Goal: Task Accomplishment & Management: Use online tool/utility

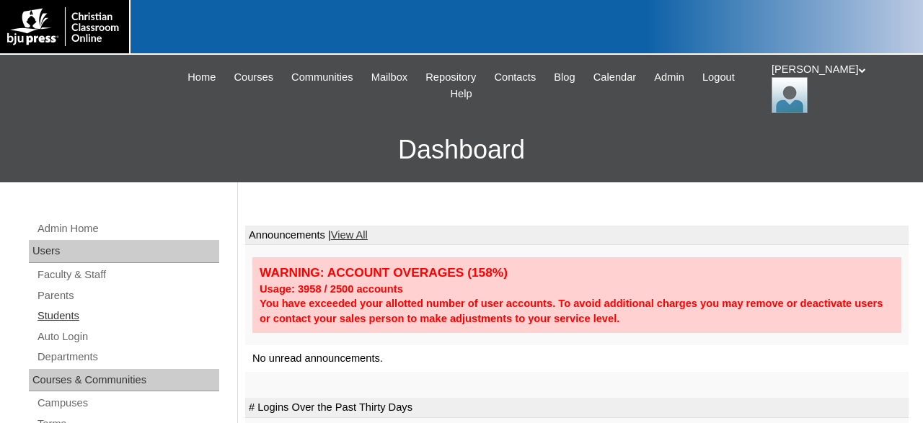
click at [81, 315] on link "Students" at bounding box center [127, 316] width 183 height 18
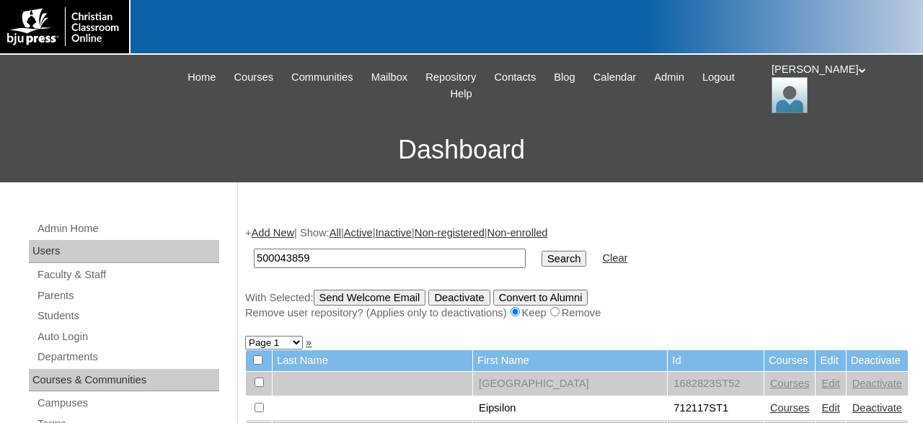
type input "500043859"
click at [542, 251] on input "Search" at bounding box center [564, 259] width 45 height 16
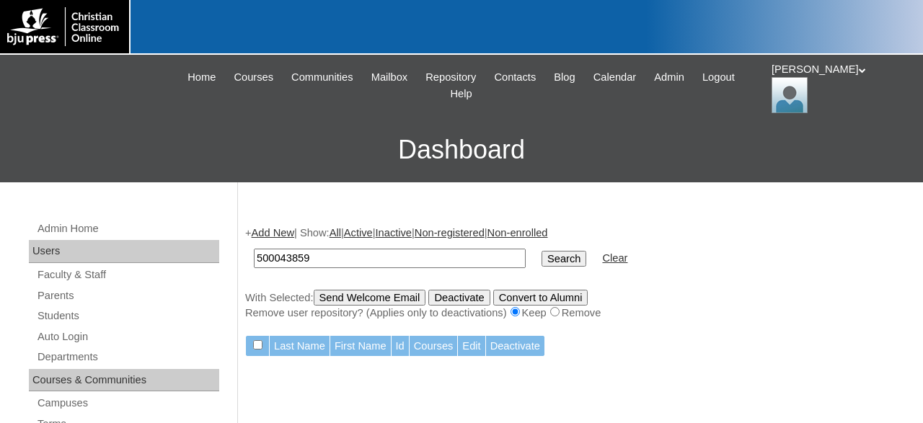
click at [358, 261] on input "500043859" at bounding box center [390, 258] width 272 height 19
type input "500043860"
click at [542, 251] on input "Search" at bounding box center [564, 259] width 45 height 16
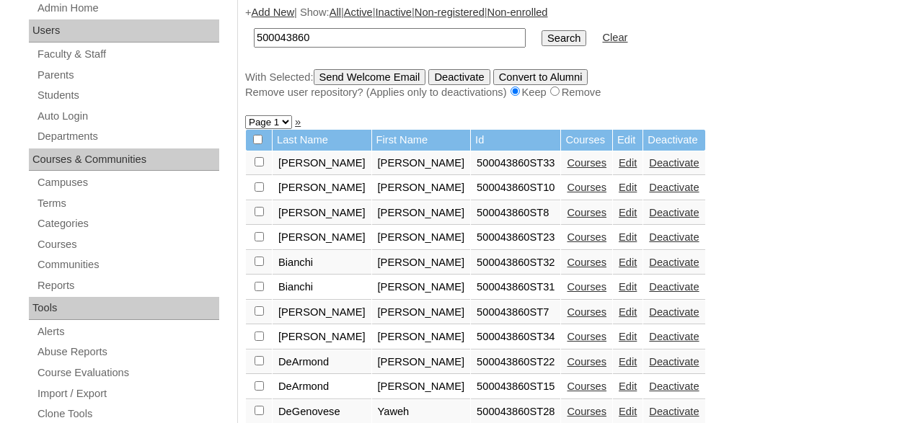
scroll to position [225, 0]
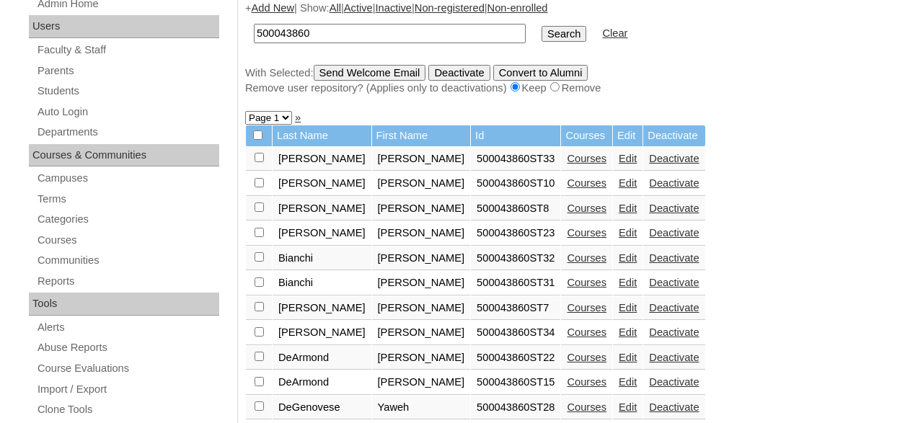
click at [567, 163] on link "Courses" at bounding box center [587, 159] width 40 height 12
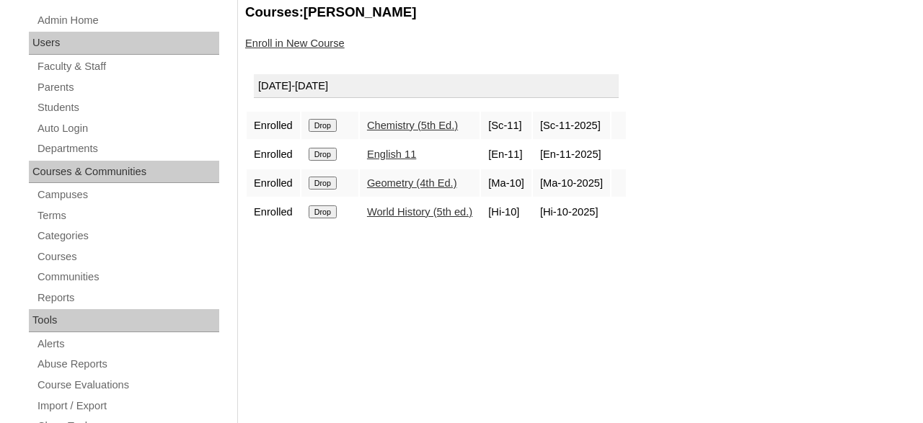
scroll to position [225, 0]
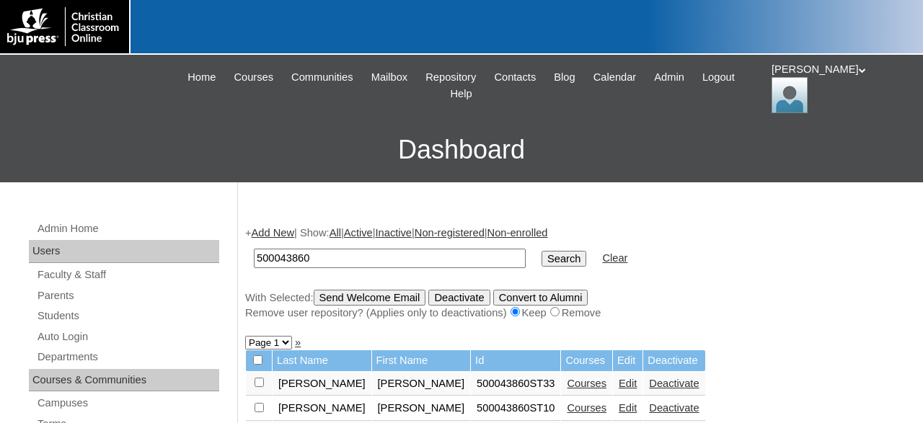
scroll to position [225, 0]
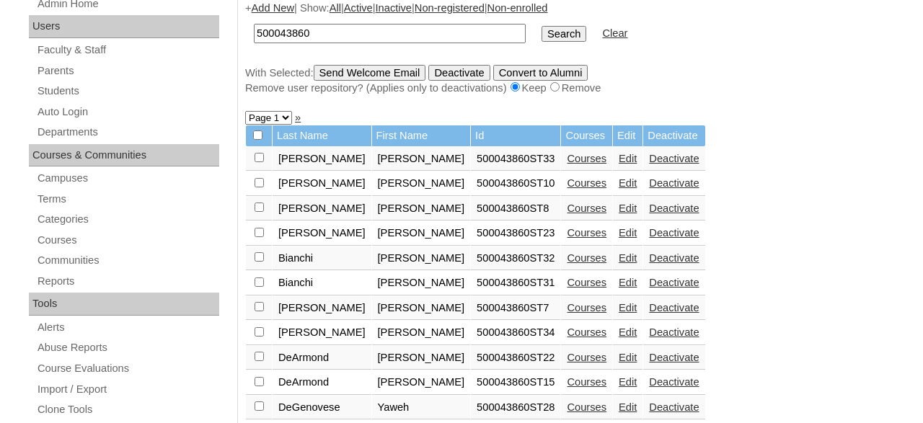
click at [567, 185] on link "Courses" at bounding box center [587, 183] width 40 height 12
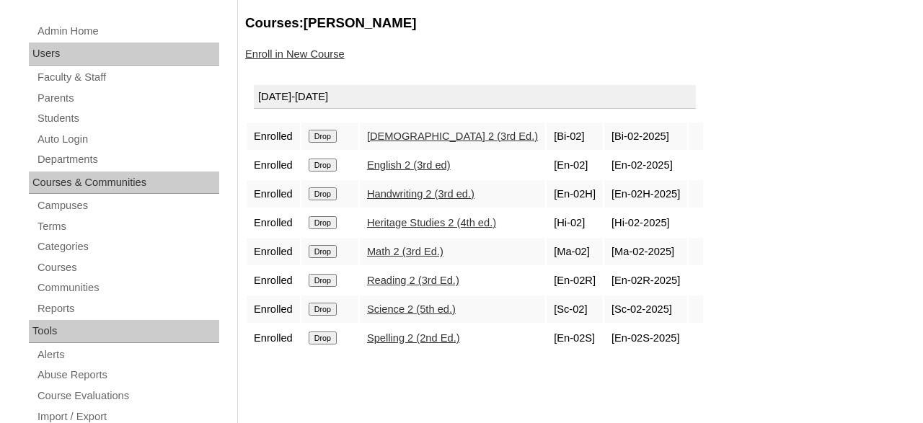
scroll to position [225, 0]
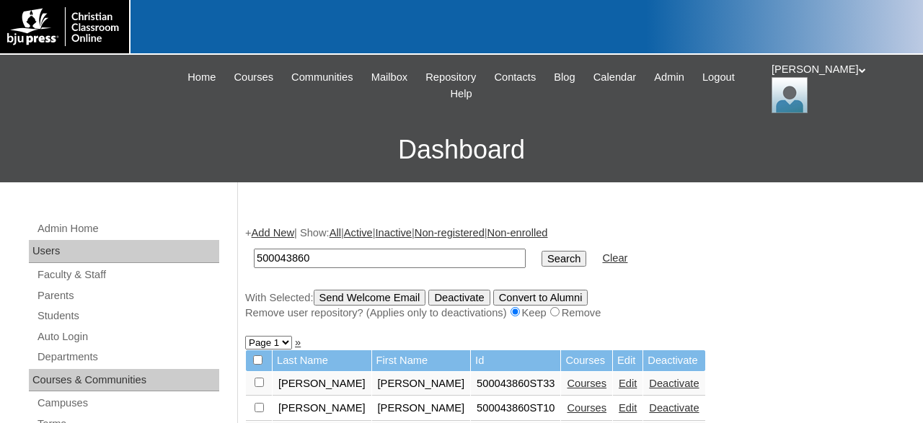
scroll to position [225, 0]
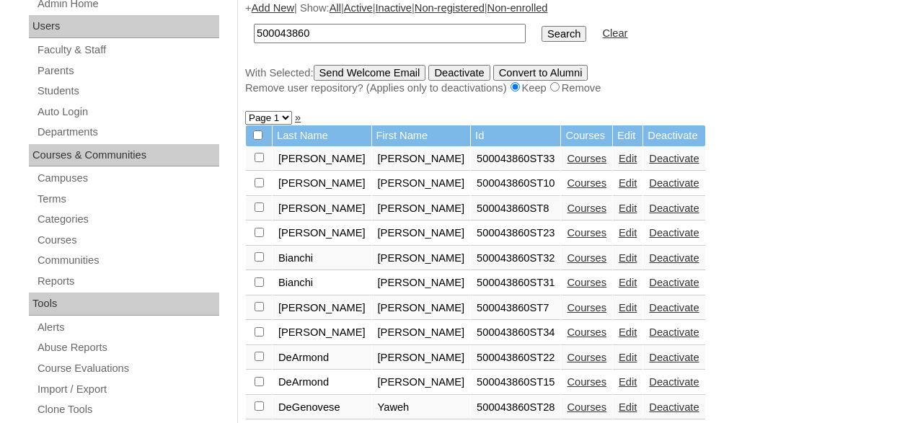
click at [567, 214] on link "Courses" at bounding box center [587, 209] width 40 height 12
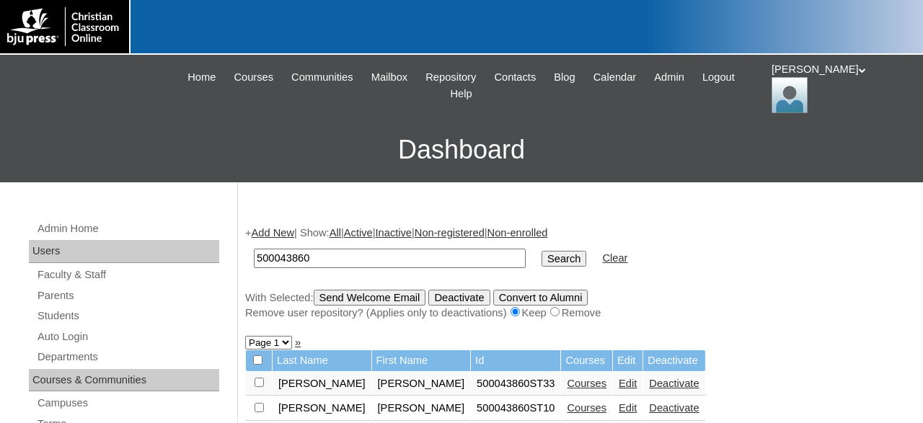
scroll to position [225, 0]
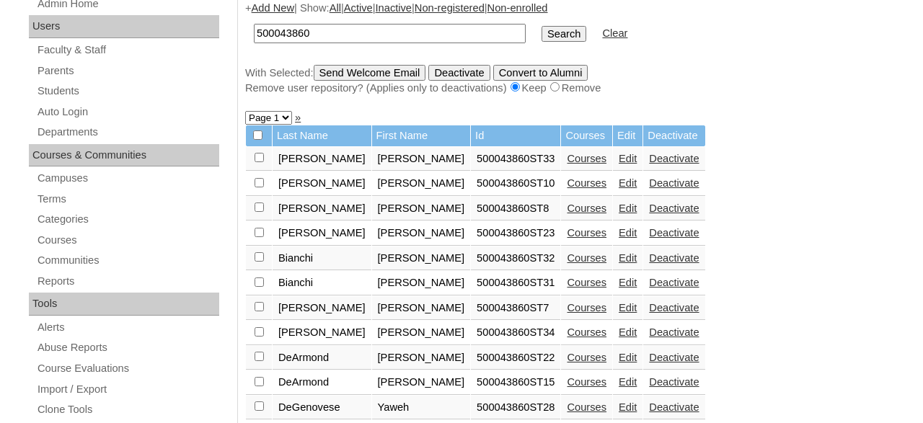
click at [567, 239] on link "Courses" at bounding box center [587, 233] width 40 height 12
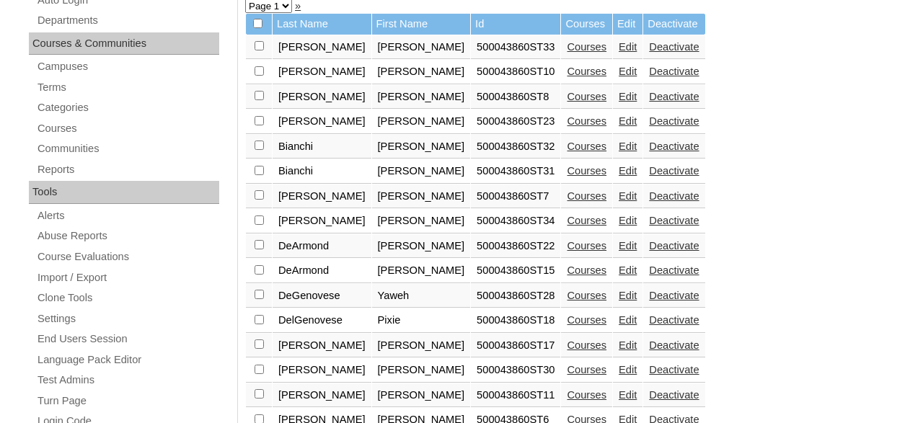
scroll to position [375, 0]
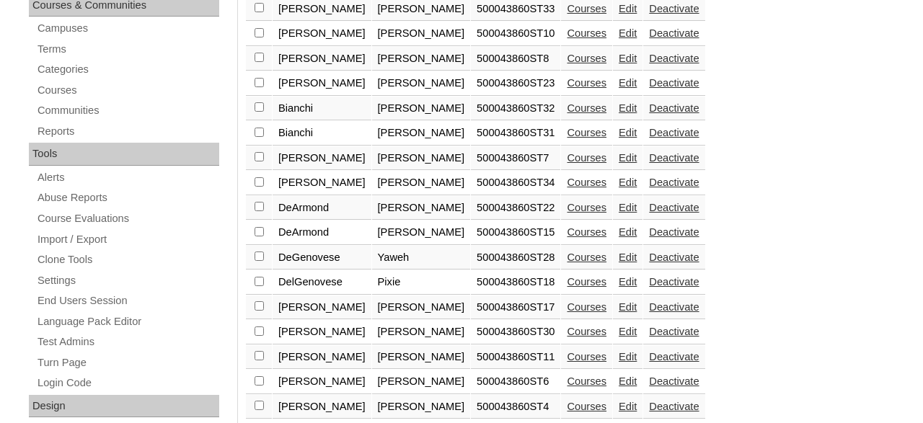
click at [567, 112] on link "Courses" at bounding box center [587, 108] width 40 height 12
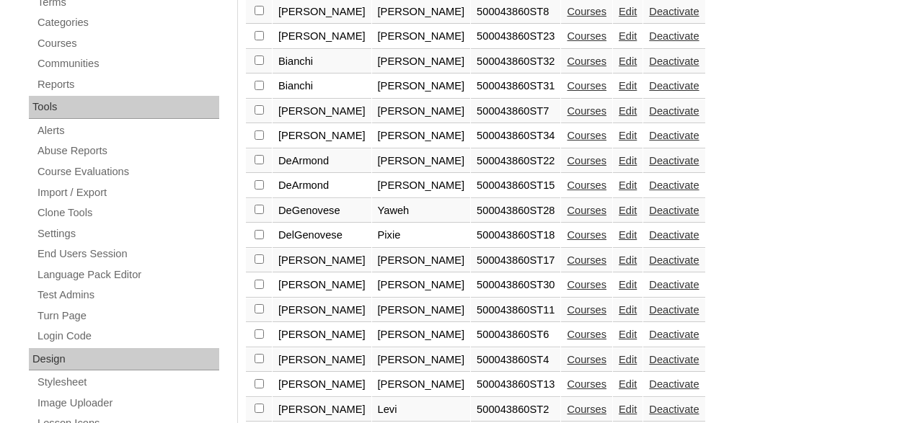
scroll to position [421, 0]
click at [567, 92] on link "Courses" at bounding box center [587, 87] width 40 height 12
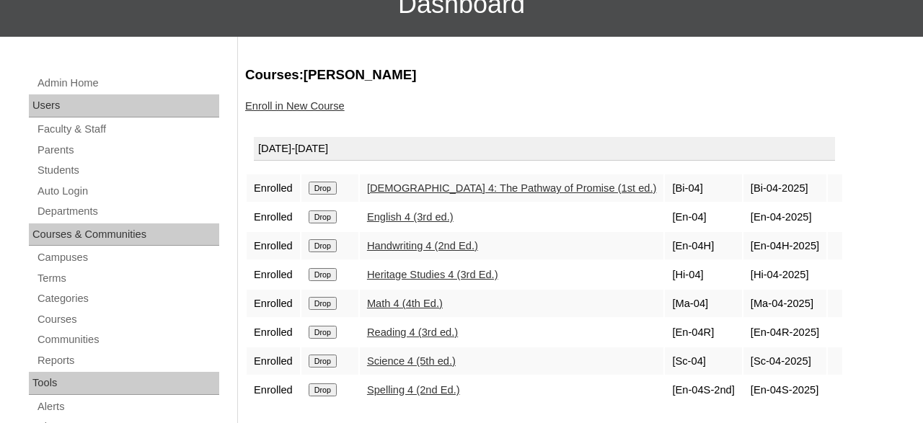
scroll to position [150, 0]
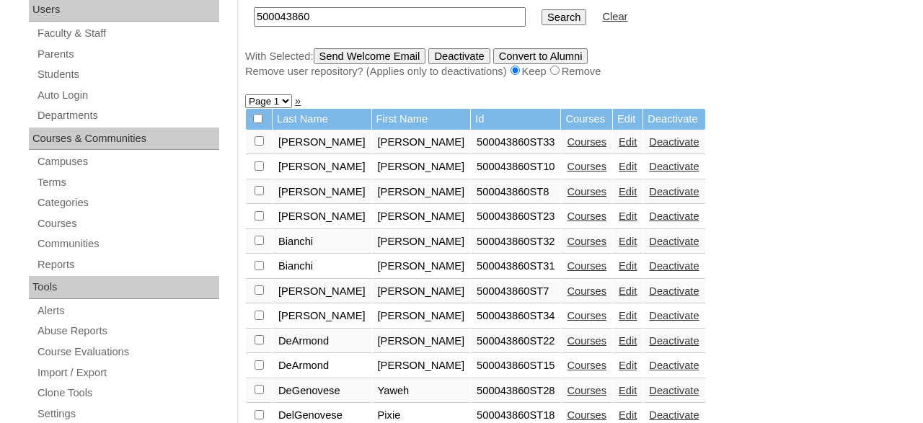
scroll to position [271, 0]
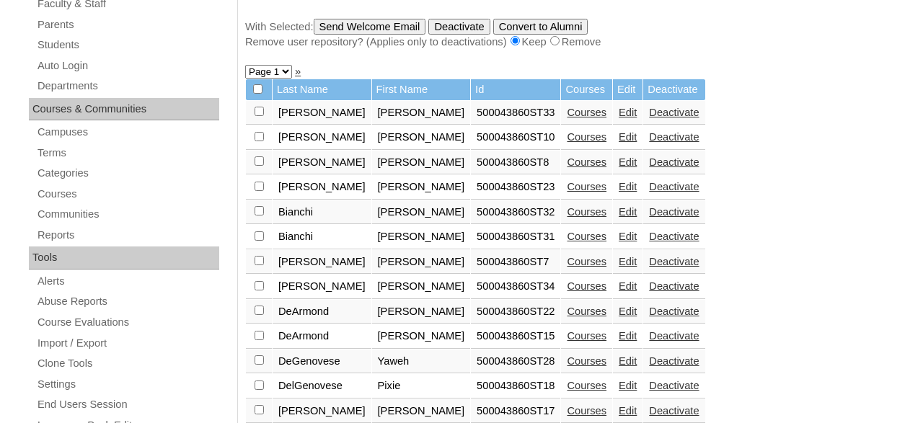
click at [567, 265] on link "Courses" at bounding box center [587, 262] width 40 height 12
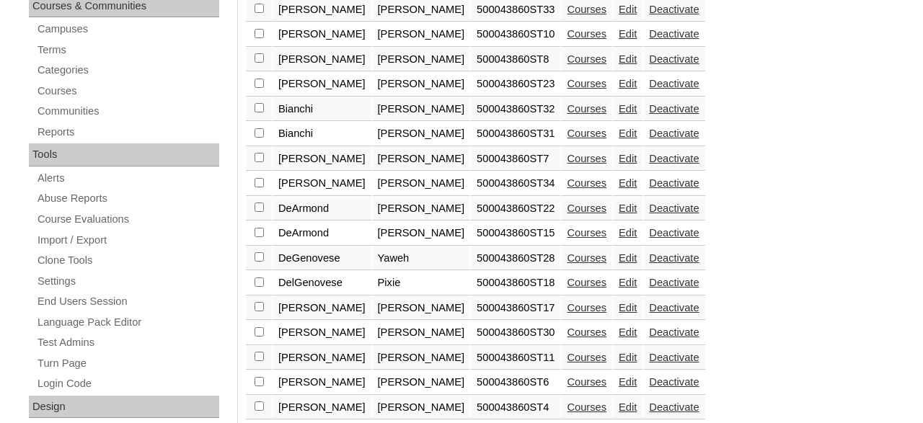
scroll to position [421, 0]
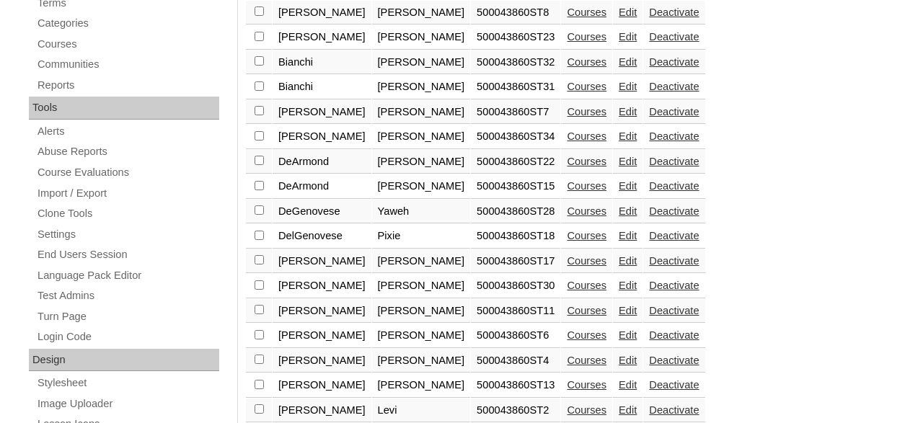
click at [567, 118] on link "Courses" at bounding box center [587, 112] width 40 height 12
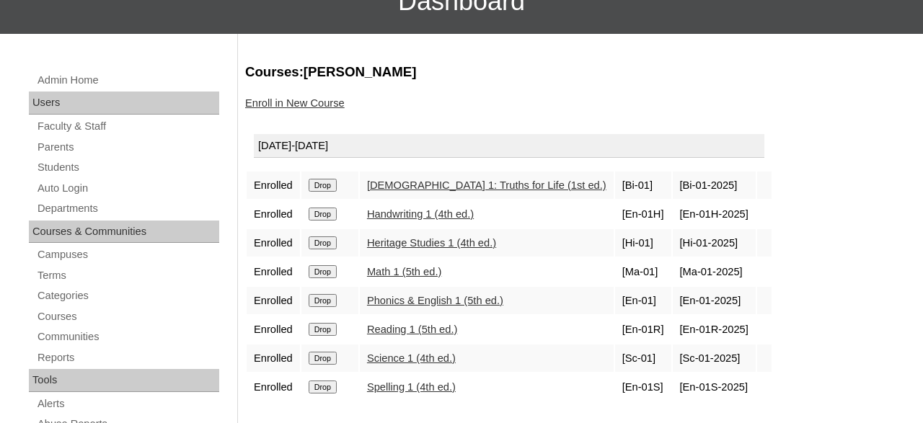
scroll to position [150, 0]
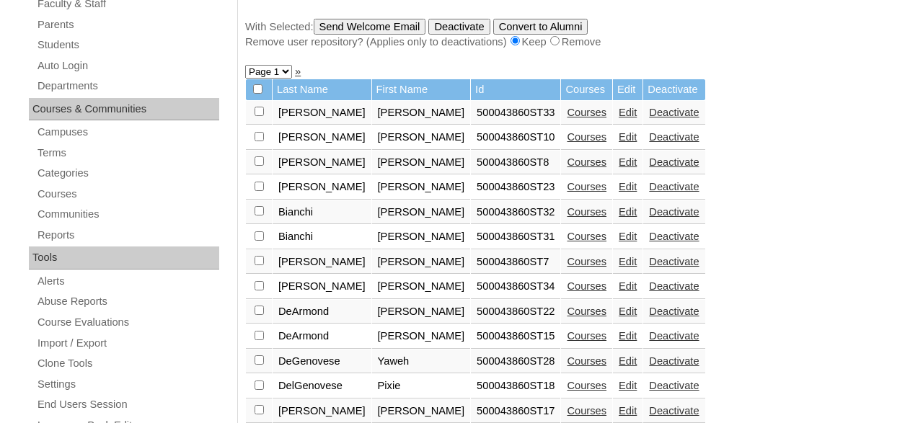
scroll to position [346, 0]
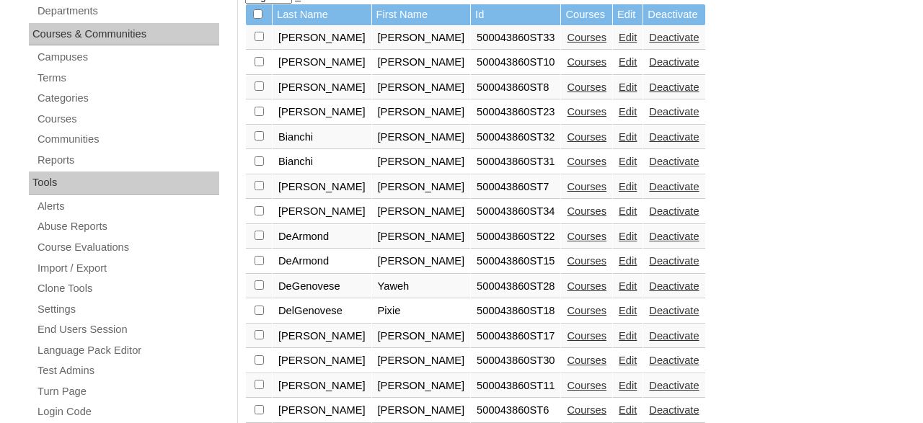
click at [567, 217] on link "Courses" at bounding box center [587, 212] width 40 height 12
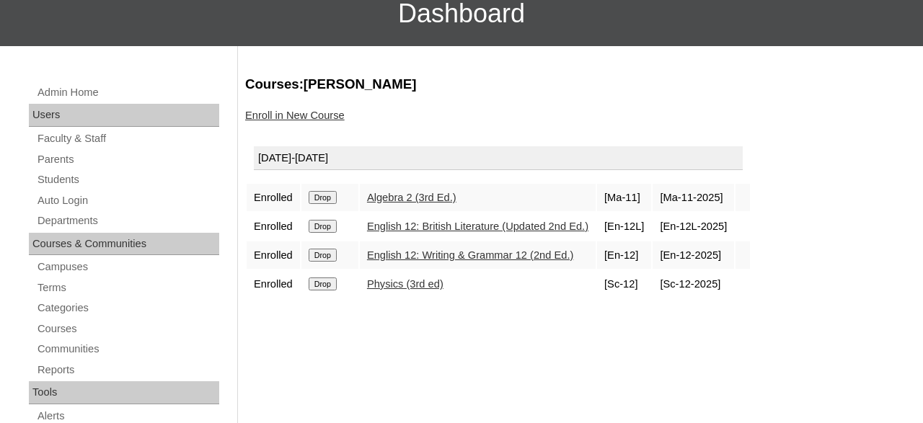
scroll to position [150, 0]
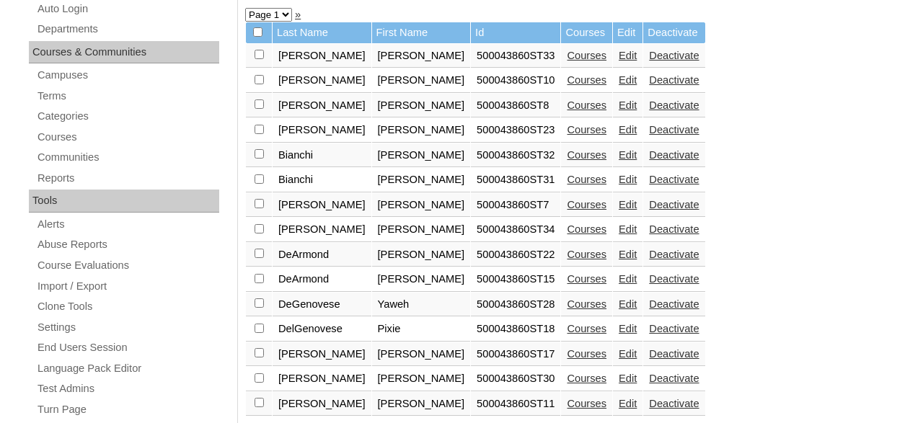
scroll to position [346, 0]
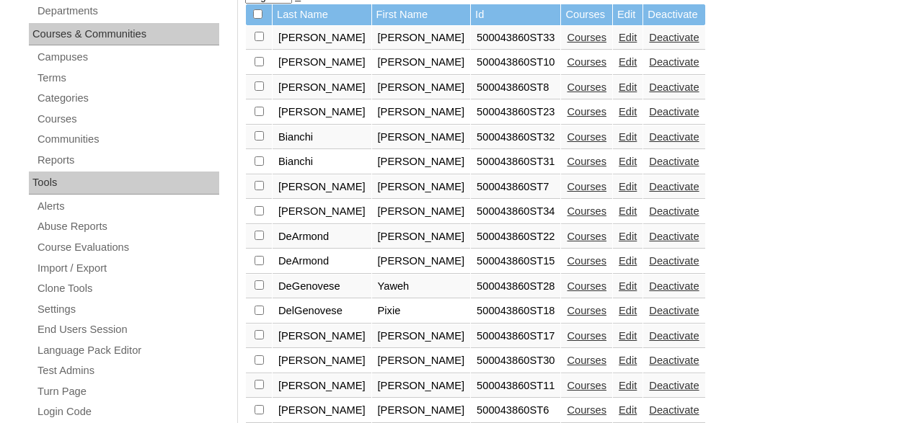
click at [567, 242] on link "Courses" at bounding box center [587, 237] width 40 height 12
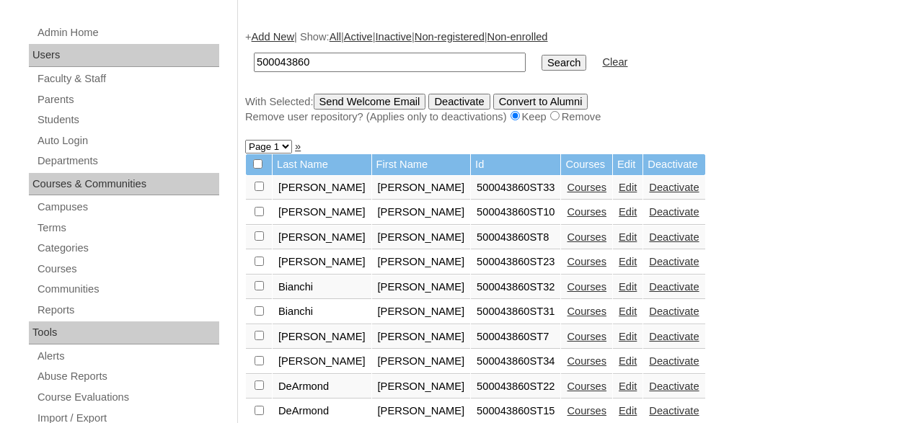
scroll to position [346, 0]
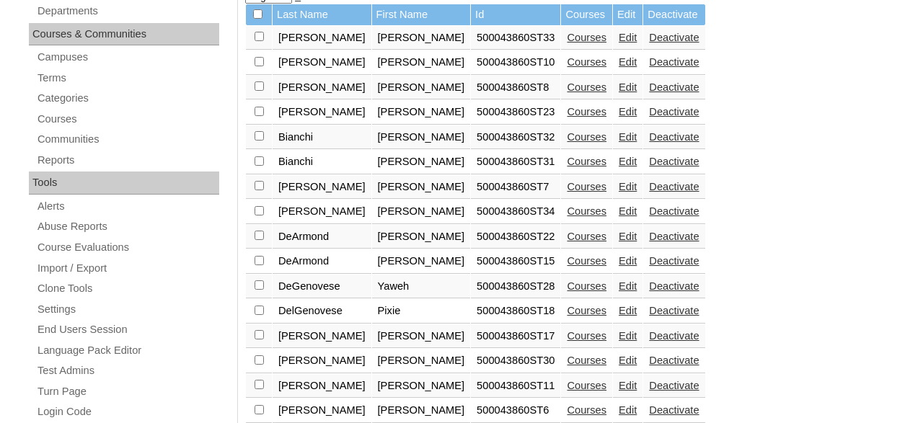
click at [567, 267] on link "Courses" at bounding box center [587, 261] width 40 height 12
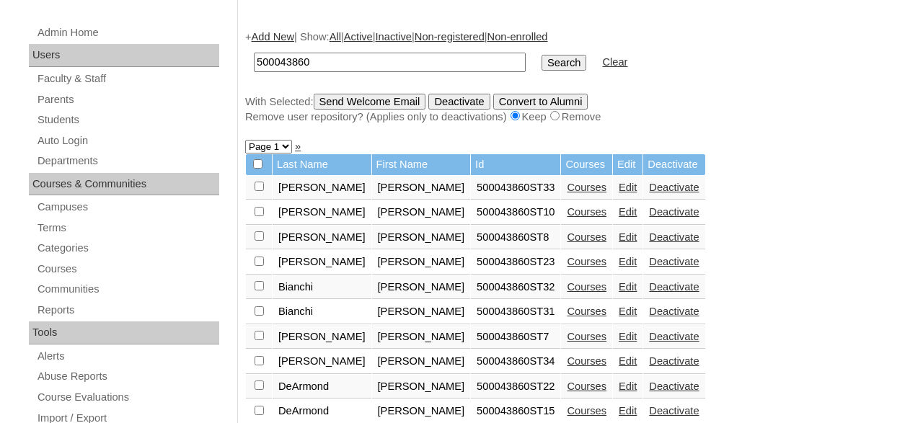
scroll to position [346, 0]
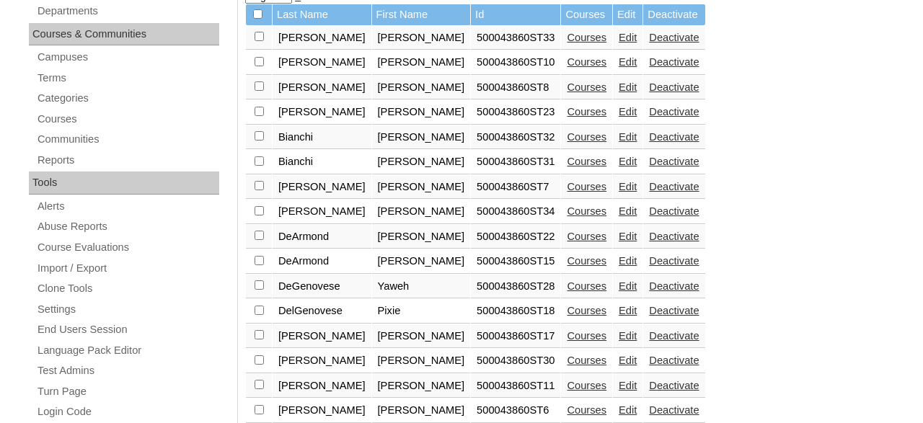
click at [567, 292] on link "Courses" at bounding box center [587, 287] width 40 height 12
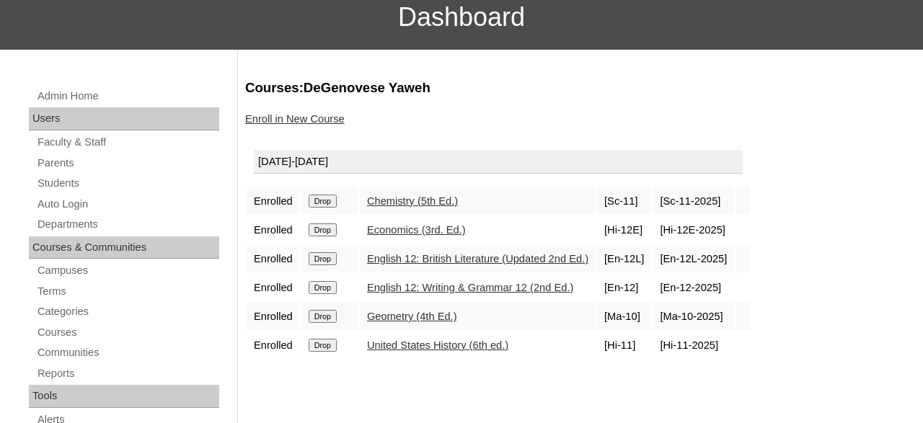
scroll to position [150, 0]
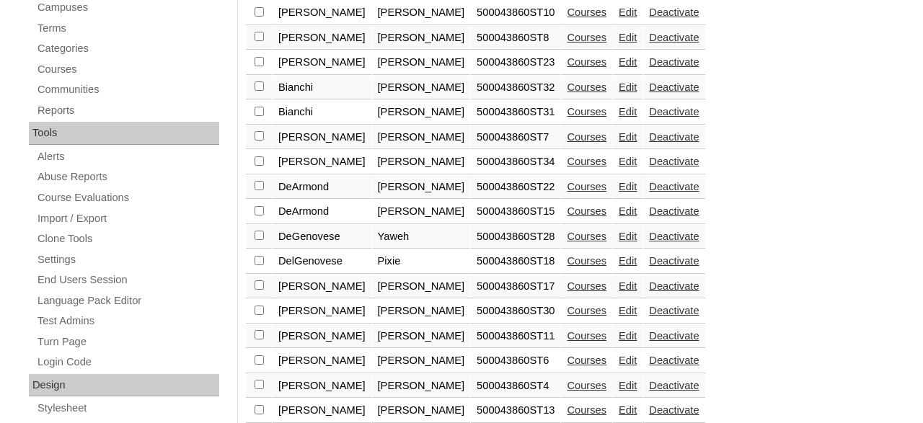
scroll to position [421, 0]
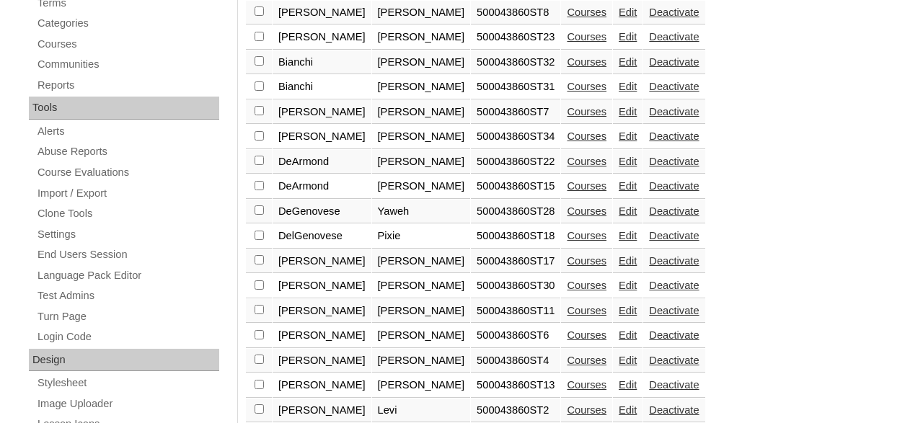
click at [567, 216] on link "Courses" at bounding box center [587, 212] width 40 height 12
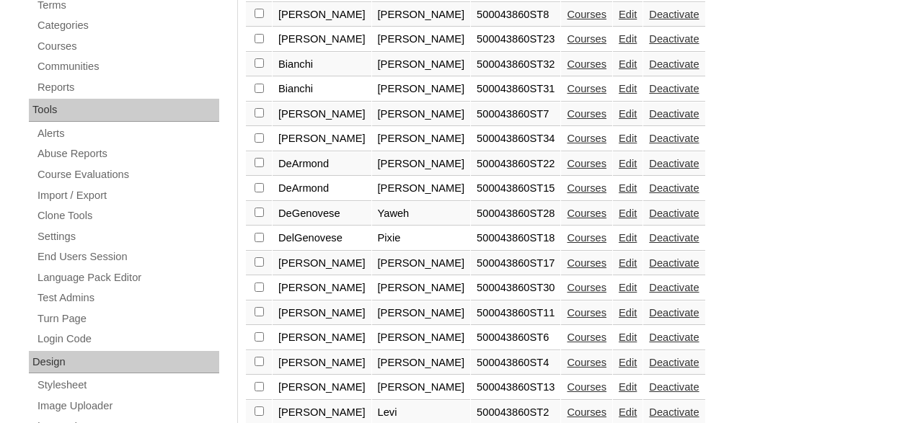
scroll to position [421, 0]
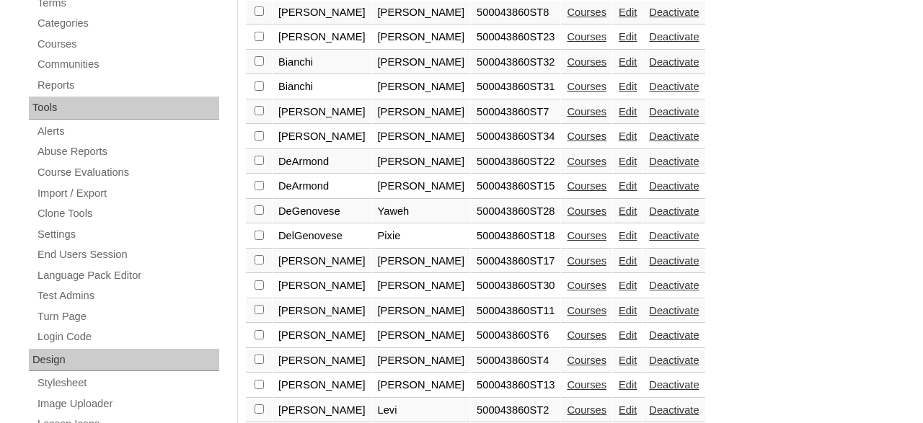
click at [567, 242] on link "Courses" at bounding box center [587, 236] width 40 height 12
click at [567, 267] on link "Courses" at bounding box center [587, 261] width 40 height 12
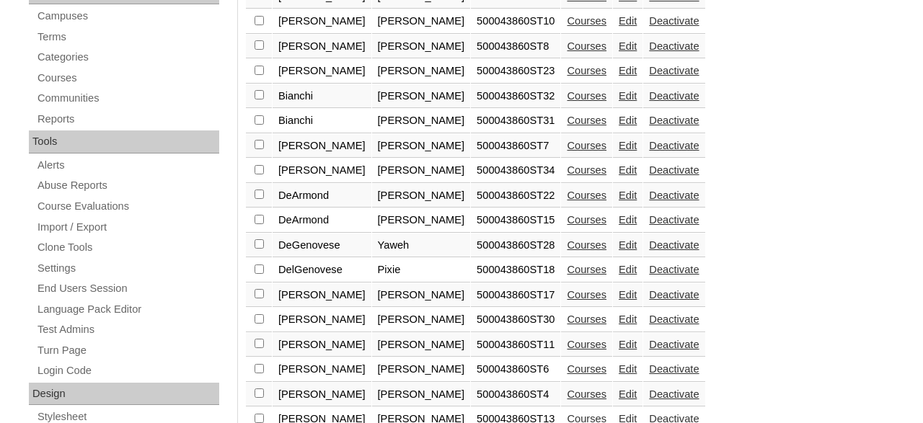
scroll to position [421, 0]
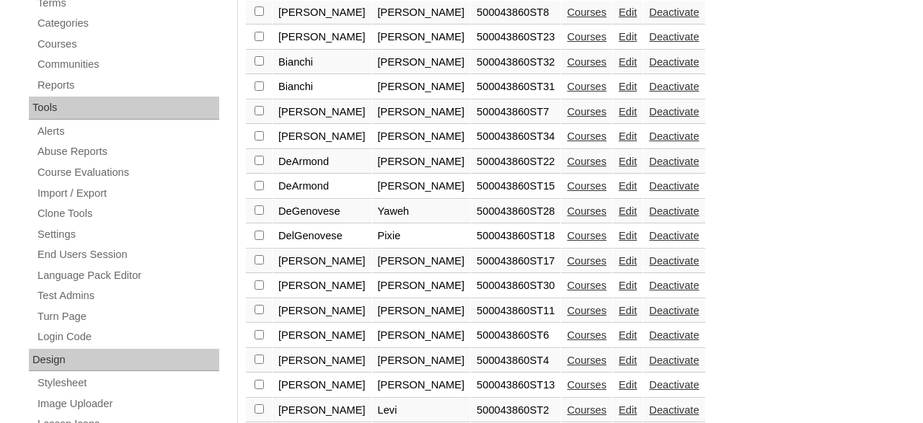
click at [567, 291] on link "Courses" at bounding box center [587, 286] width 40 height 12
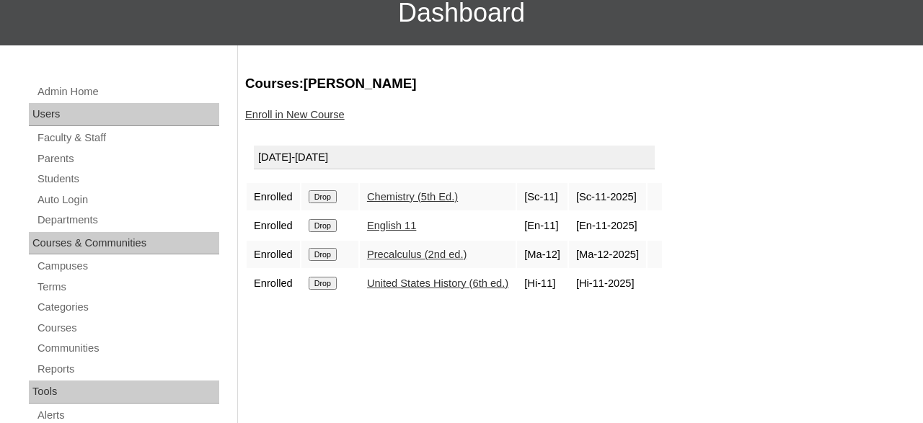
scroll to position [150, 0]
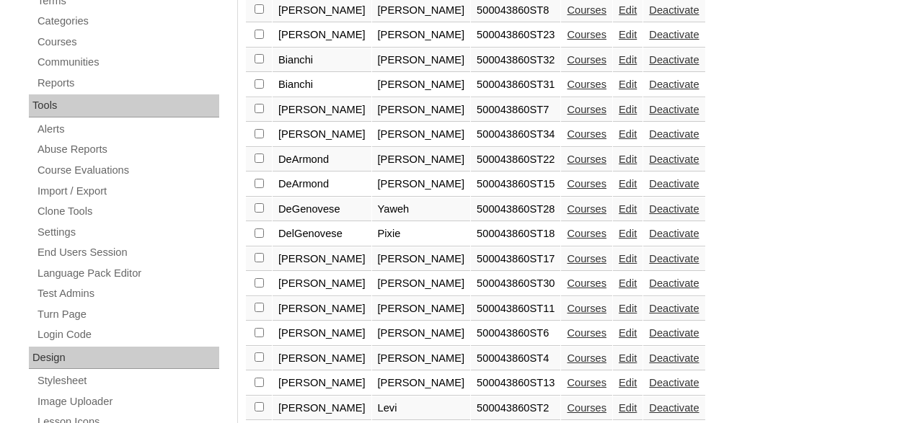
scroll to position [496, 0]
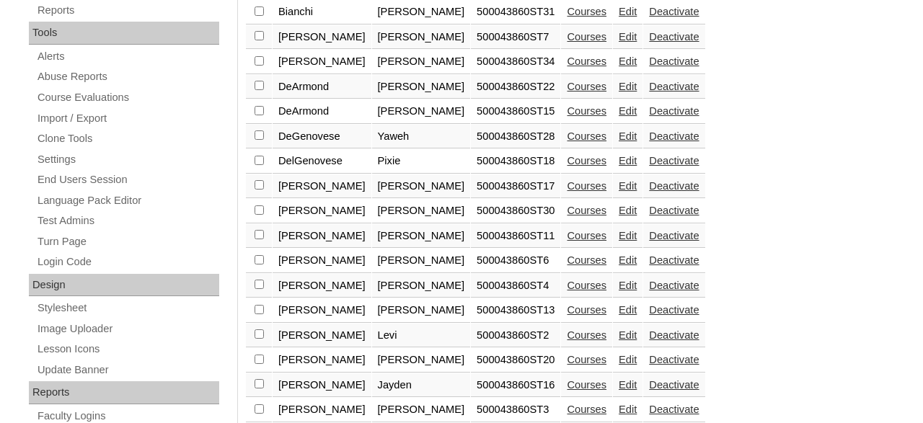
click at [567, 242] on link "Courses" at bounding box center [587, 236] width 40 height 12
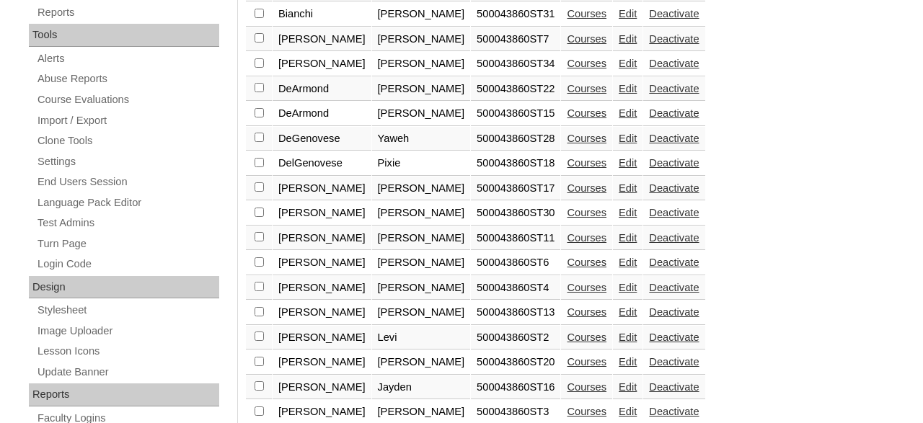
scroll to position [496, 0]
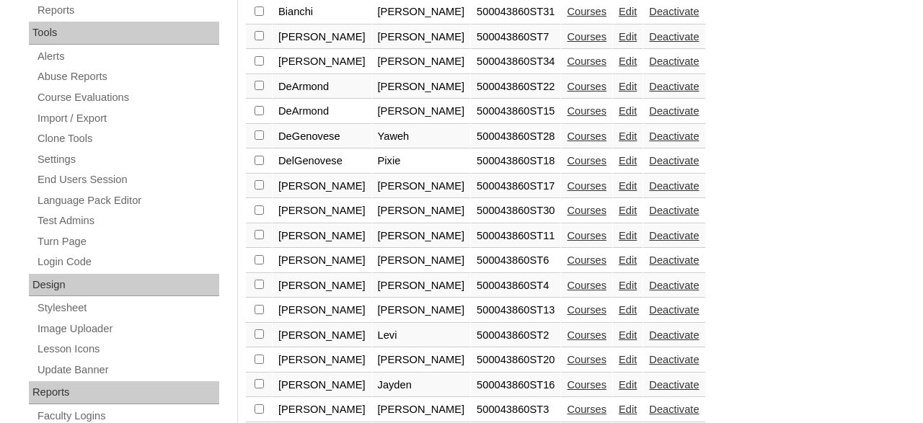
click at [567, 291] on link "Courses" at bounding box center [587, 286] width 40 height 12
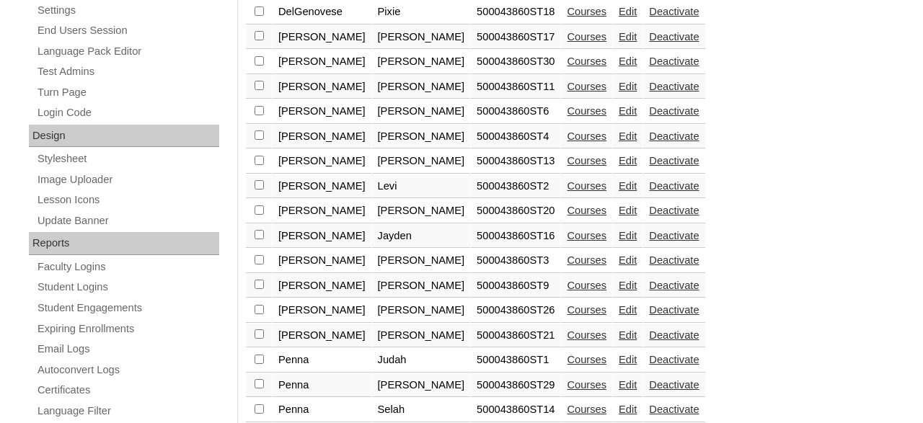
scroll to position [646, 0]
click at [567, 141] on link "Courses" at bounding box center [587, 136] width 40 height 12
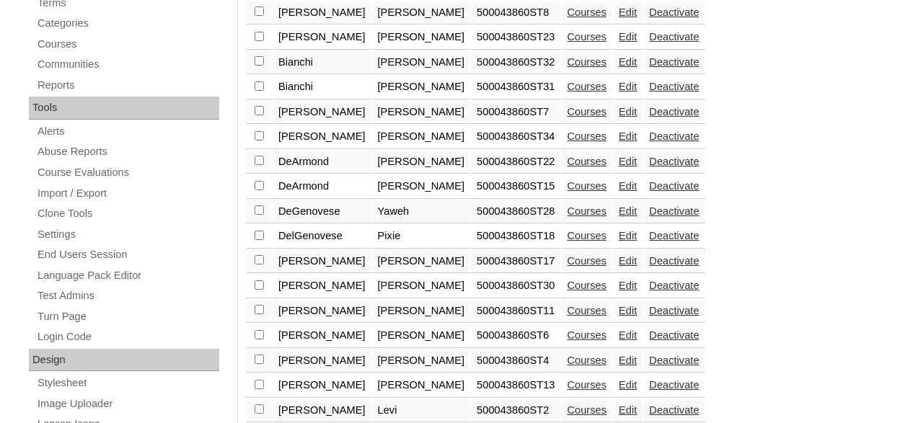
scroll to position [496, 0]
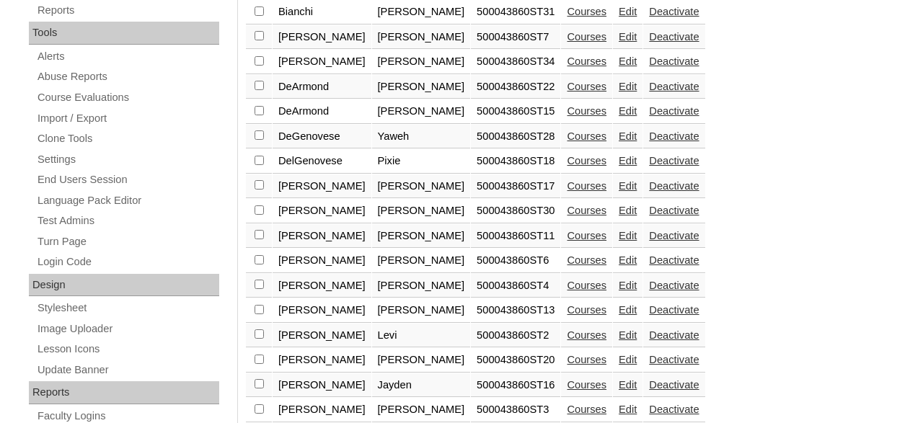
click at [567, 316] on link "Courses" at bounding box center [587, 310] width 40 height 12
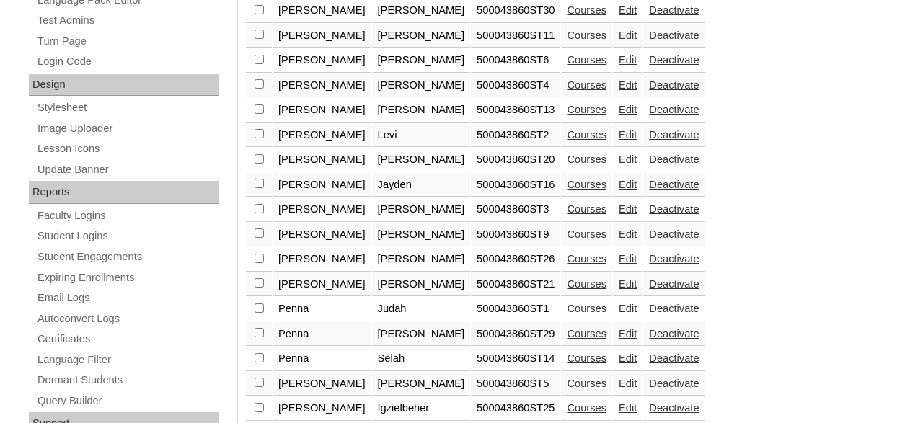
scroll to position [721, 0]
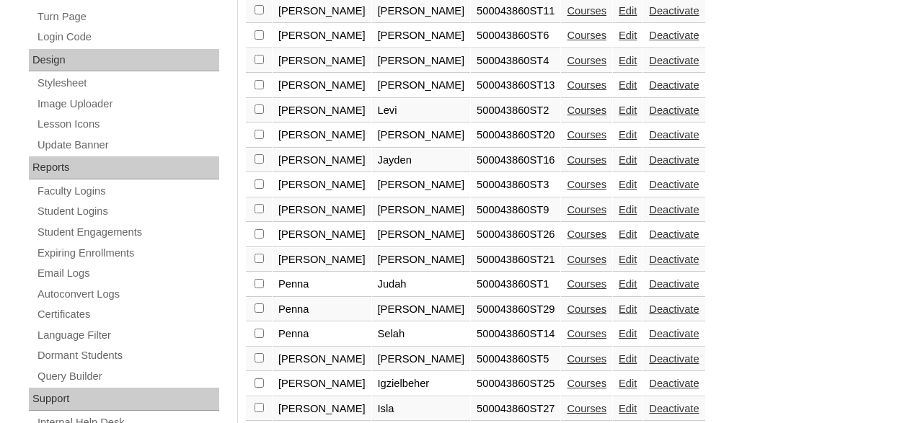
click at [567, 115] on link "Courses" at bounding box center [587, 111] width 40 height 12
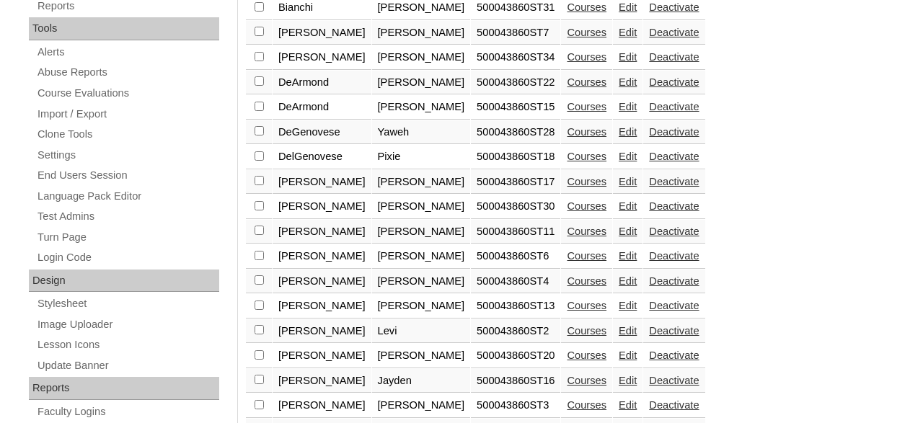
scroll to position [571, 0]
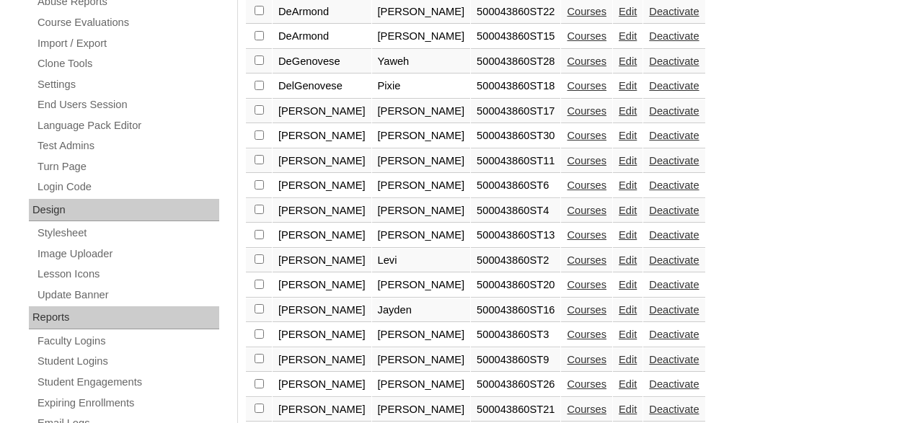
click at [567, 291] on link "Courses" at bounding box center [587, 285] width 40 height 12
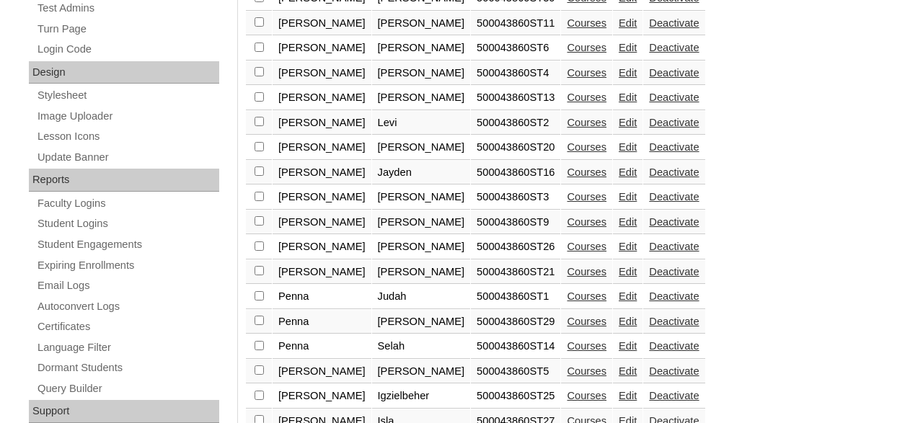
scroll to position [721, 0]
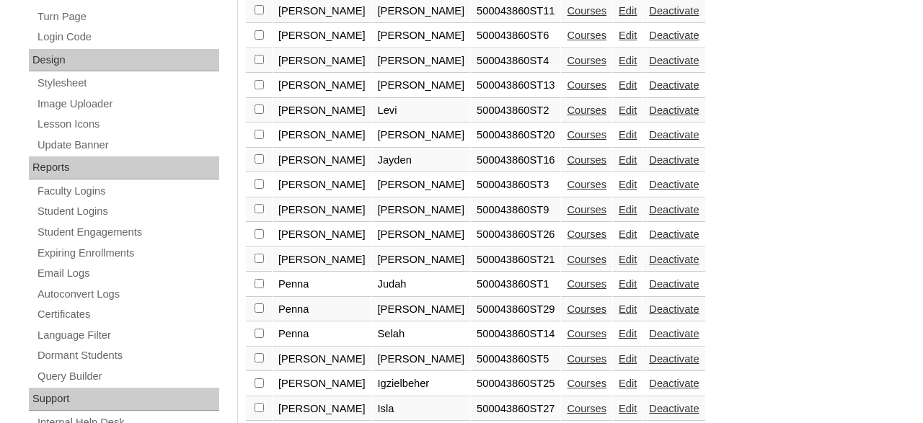
click at [567, 166] on link "Courses" at bounding box center [587, 160] width 40 height 12
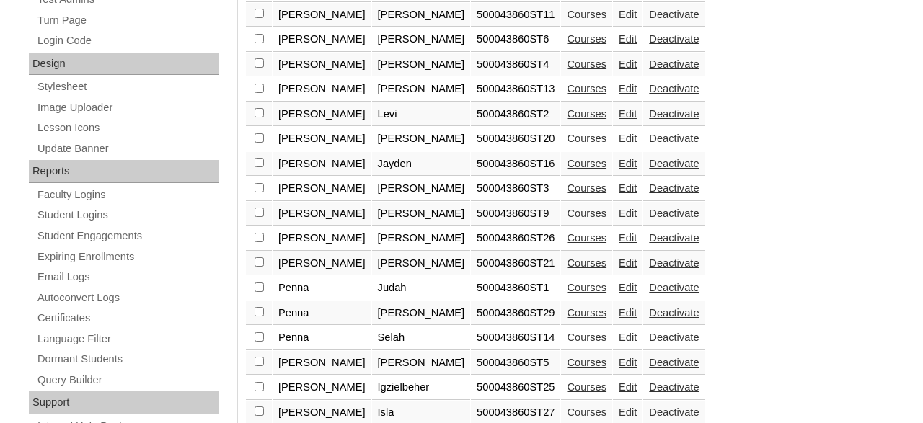
scroll to position [721, 0]
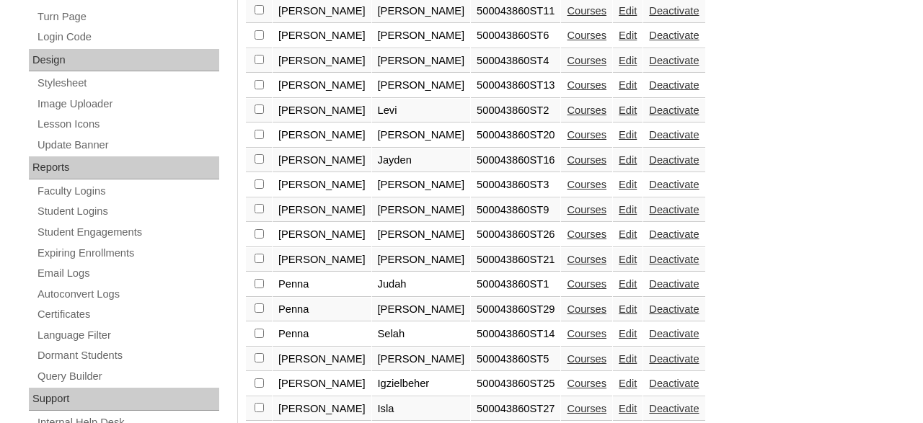
click at [567, 190] on link "Courses" at bounding box center [587, 185] width 40 height 12
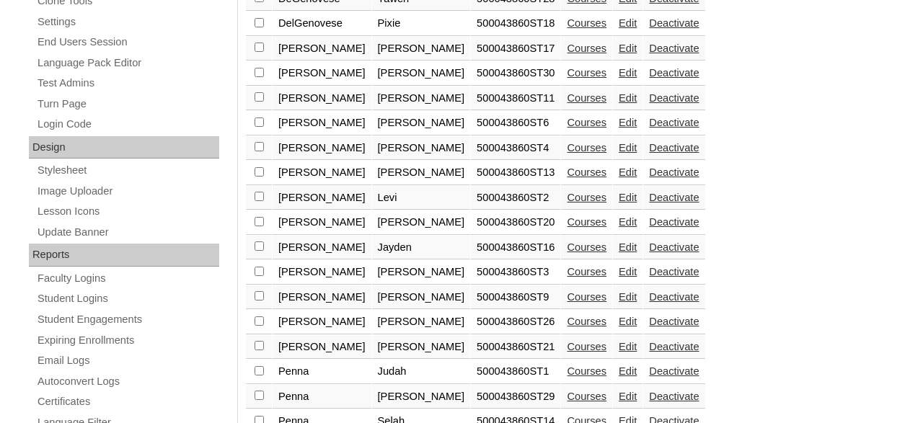
scroll to position [721, 0]
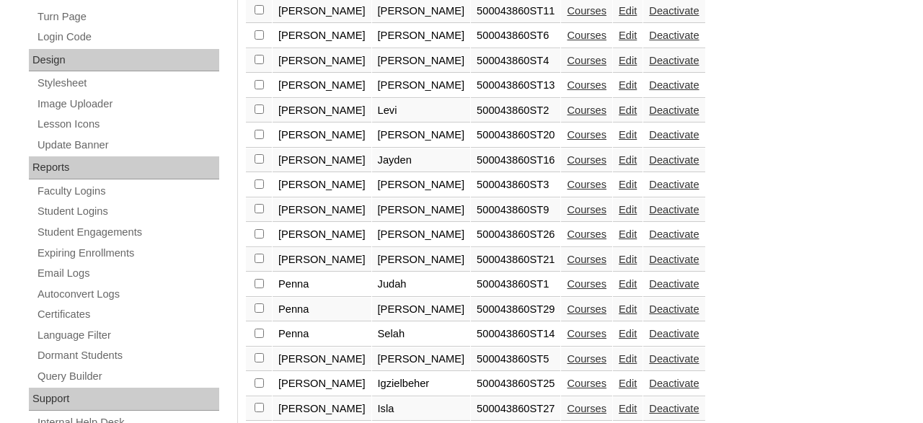
click at [567, 216] on link "Courses" at bounding box center [587, 210] width 40 height 12
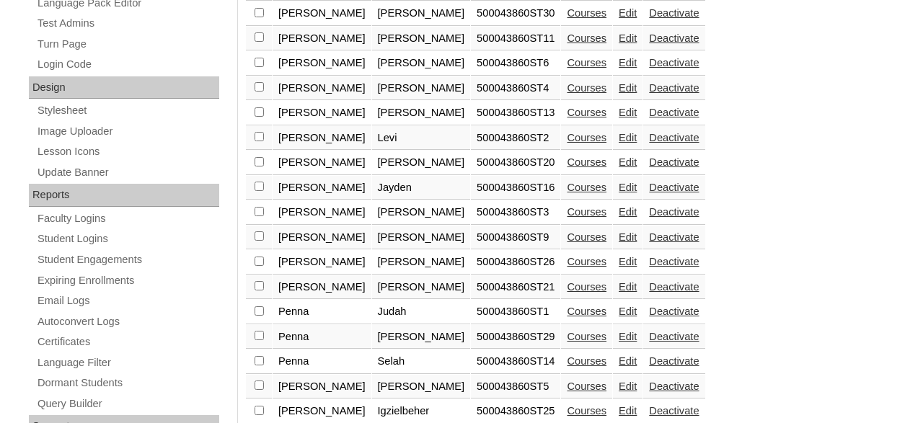
scroll to position [721, 0]
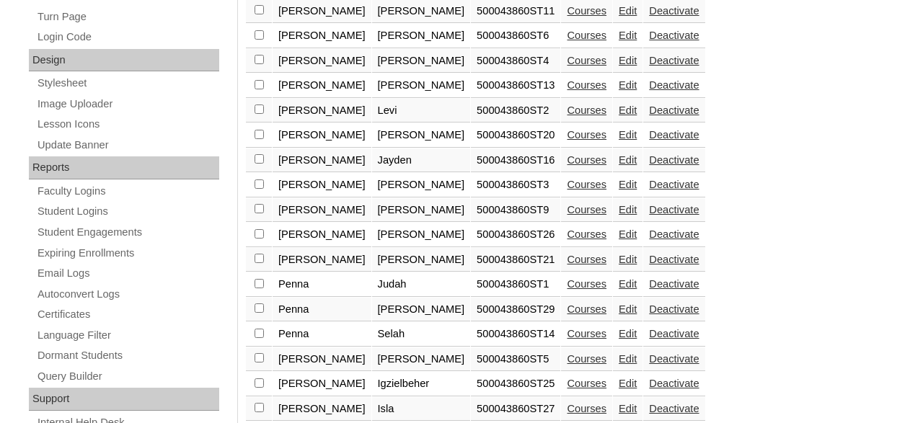
click at [567, 240] on link "Courses" at bounding box center [587, 235] width 40 height 12
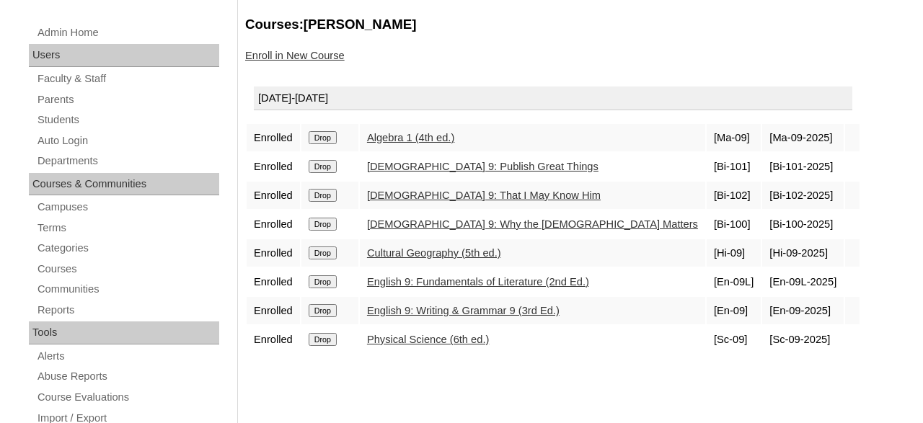
scroll to position [225, 0]
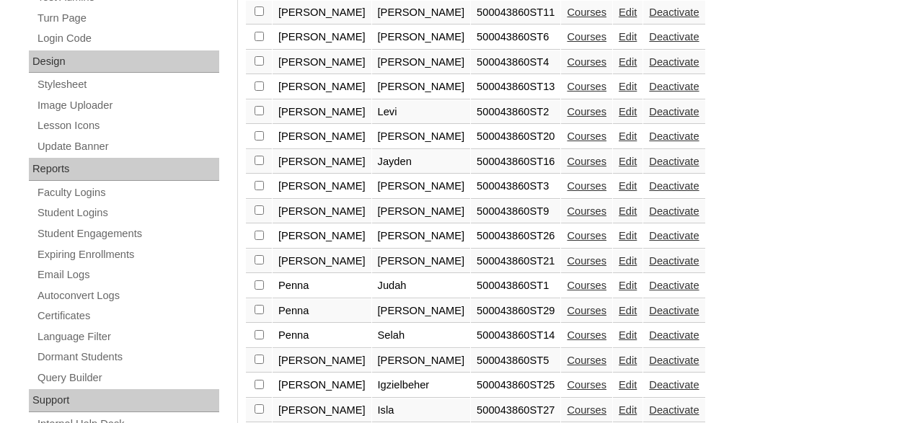
scroll to position [721, 0]
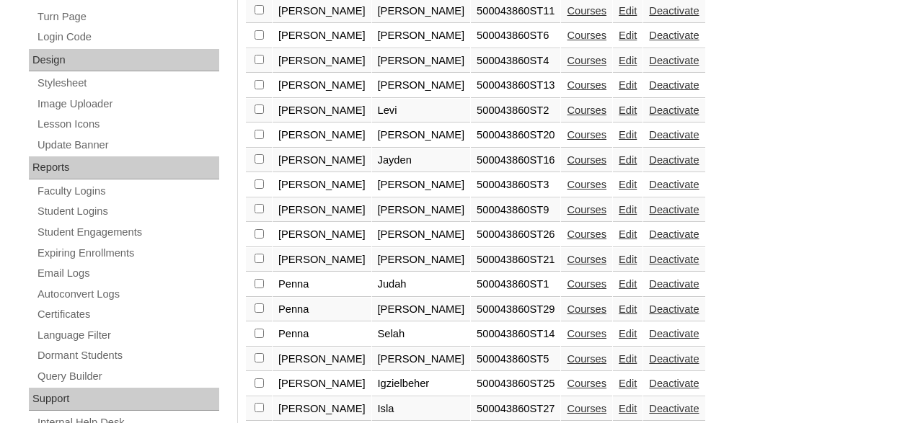
click at [567, 265] on link "Courses" at bounding box center [587, 260] width 40 height 12
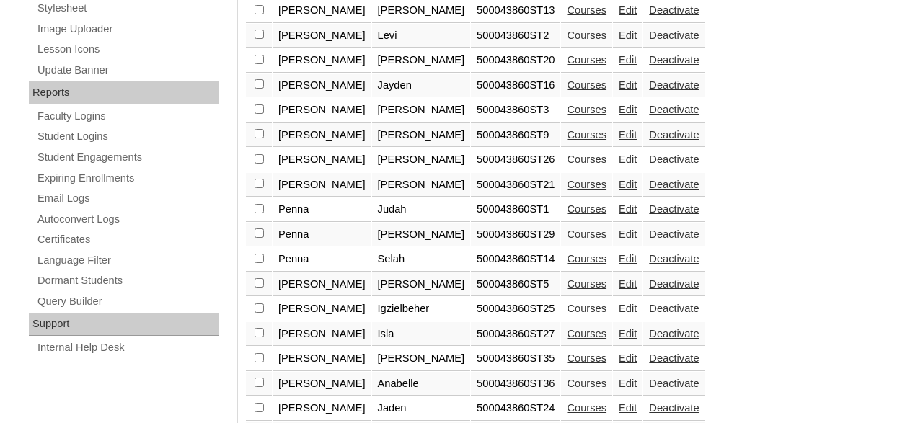
scroll to position [871, 0]
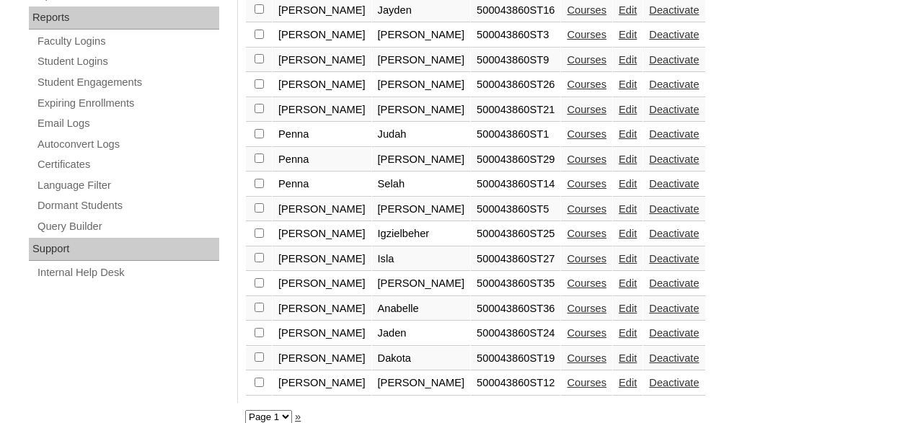
click at [567, 140] on link "Courses" at bounding box center [587, 134] width 40 height 12
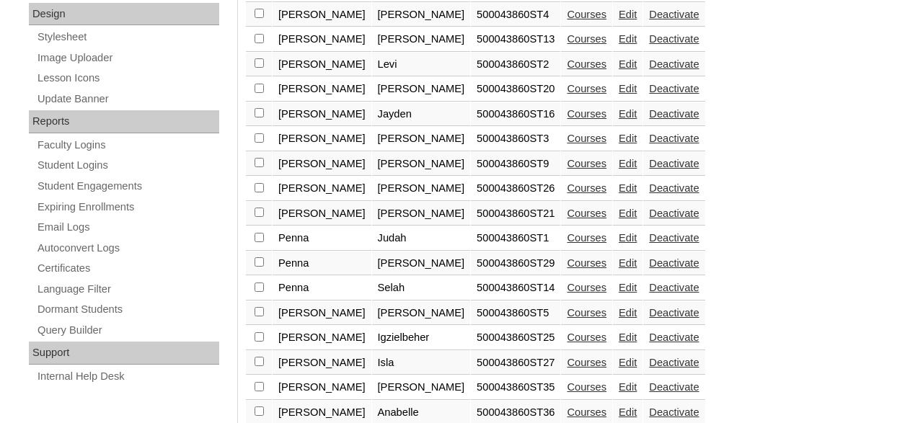
scroll to position [796, 0]
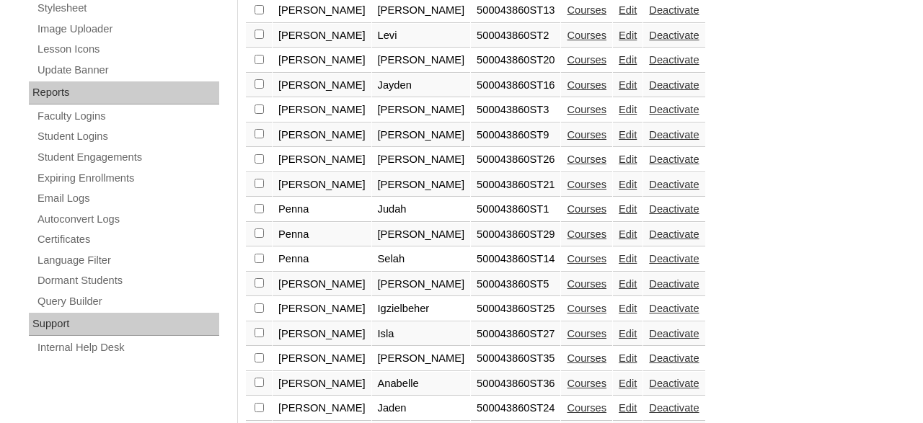
click at [567, 240] on link "Courses" at bounding box center [587, 235] width 40 height 12
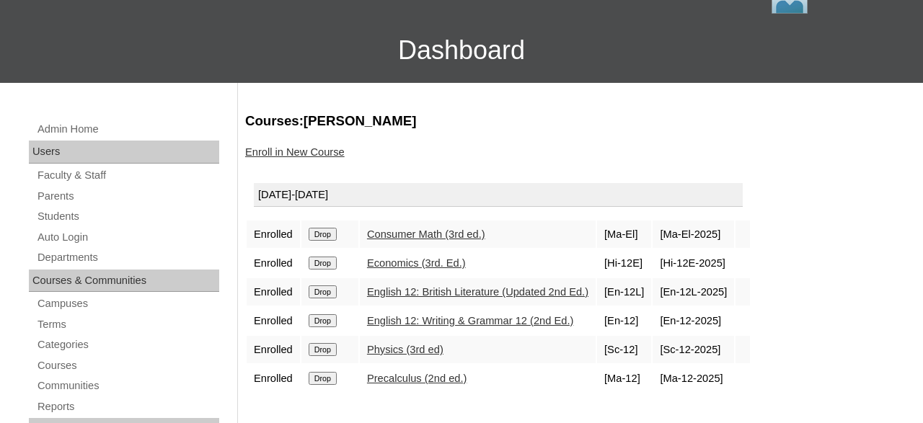
scroll to position [150, 0]
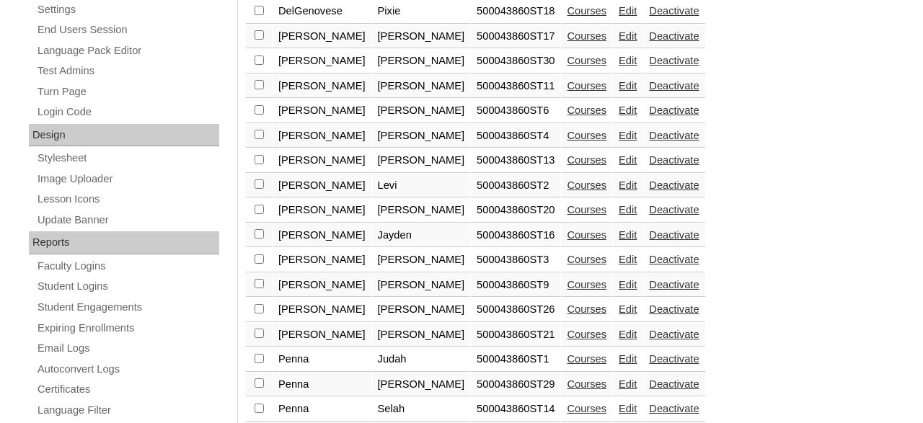
scroll to position [721, 0]
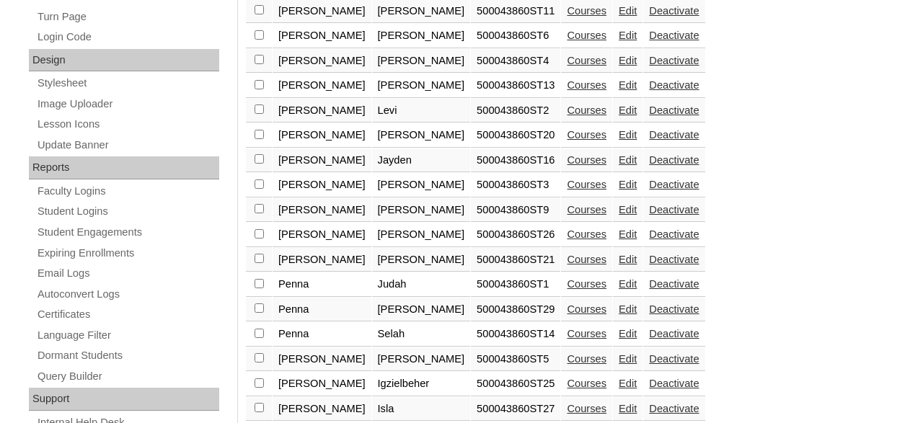
click at [567, 340] on link "Courses" at bounding box center [587, 334] width 40 height 12
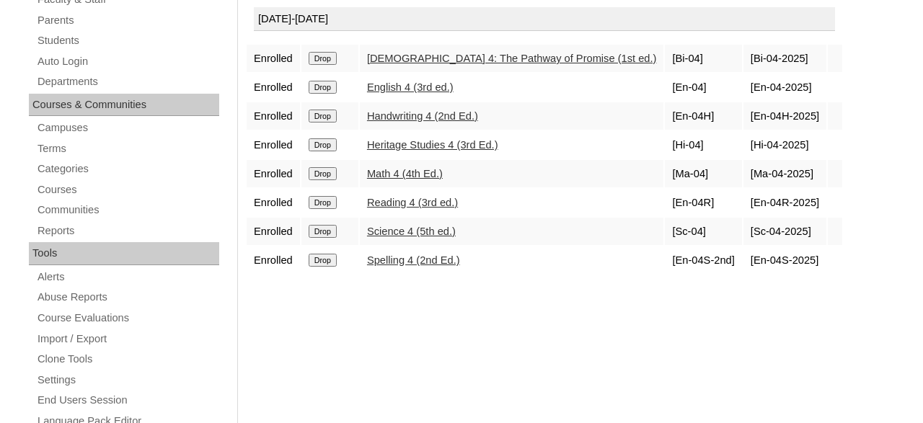
scroll to position [300, 0]
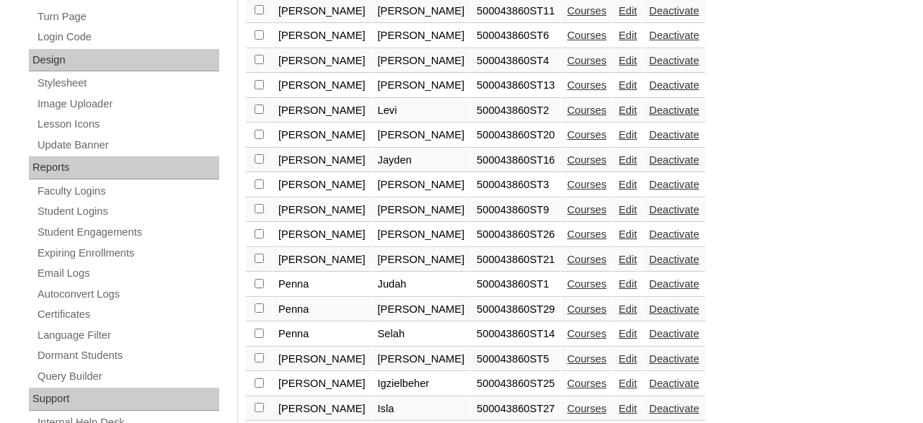
scroll to position [871, 0]
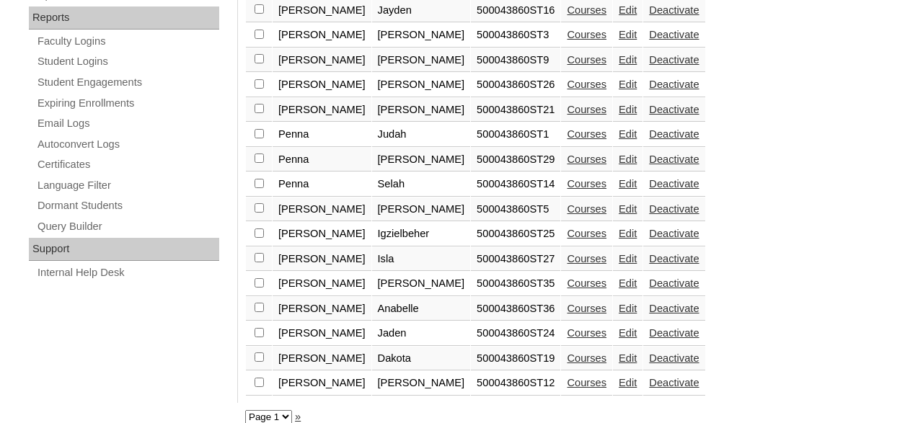
click at [567, 140] on link "Courses" at bounding box center [587, 134] width 40 height 12
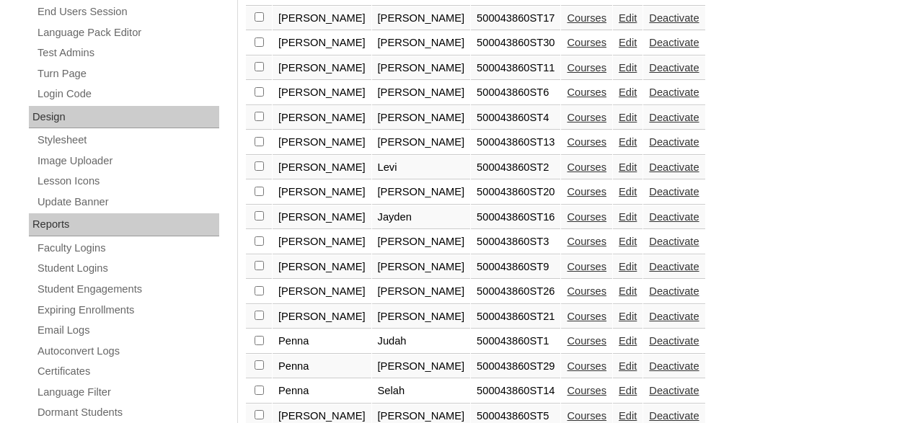
scroll to position [721, 0]
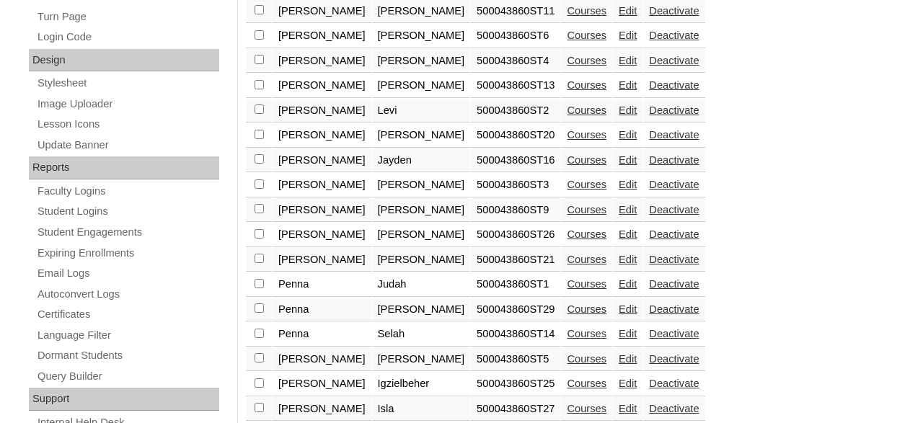
click at [567, 365] on link "Courses" at bounding box center [587, 359] width 40 height 12
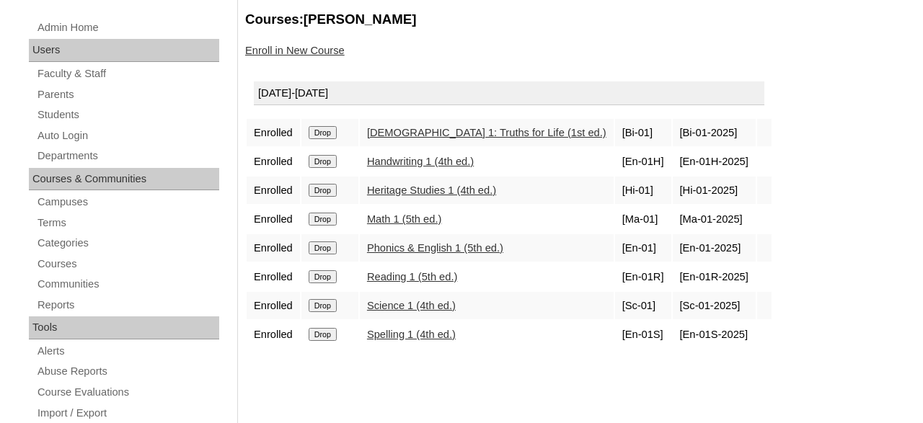
scroll to position [225, 0]
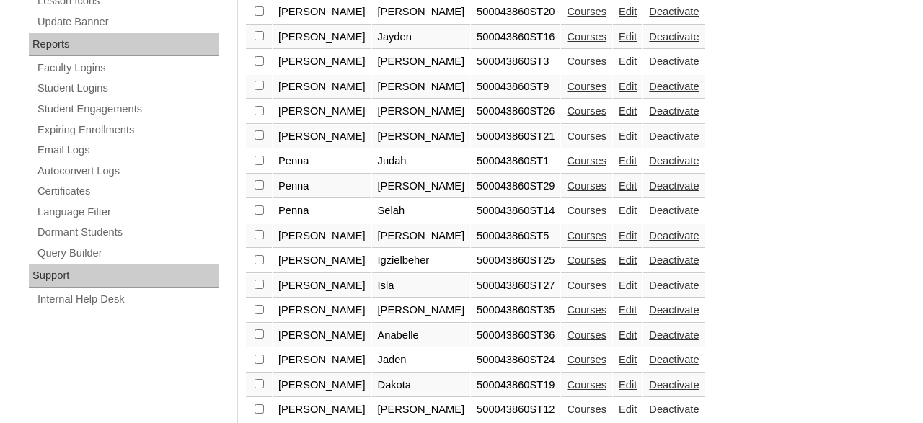
scroll to position [871, 0]
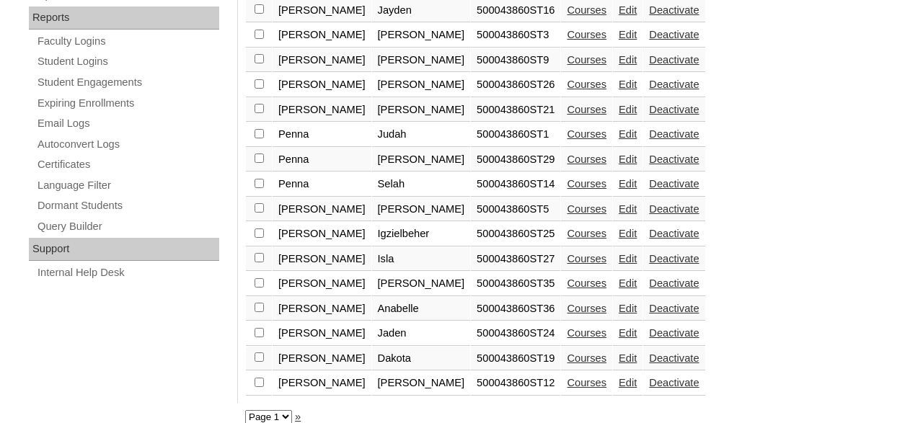
click at [567, 239] on link "Courses" at bounding box center [587, 234] width 40 height 12
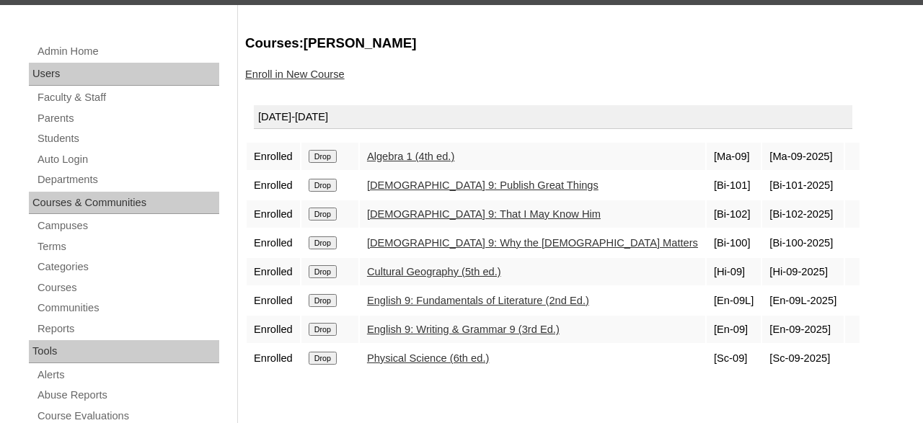
scroll to position [225, 0]
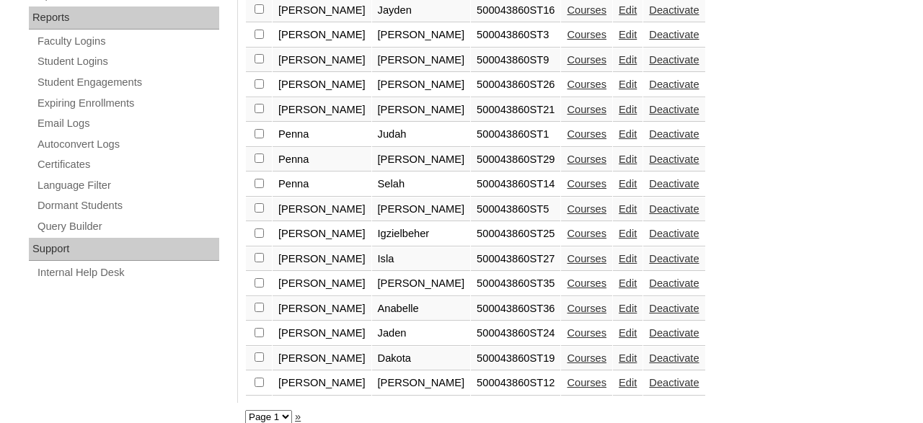
scroll to position [896, 0]
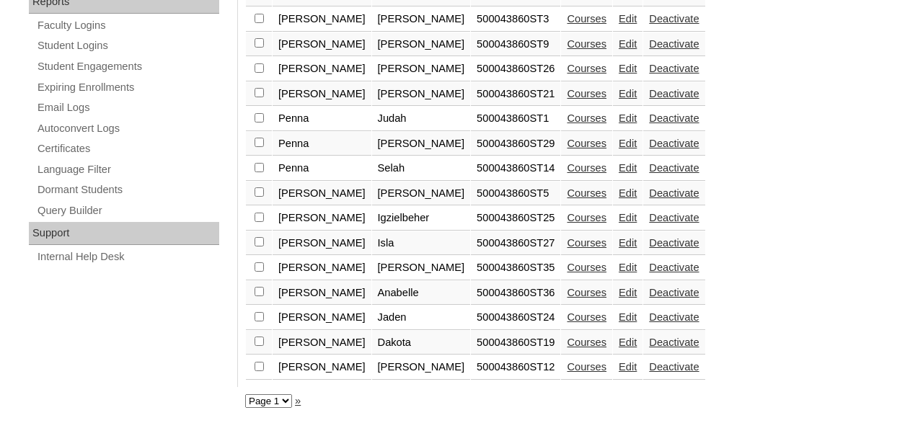
click at [567, 244] on link "Courses" at bounding box center [587, 243] width 40 height 12
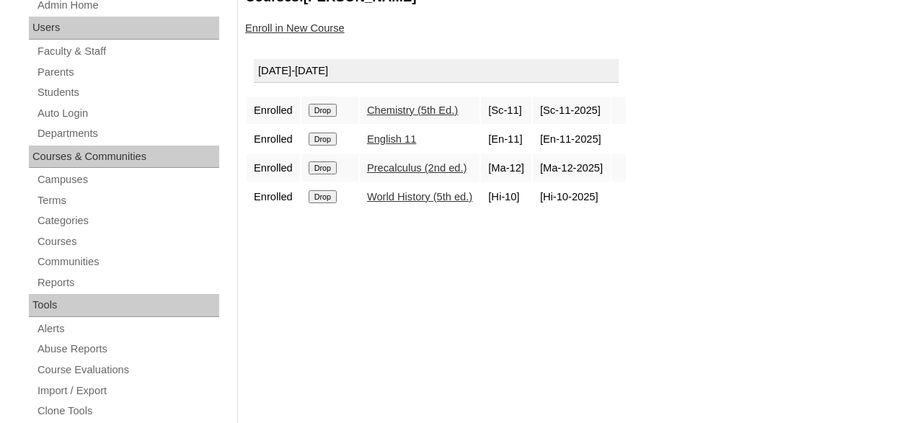
scroll to position [225, 0]
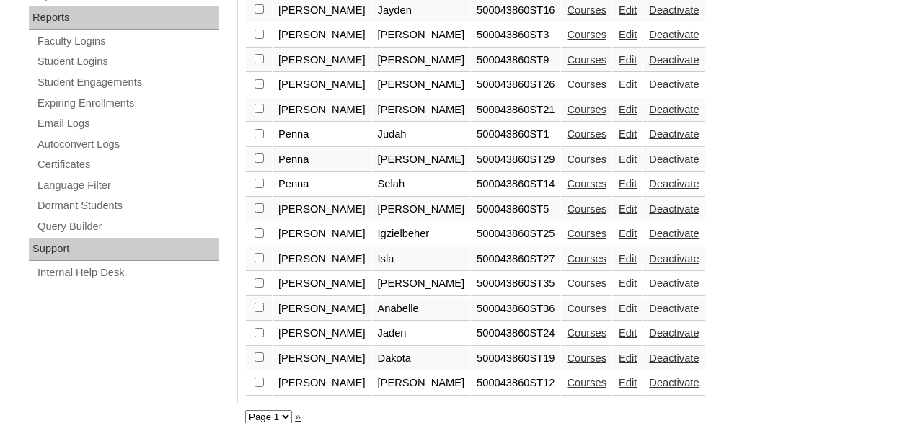
scroll to position [896, 0]
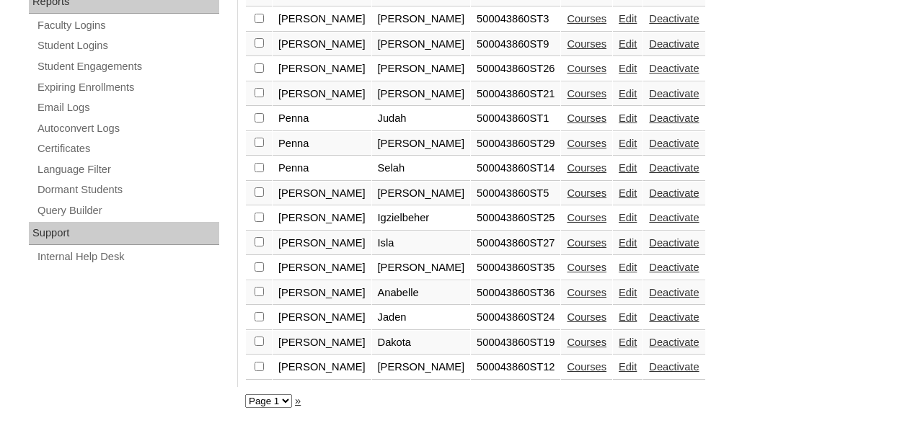
click at [567, 243] on link "Courses" at bounding box center [587, 243] width 40 height 12
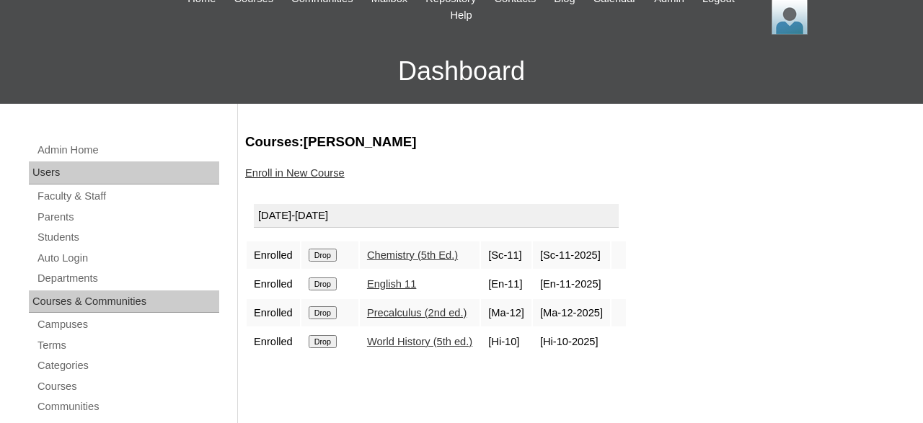
scroll to position [150, 0]
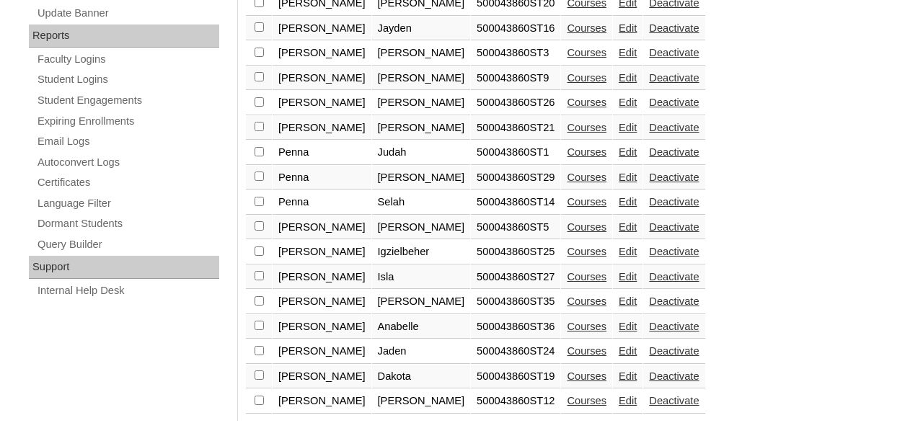
scroll to position [896, 0]
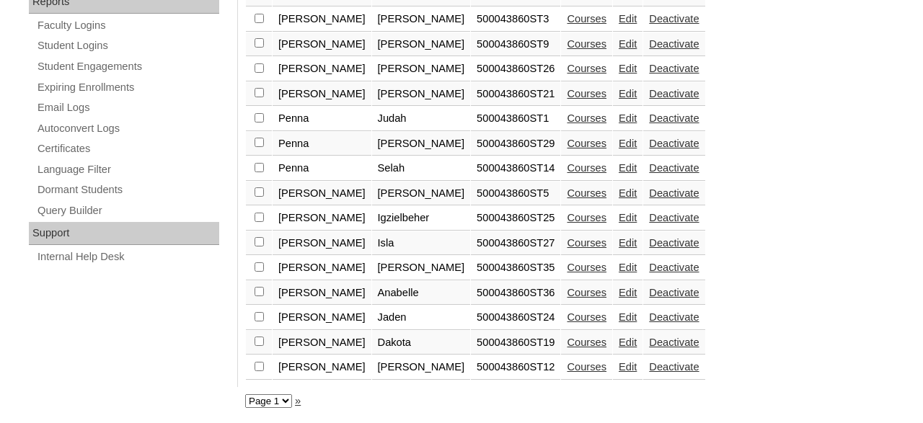
click at [567, 268] on link "Courses" at bounding box center [587, 268] width 40 height 12
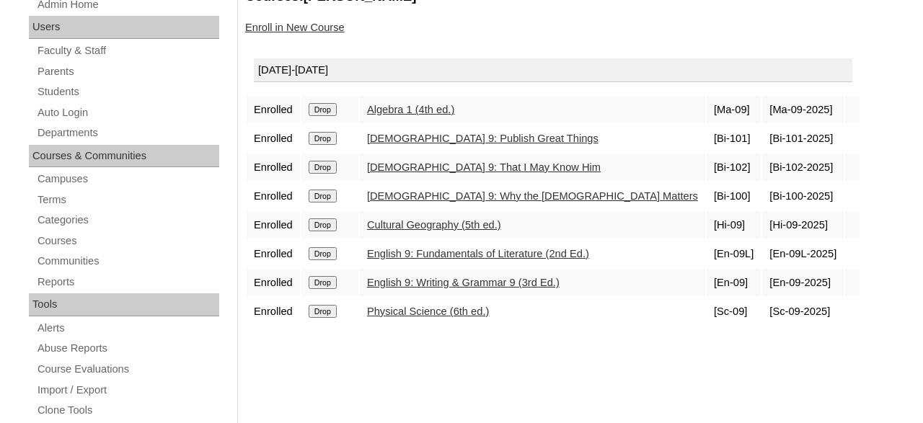
scroll to position [225, 0]
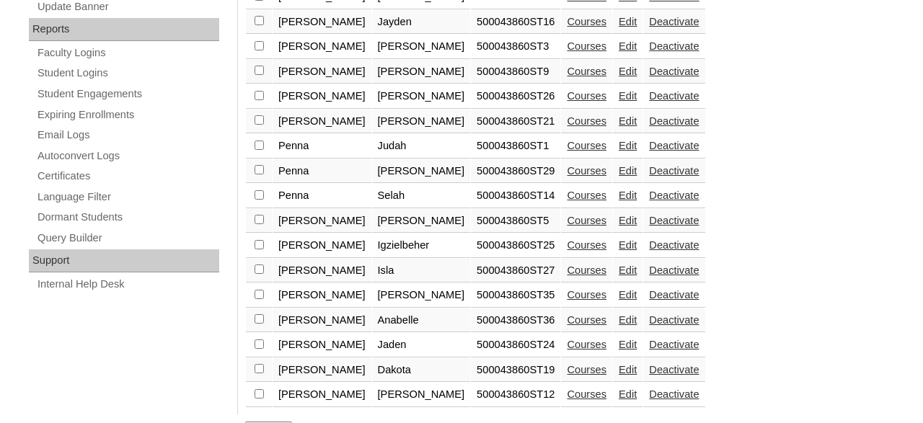
scroll to position [896, 0]
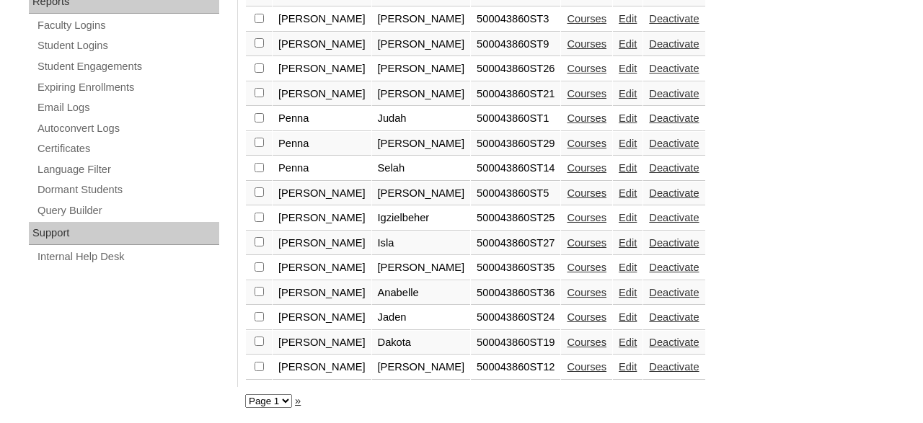
click at [567, 290] on link "Courses" at bounding box center [587, 293] width 40 height 12
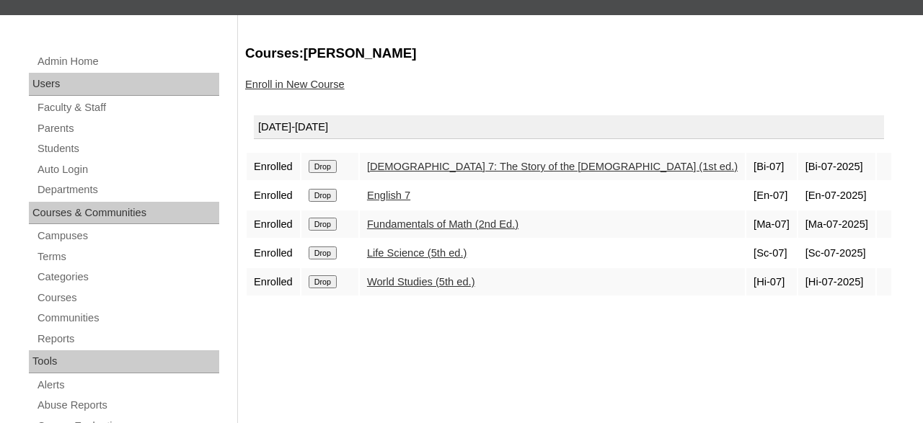
scroll to position [225, 0]
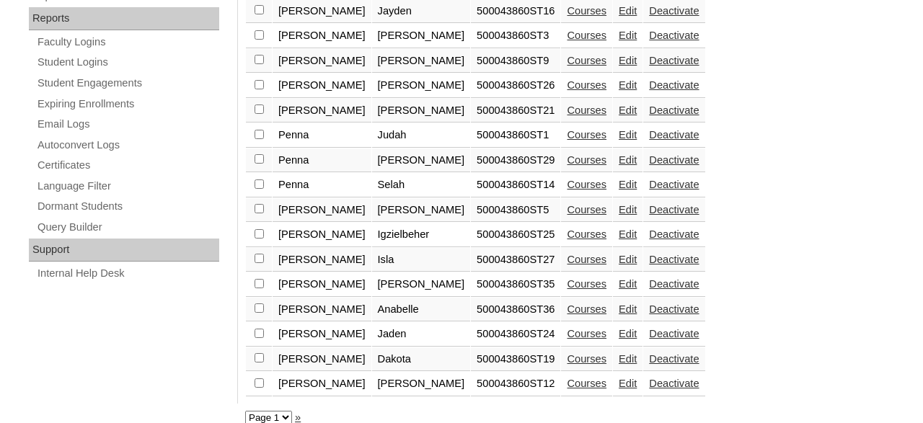
scroll to position [871, 0]
click at [567, 289] on link "Courses" at bounding box center [587, 284] width 40 height 12
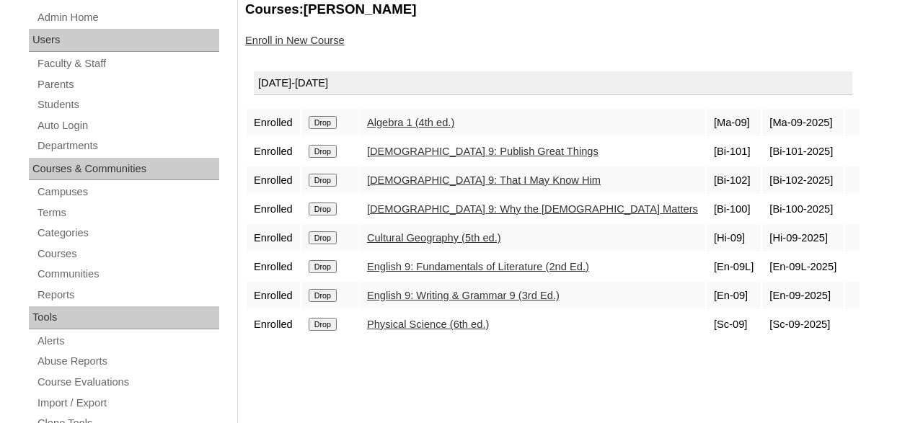
scroll to position [225, 0]
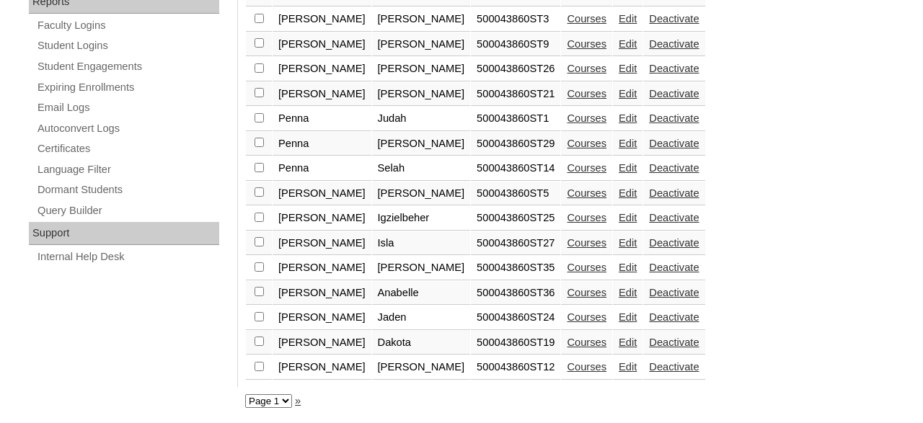
scroll to position [896, 0]
click at [567, 317] on link "Courses" at bounding box center [587, 318] width 40 height 12
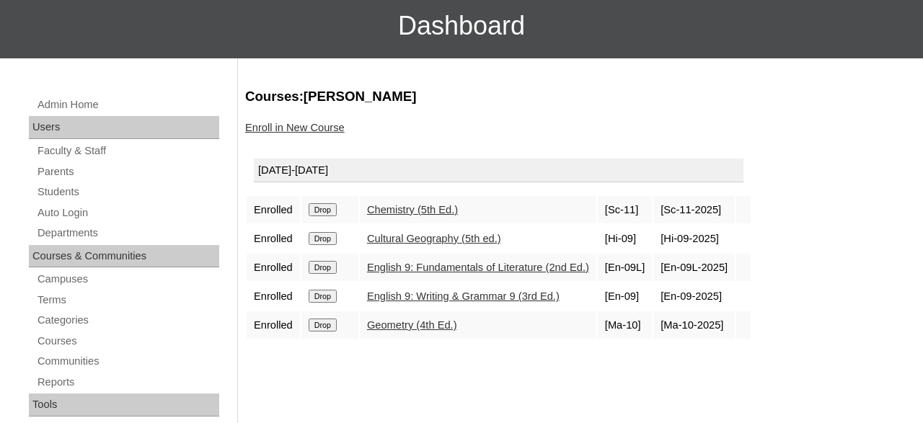
scroll to position [150, 0]
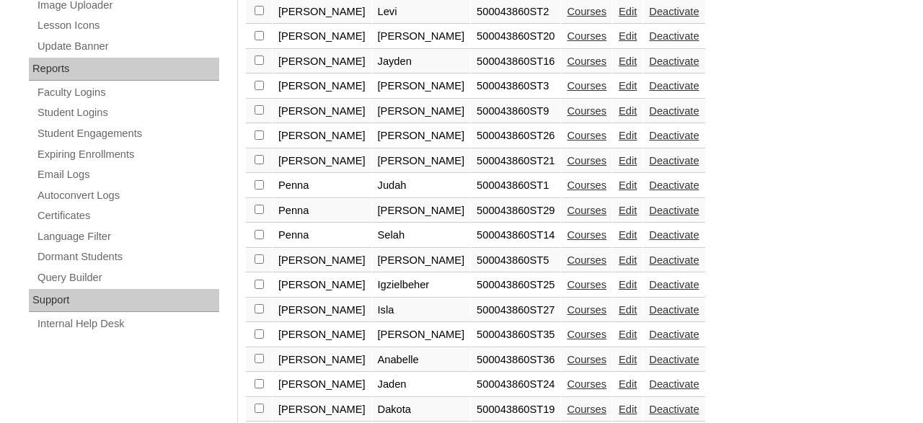
scroll to position [871, 0]
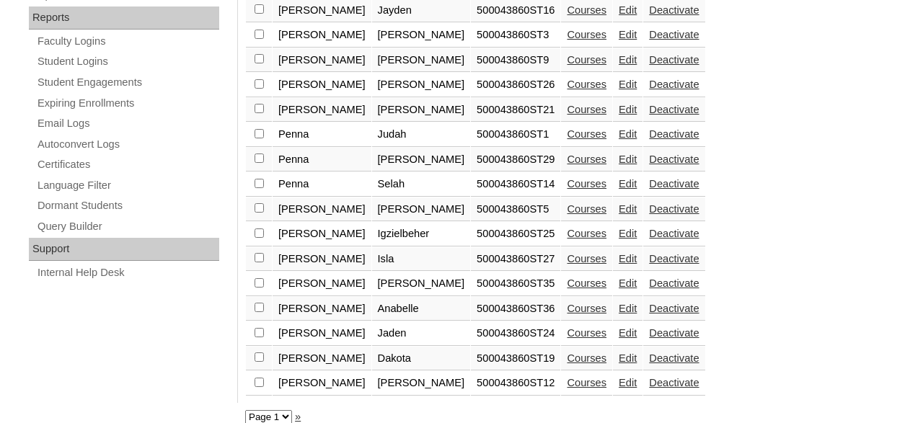
click at [567, 364] on link "Courses" at bounding box center [587, 359] width 40 height 12
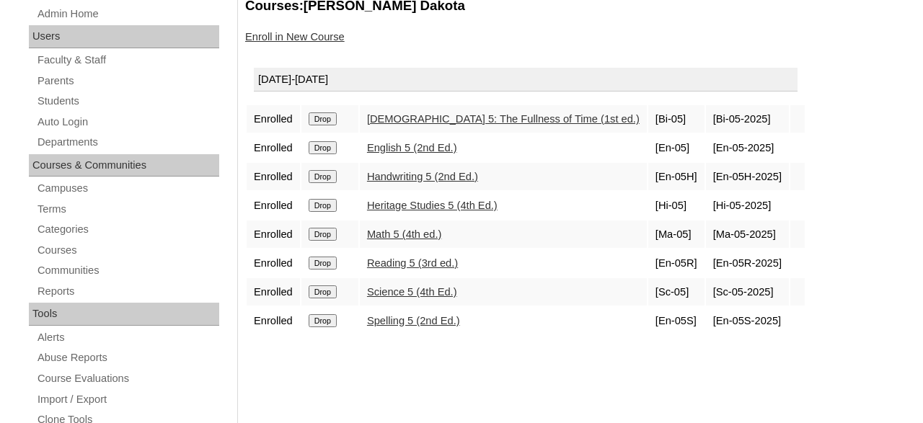
scroll to position [225, 0]
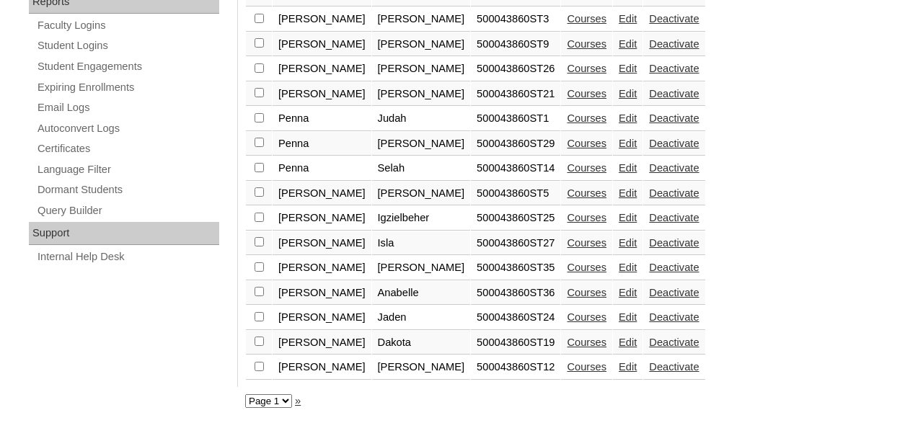
scroll to position [896, 0]
click at [567, 366] on link "Courses" at bounding box center [587, 367] width 40 height 12
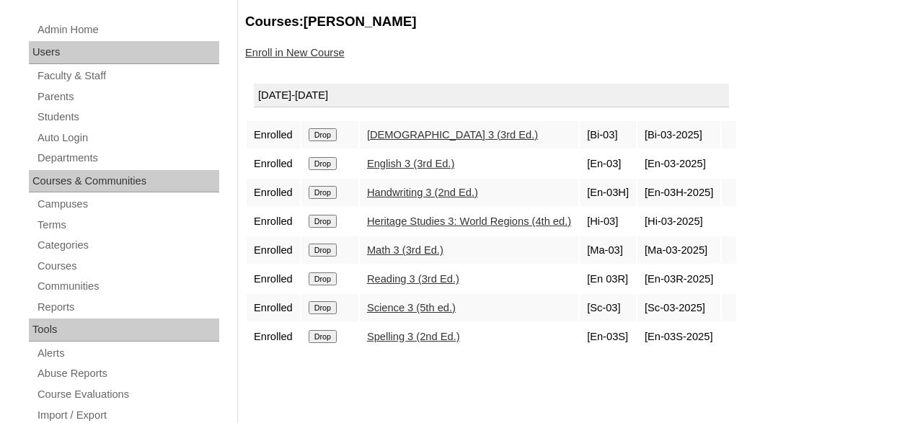
scroll to position [225, 0]
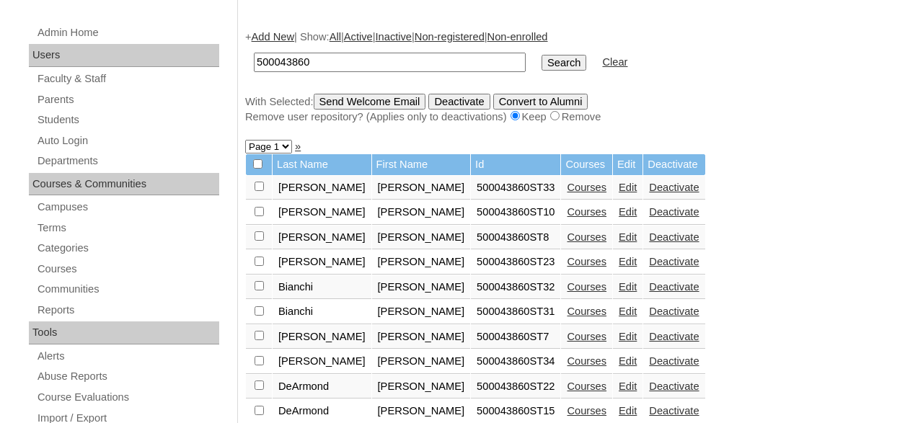
scroll to position [346, 0]
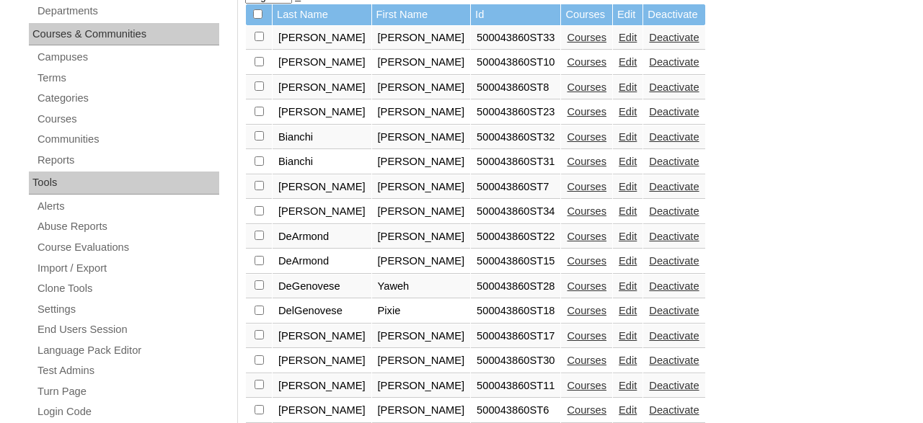
click at [567, 42] on link "Courses" at bounding box center [587, 38] width 40 height 12
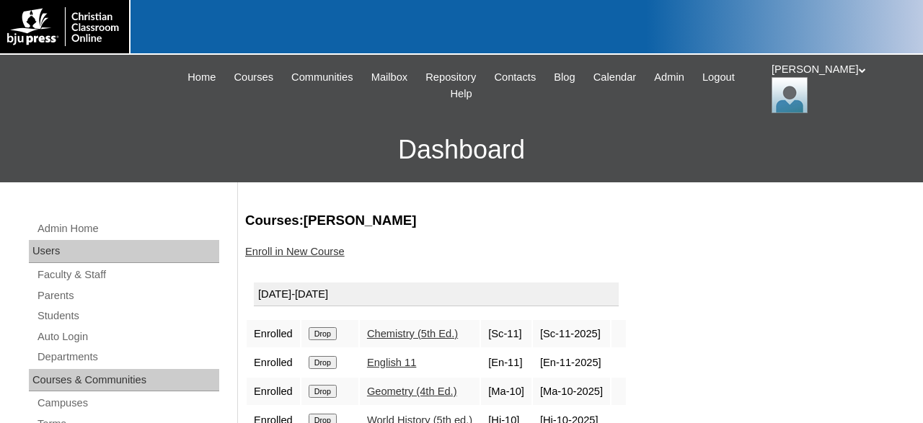
scroll to position [75, 0]
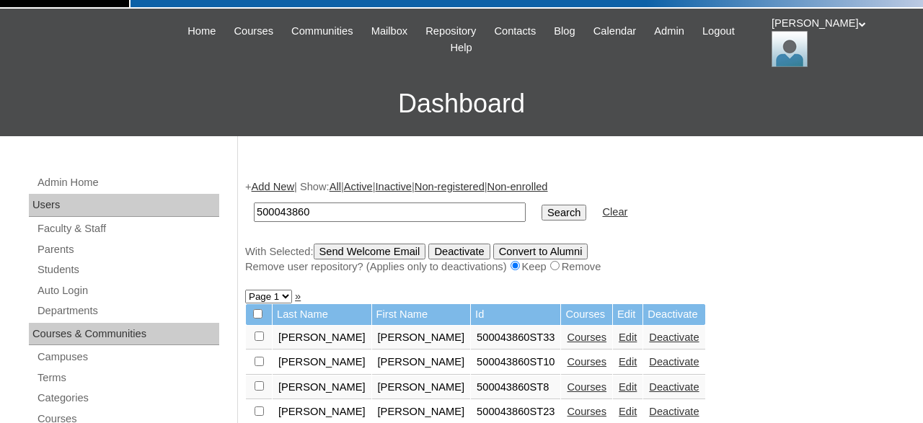
scroll to position [271, 0]
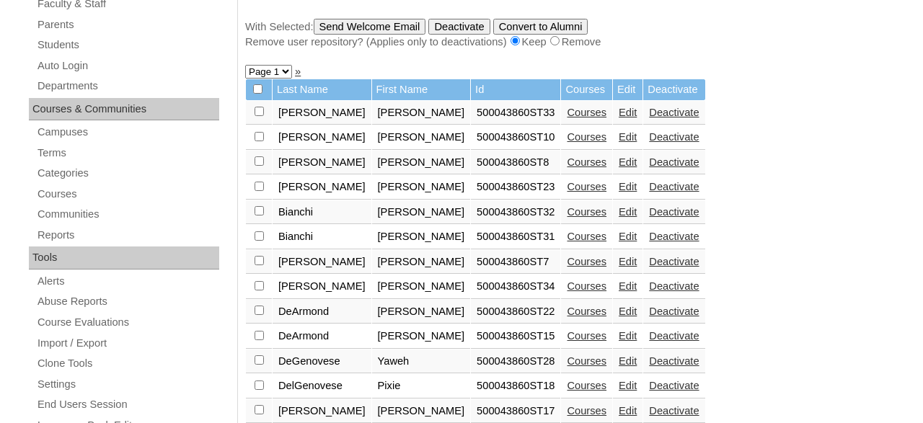
click at [567, 143] on link "Courses" at bounding box center [587, 137] width 40 height 12
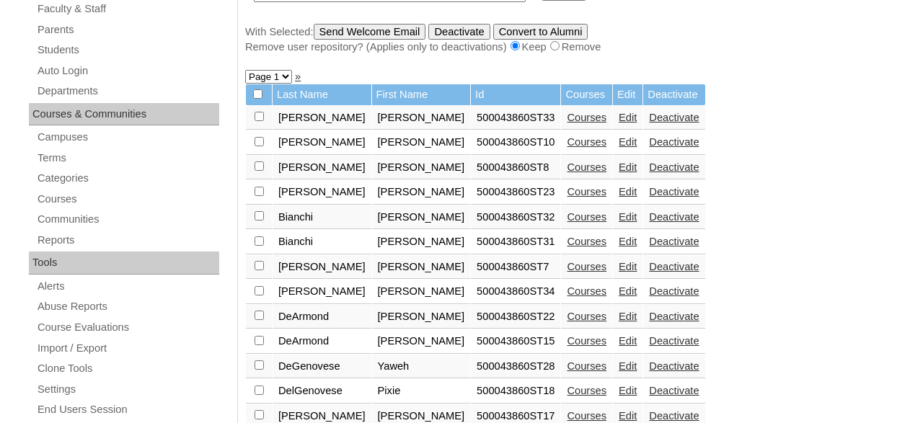
scroll to position [271, 0]
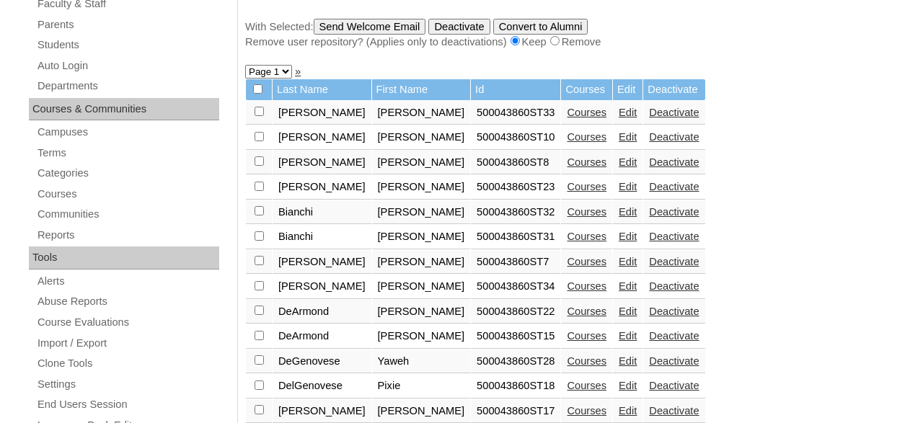
click at [567, 166] on link "Courses" at bounding box center [587, 163] width 40 height 12
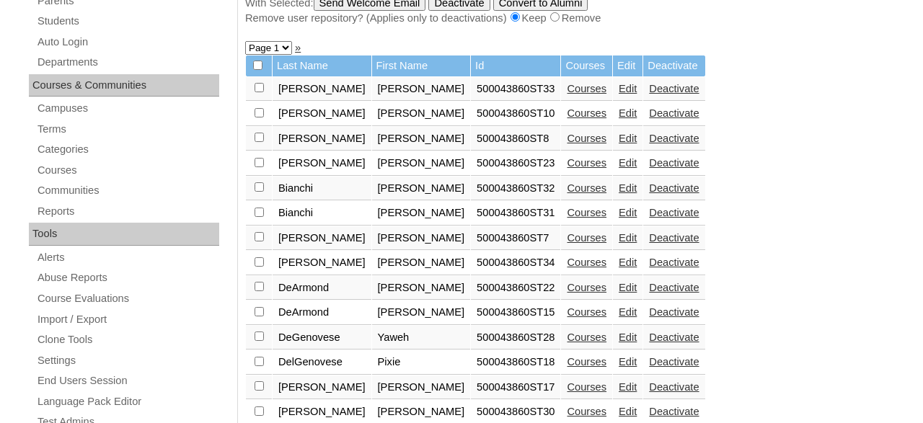
scroll to position [346, 0]
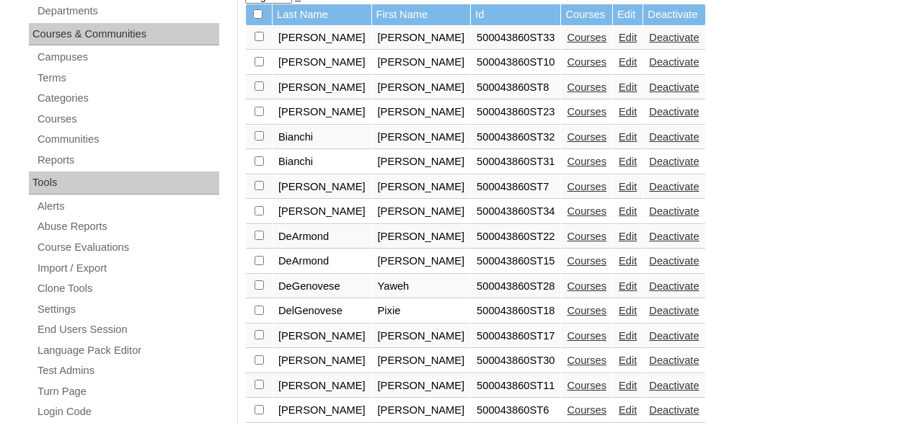
click at [567, 117] on link "Courses" at bounding box center [587, 112] width 40 height 12
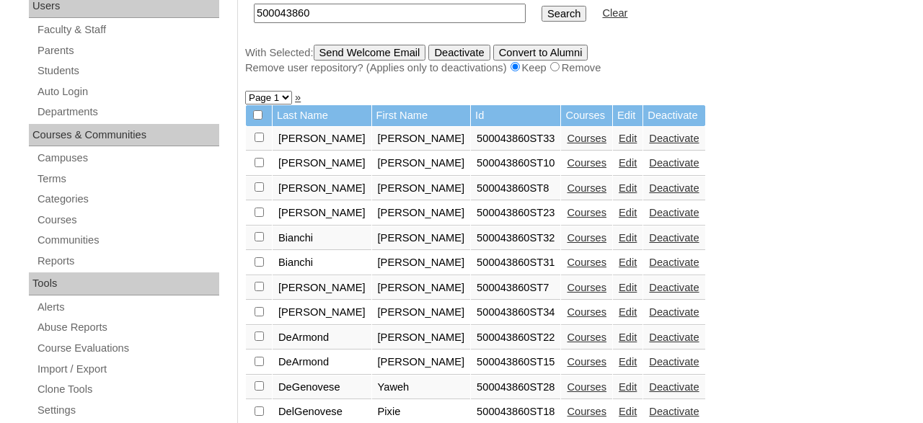
scroll to position [271, 0]
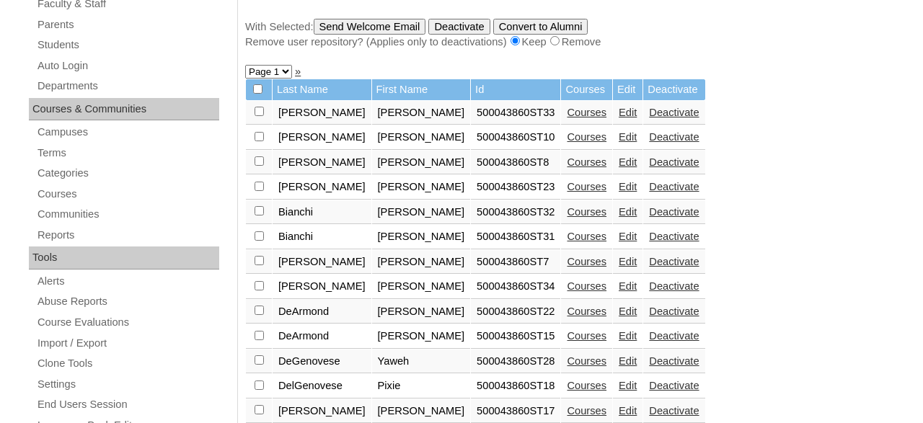
click at [567, 218] on link "Courses" at bounding box center [587, 212] width 40 height 12
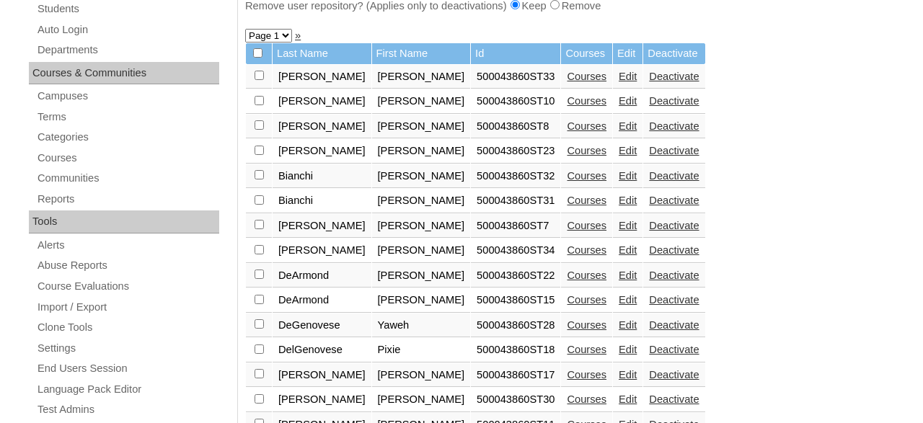
scroll to position [421, 0]
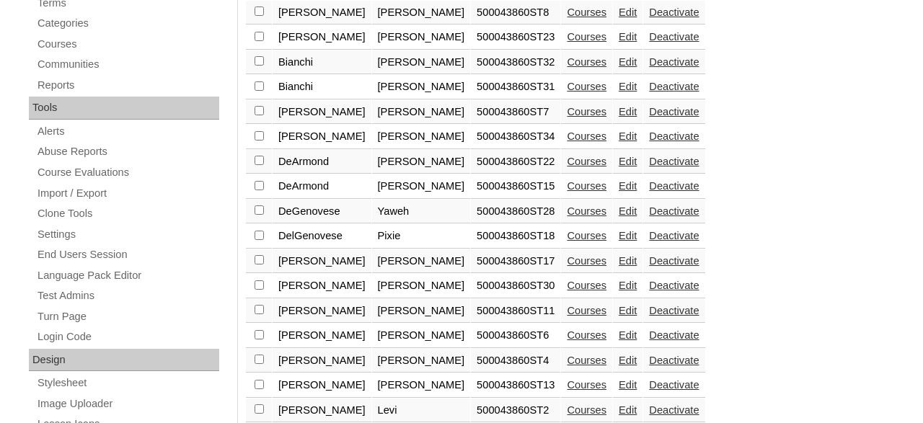
click at [567, 92] on link "Courses" at bounding box center [587, 87] width 40 height 12
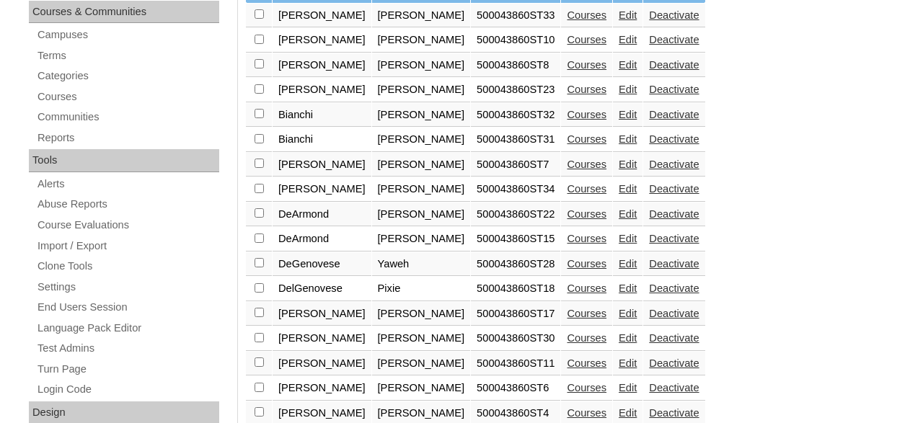
scroll to position [370, 0]
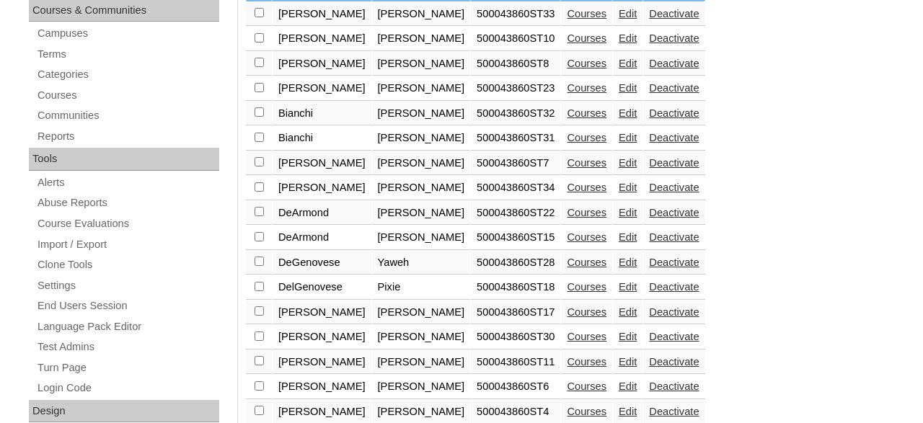
click at [567, 268] on link "Courses" at bounding box center [587, 263] width 40 height 12
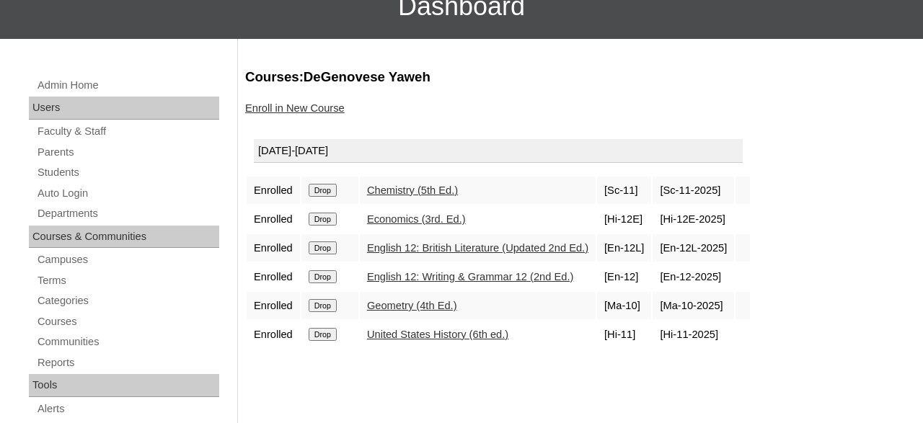
scroll to position [150, 0]
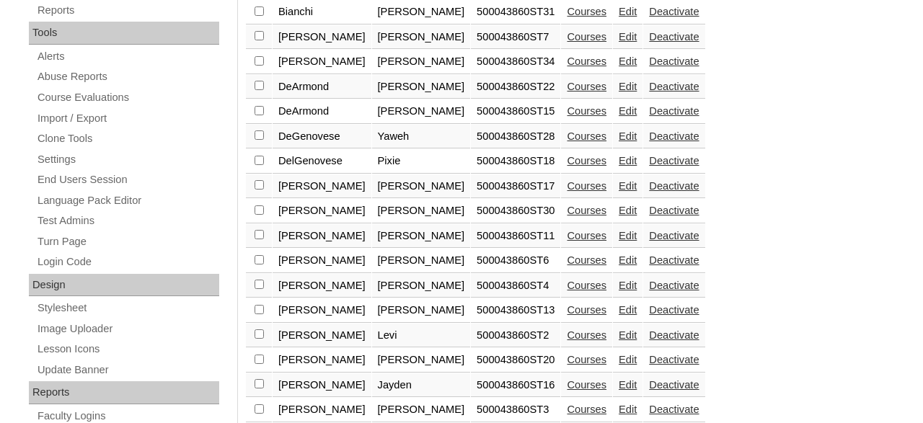
scroll to position [646, 0]
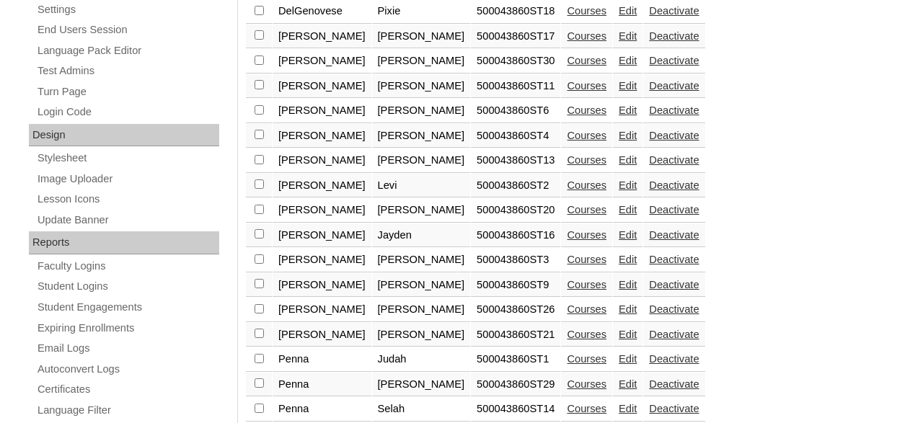
click at [567, 315] on link "Courses" at bounding box center [587, 310] width 40 height 12
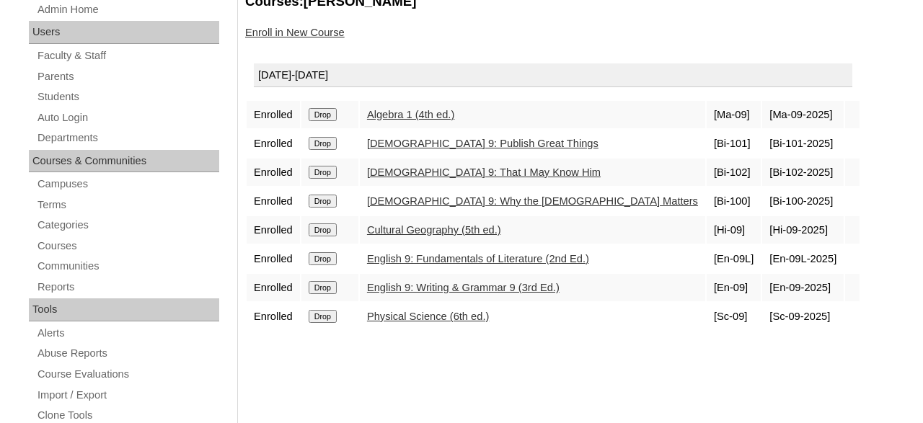
scroll to position [225, 0]
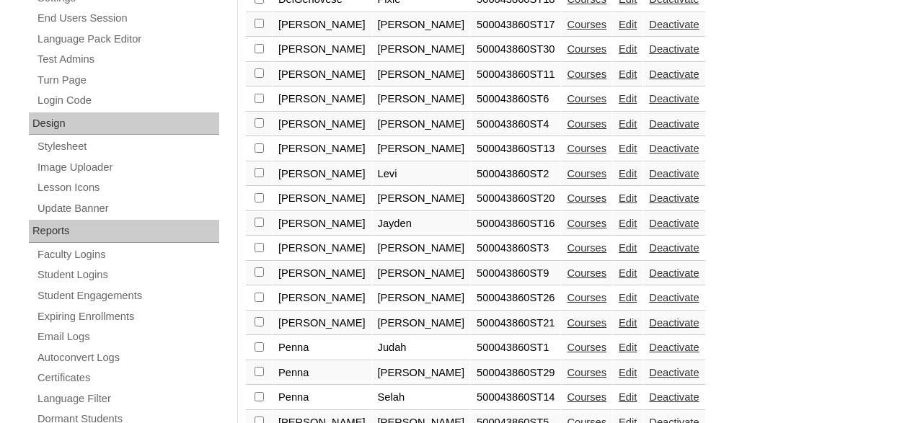
scroll to position [796, 0]
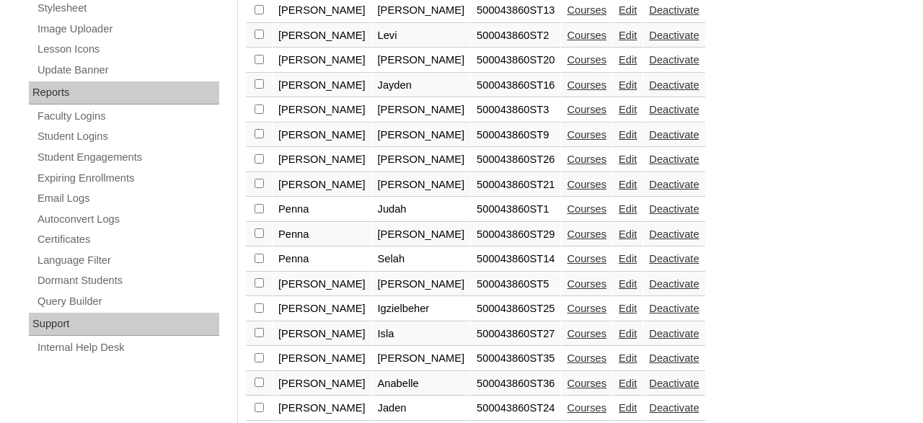
click at [567, 265] on link "Courses" at bounding box center [587, 259] width 40 height 12
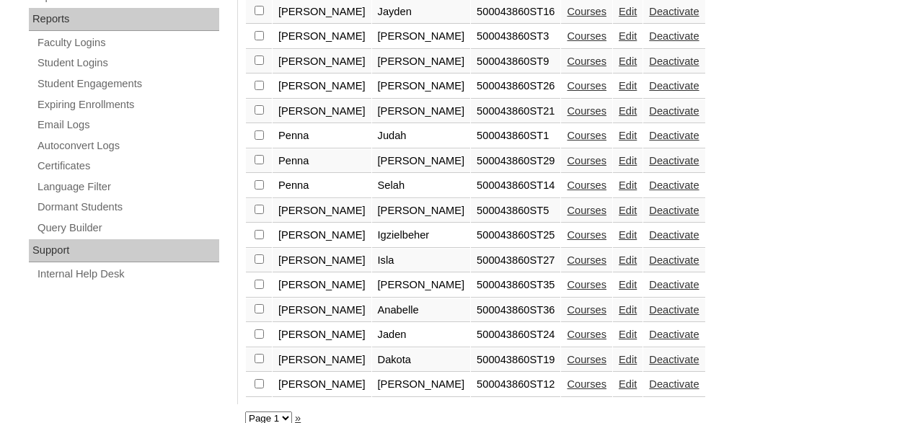
scroll to position [871, 0]
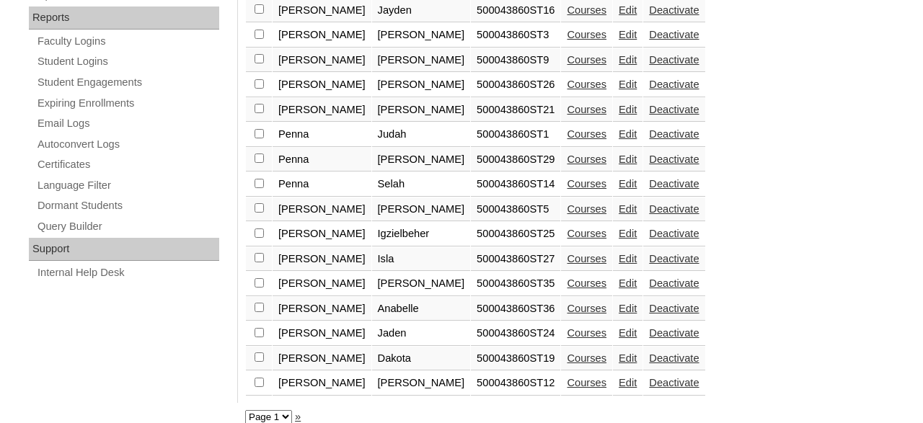
click at [567, 165] on link "Courses" at bounding box center [587, 160] width 40 height 12
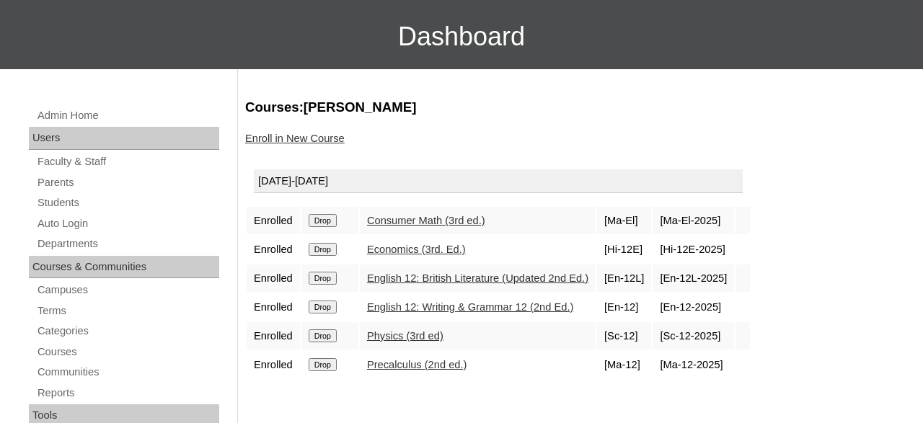
scroll to position [150, 0]
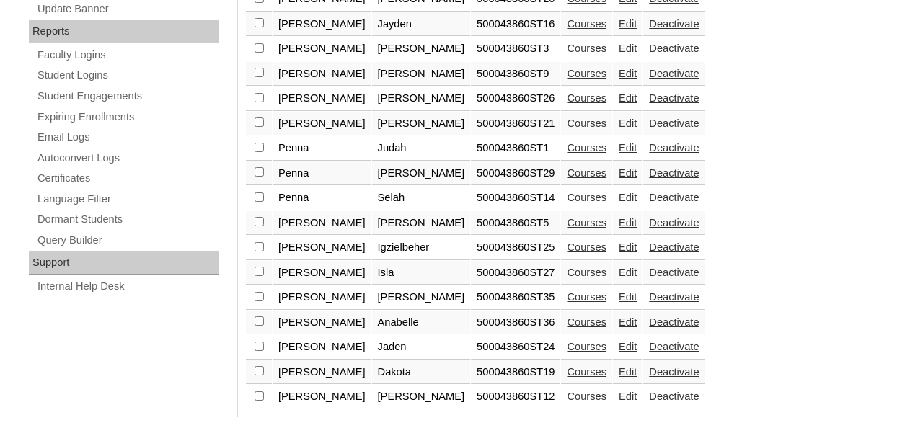
scroll to position [896, 0]
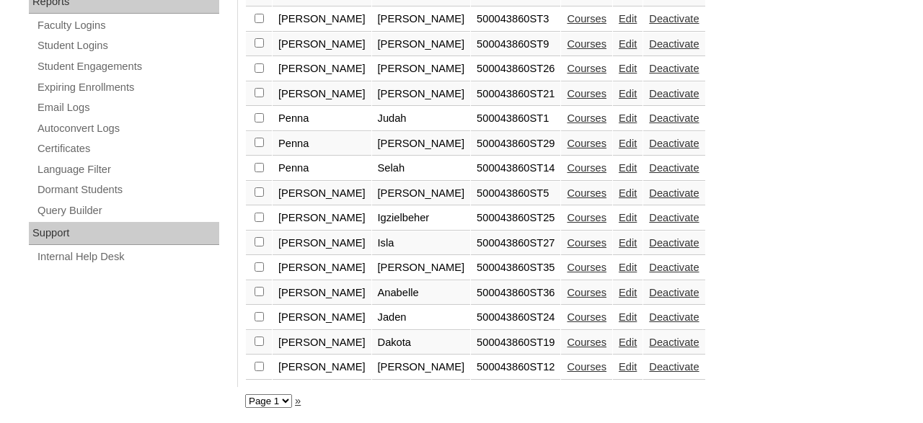
click at [567, 240] on link "Courses" at bounding box center [587, 243] width 40 height 12
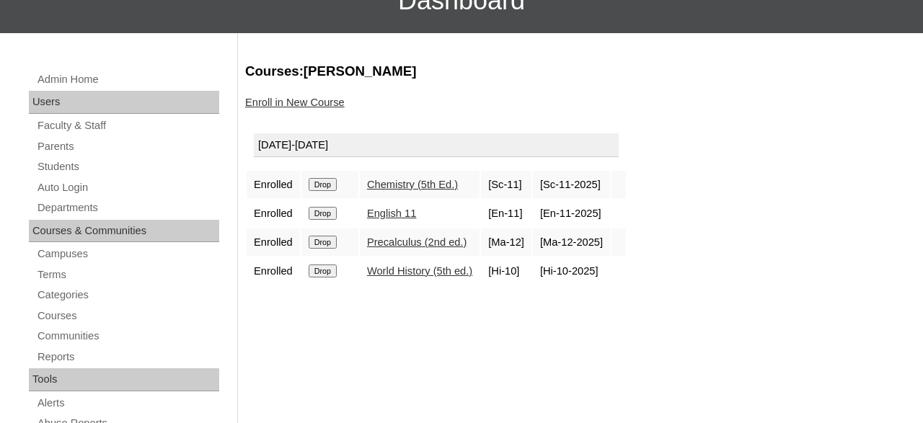
scroll to position [150, 0]
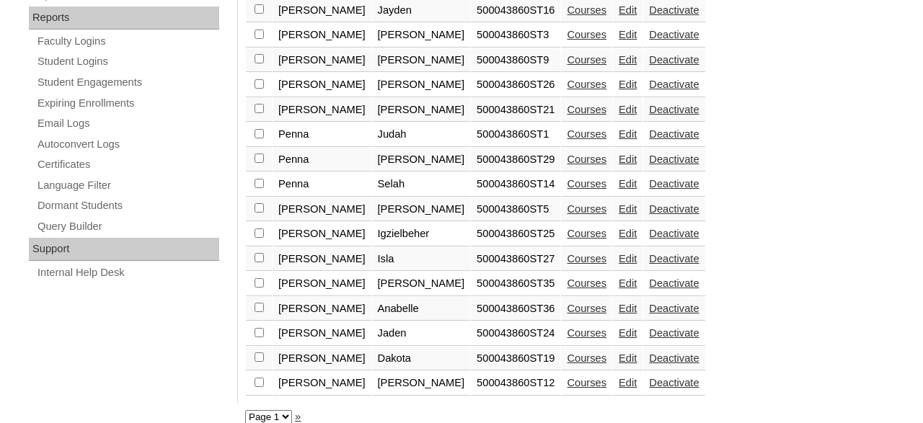
scroll to position [896, 0]
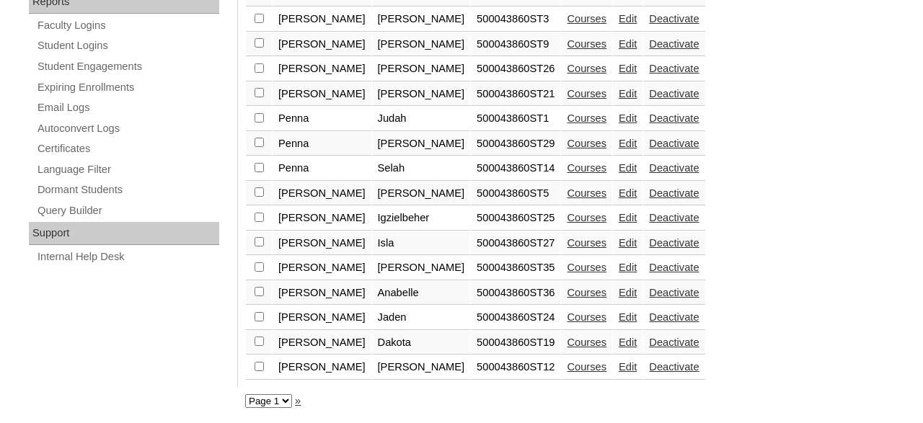
click at [567, 364] on link "Courses" at bounding box center [587, 367] width 40 height 12
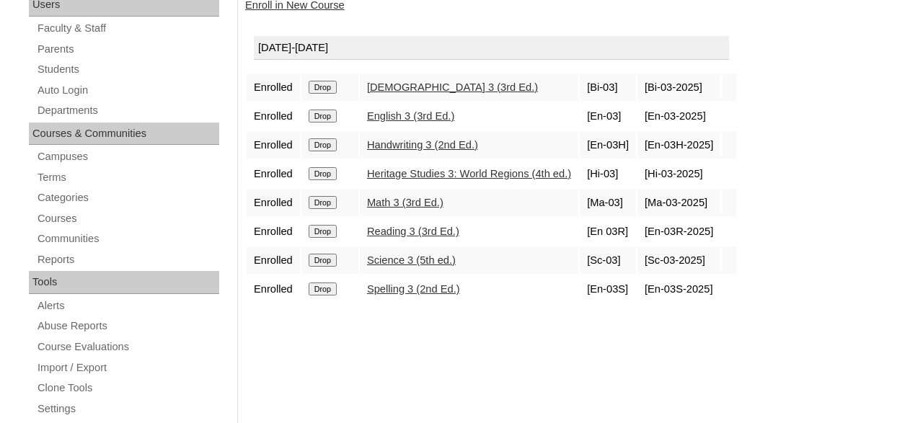
scroll to position [225, 0]
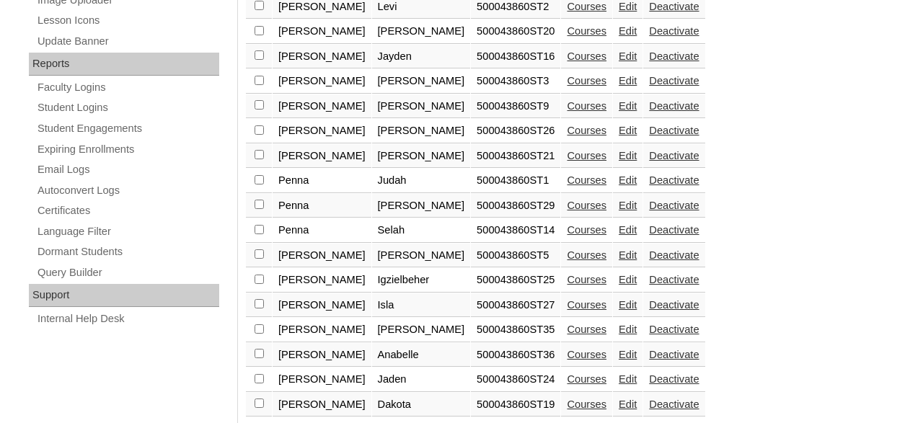
scroll to position [896, 0]
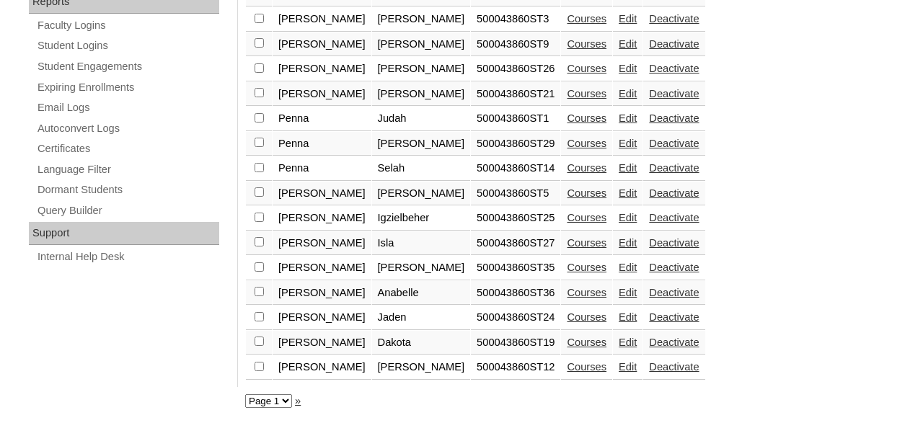
click at [567, 366] on link "Courses" at bounding box center [587, 367] width 40 height 12
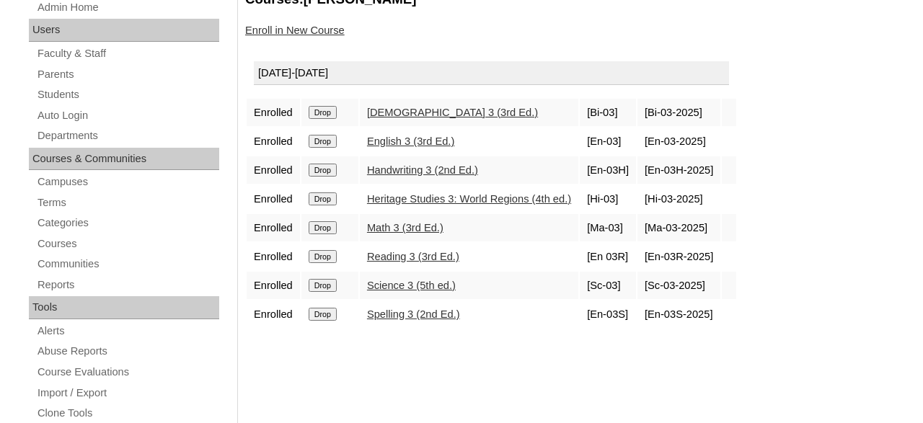
scroll to position [225, 0]
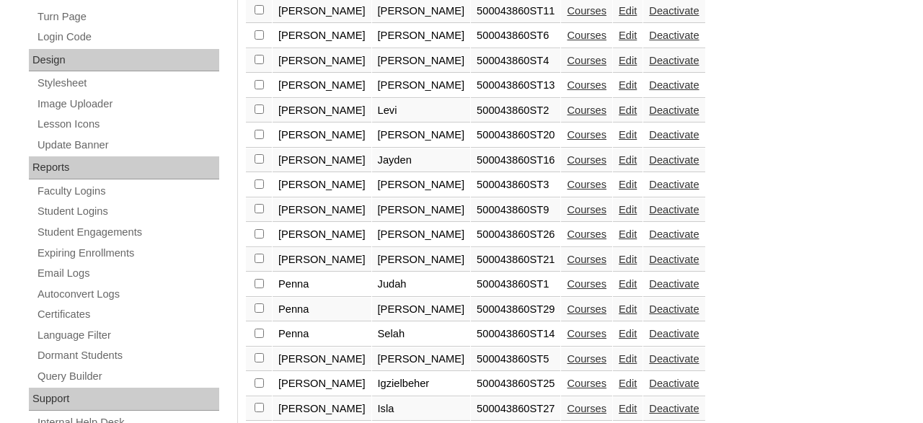
scroll to position [896, 0]
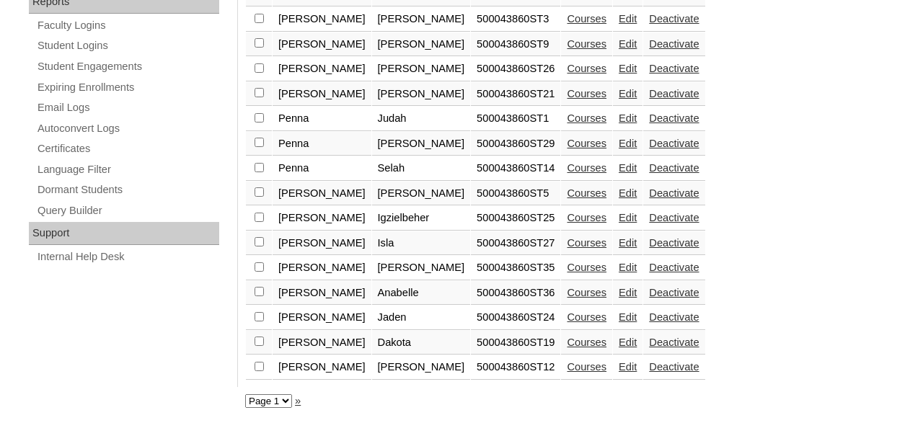
click at [567, 342] on link "Courses" at bounding box center [587, 343] width 40 height 12
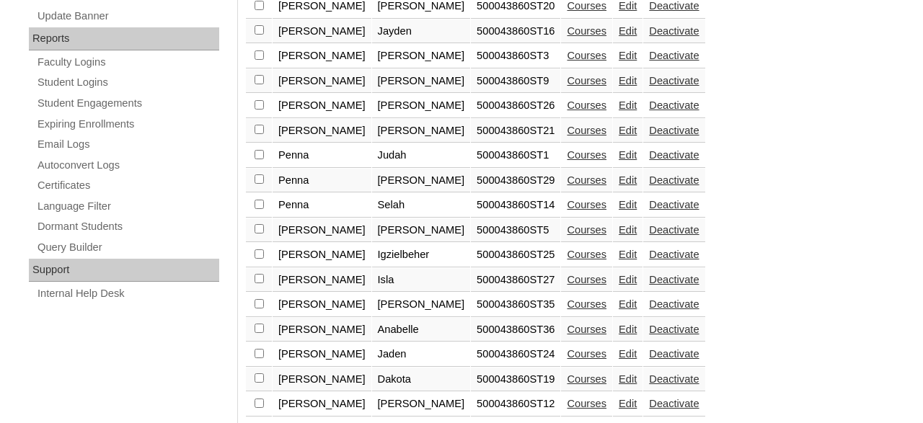
scroll to position [896, 0]
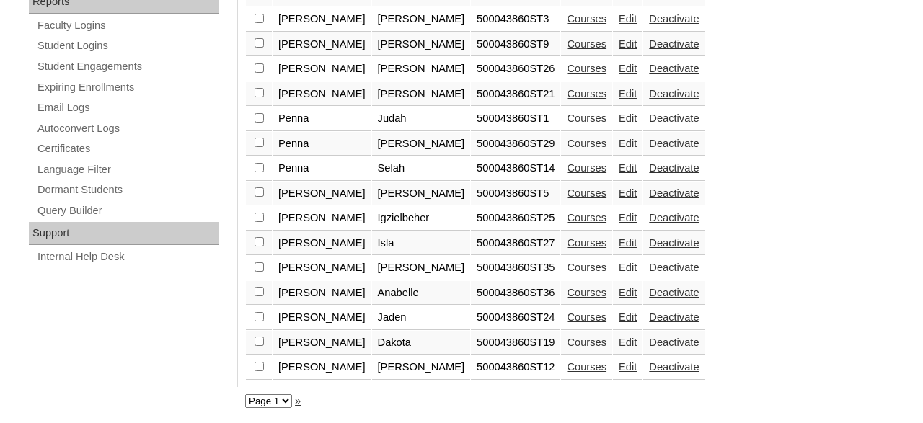
click at [567, 315] on link "Courses" at bounding box center [587, 318] width 40 height 12
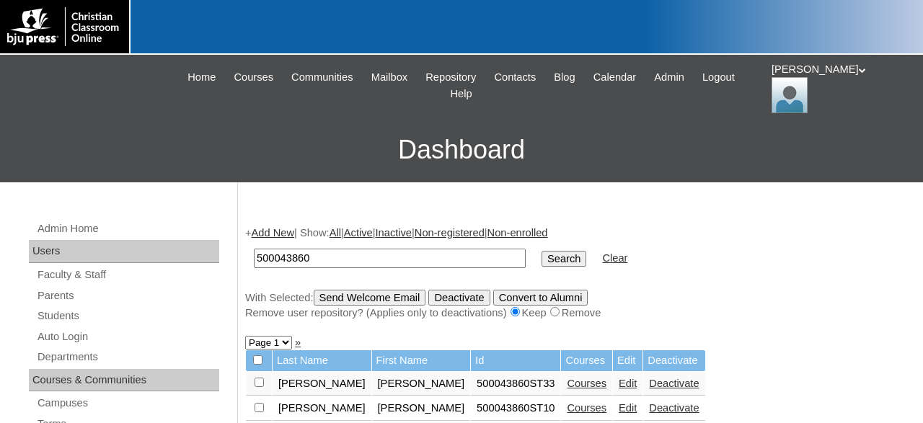
scroll to position [46, 0]
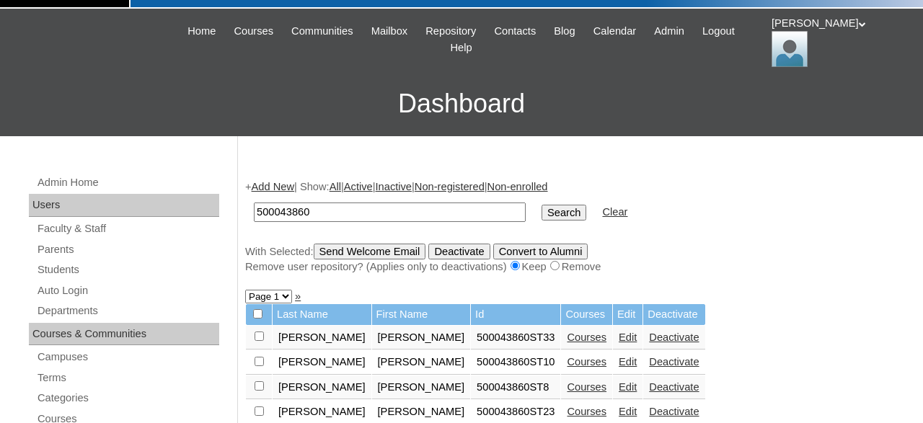
click at [567, 340] on link "Courses" at bounding box center [587, 338] width 40 height 12
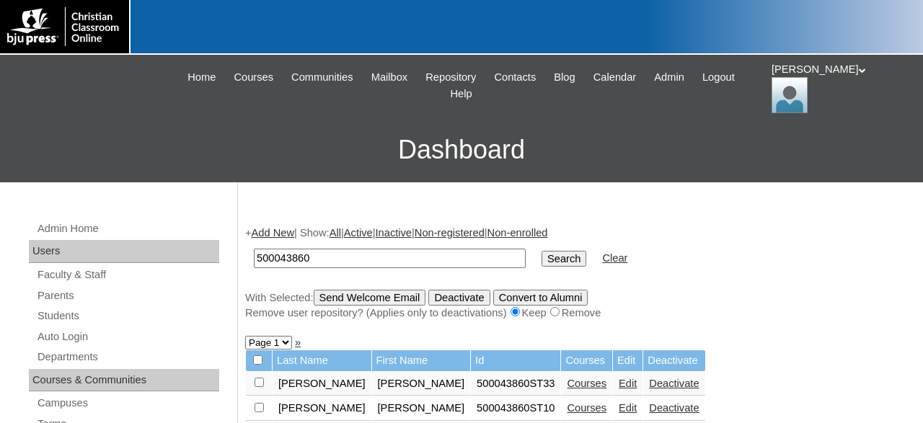
scroll to position [46, 0]
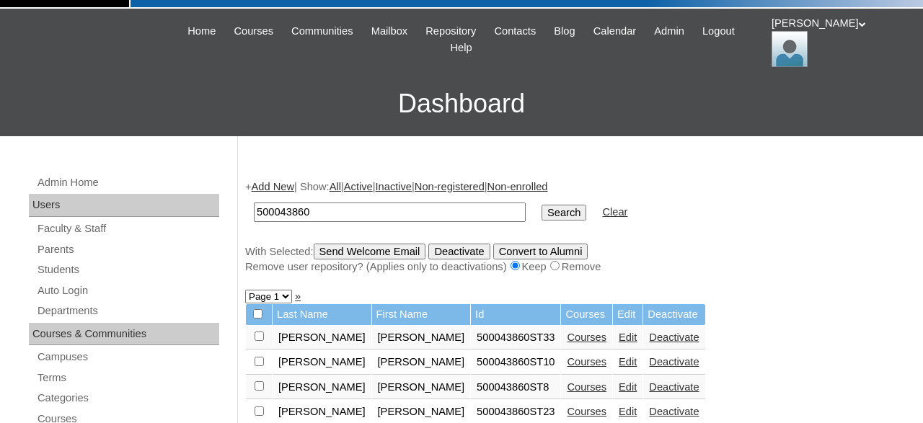
click at [567, 364] on link "Courses" at bounding box center [587, 362] width 40 height 12
click at [567, 393] on link "Courses" at bounding box center [587, 388] width 40 height 12
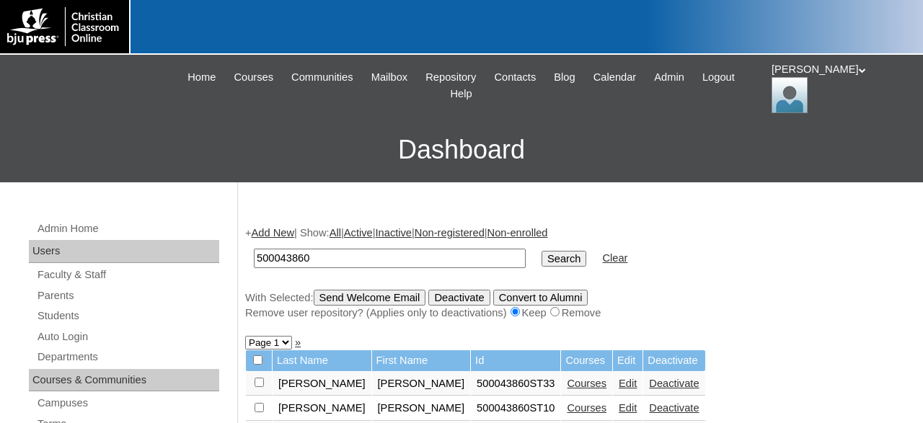
scroll to position [46, 0]
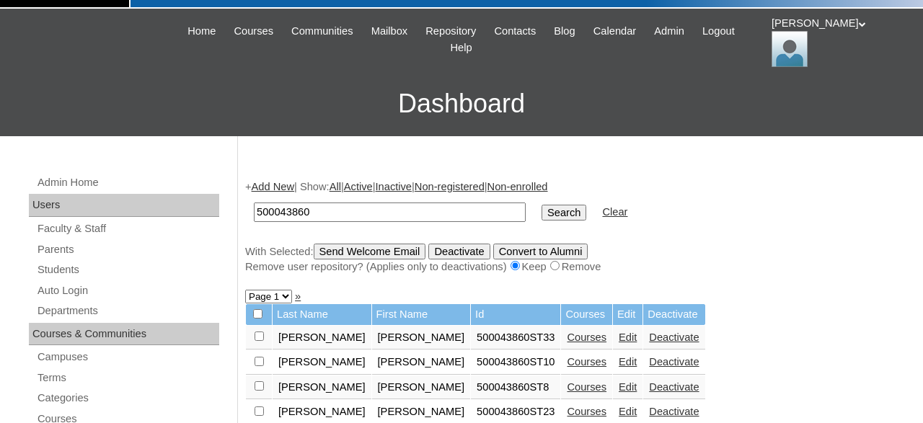
click at [567, 413] on link "Courses" at bounding box center [587, 412] width 40 height 12
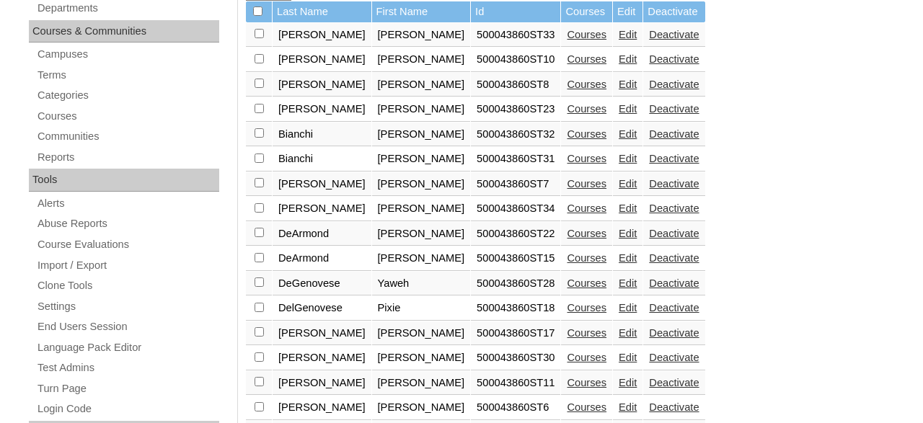
scroll to position [346, 0]
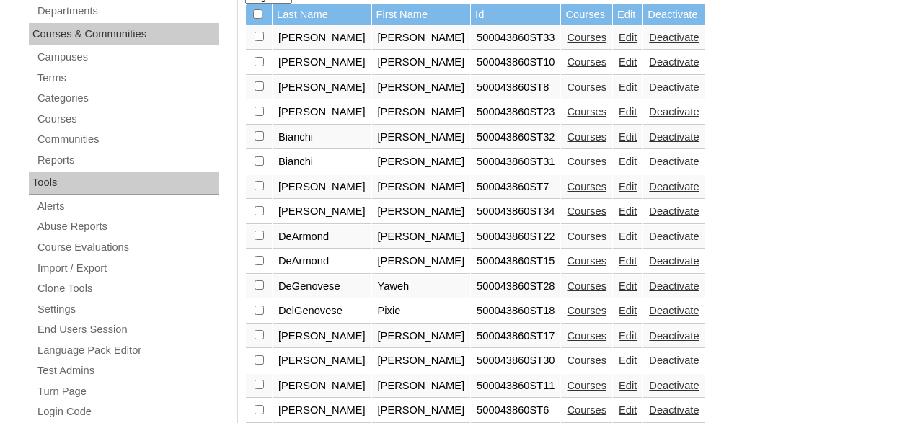
click at [567, 143] on link "Courses" at bounding box center [587, 137] width 40 height 12
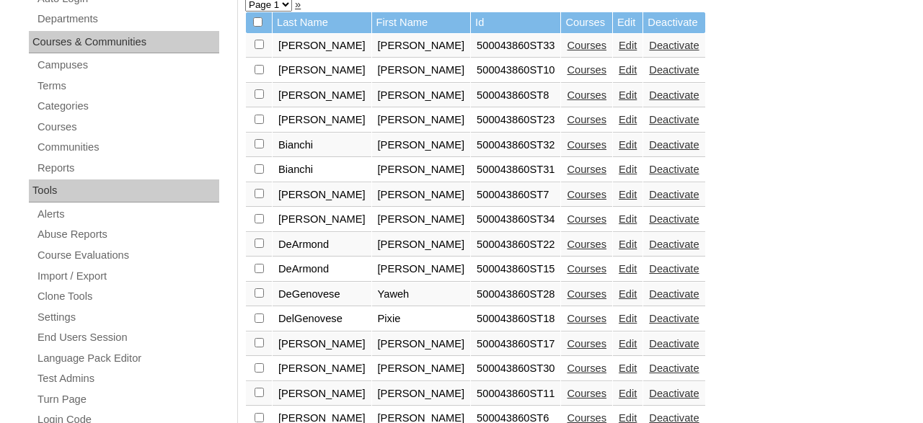
scroll to position [346, 0]
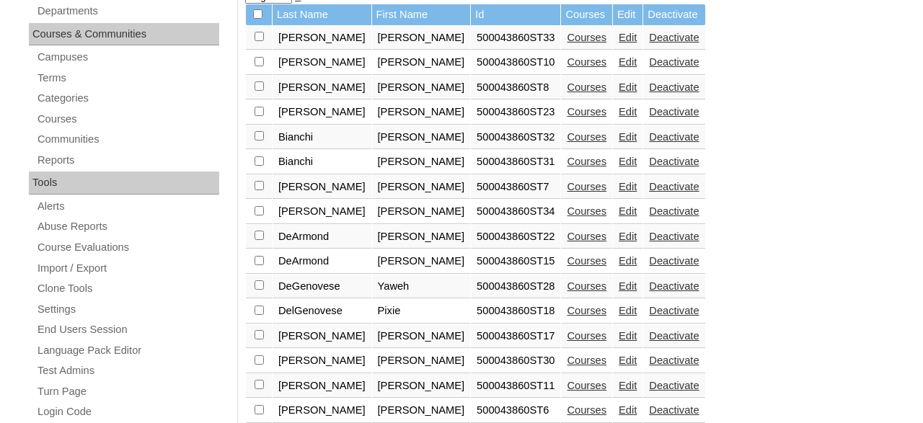
click at [567, 167] on link "Courses" at bounding box center [587, 162] width 40 height 12
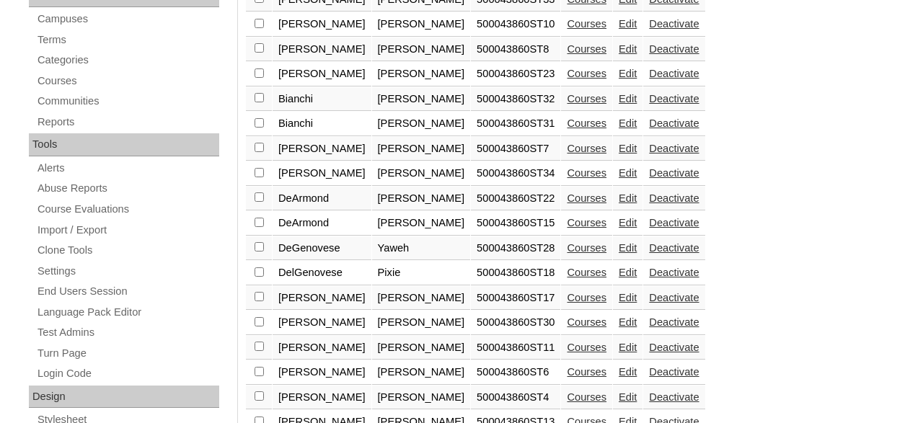
scroll to position [421, 0]
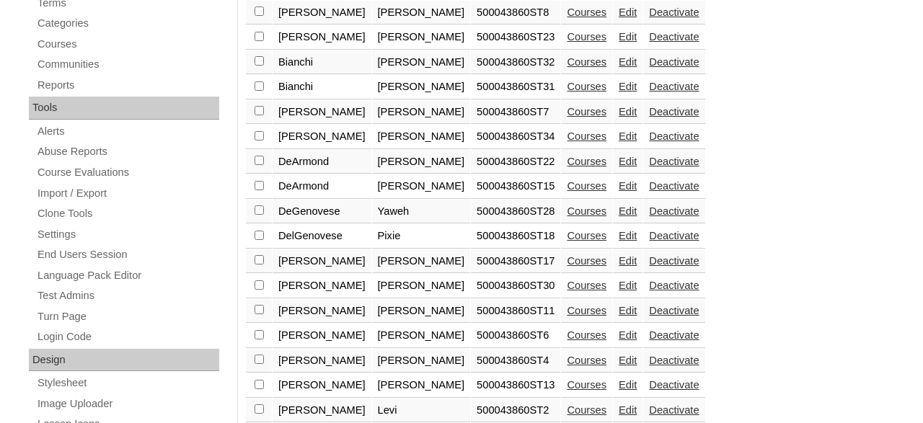
click at [567, 118] on link "Courses" at bounding box center [587, 112] width 40 height 12
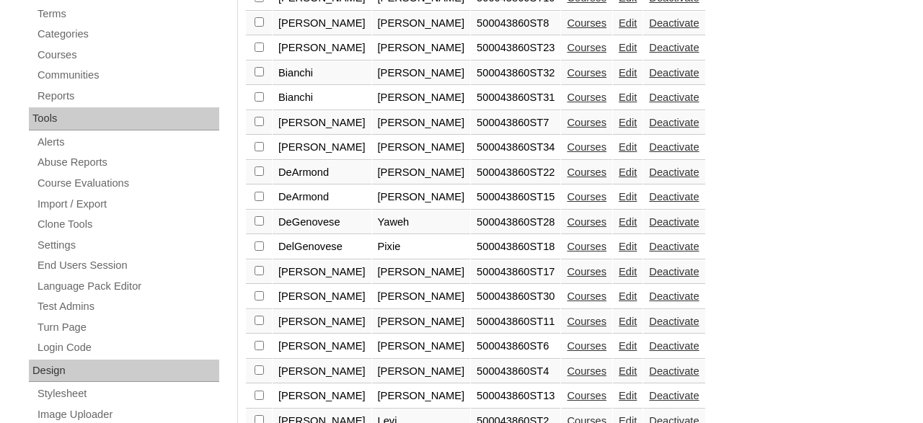
scroll to position [421, 0]
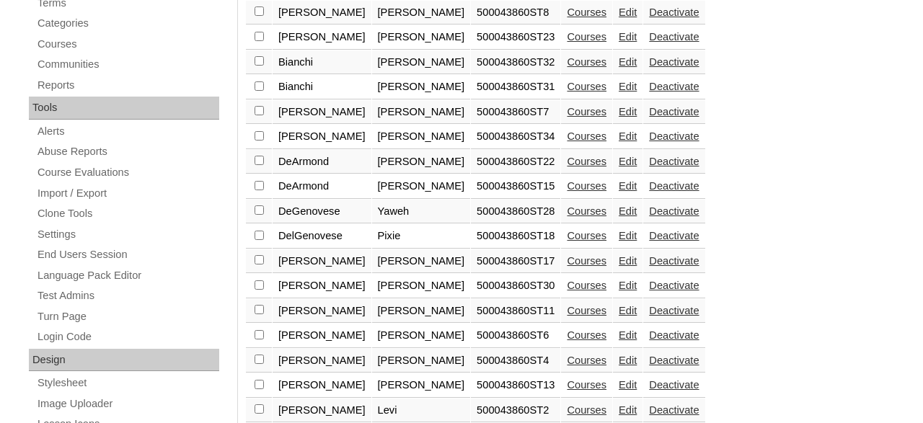
click at [567, 142] on link "Courses" at bounding box center [587, 137] width 40 height 12
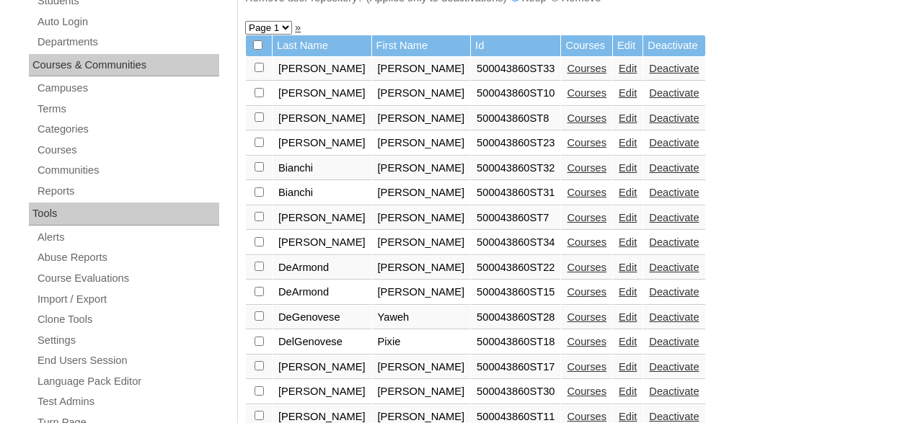
scroll to position [496, 0]
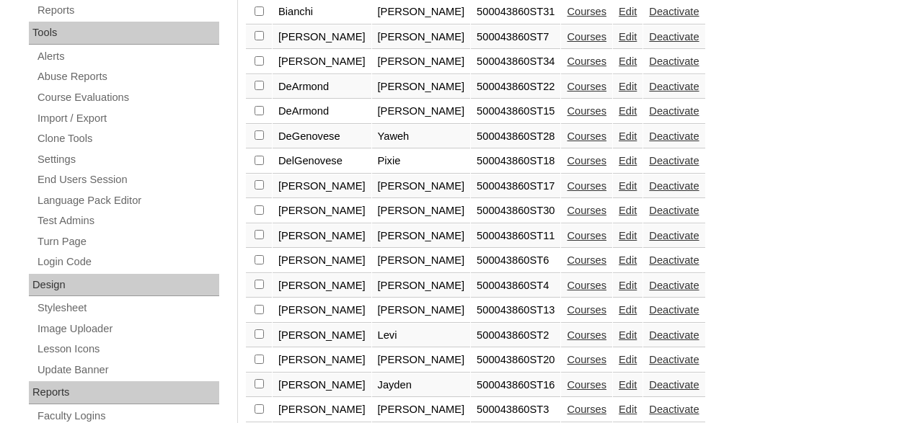
click at [567, 92] on link "Courses" at bounding box center [587, 87] width 40 height 12
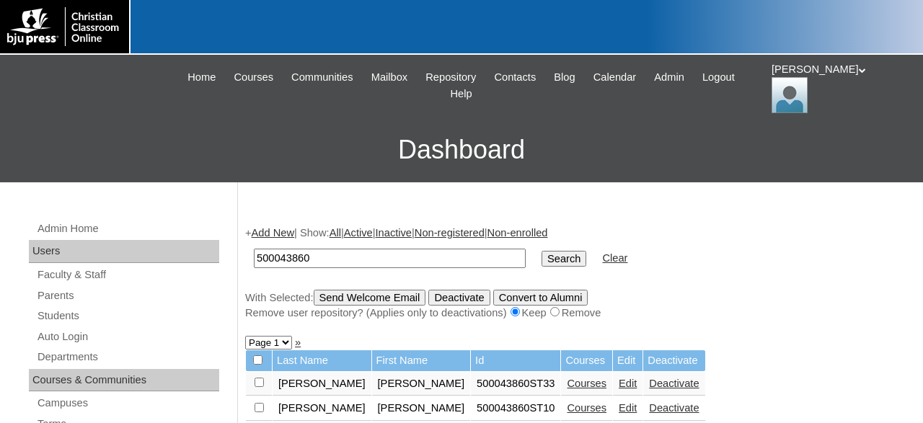
scroll to position [346, 0]
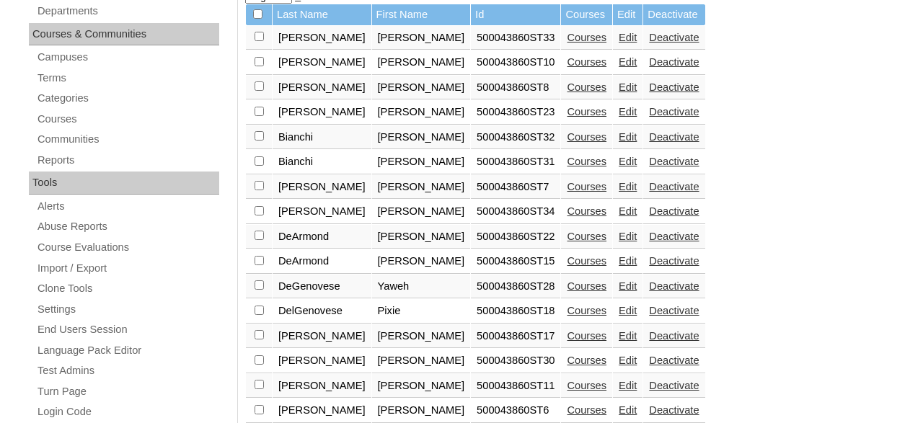
click at [567, 267] on link "Courses" at bounding box center [587, 261] width 40 height 12
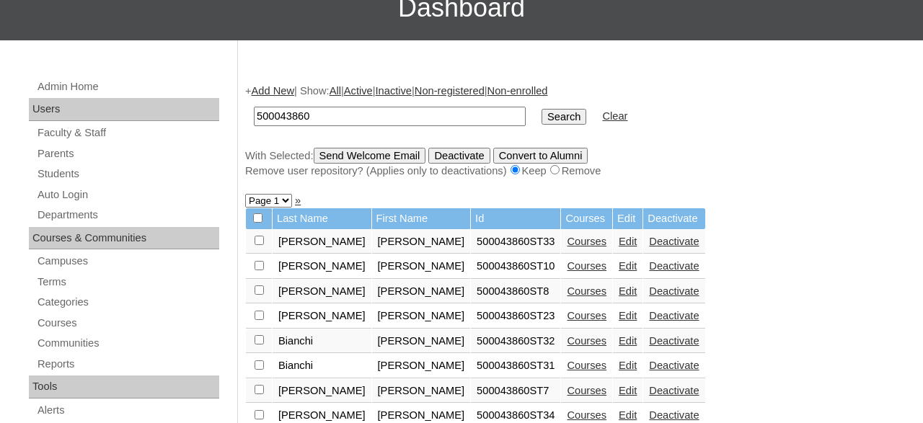
scroll to position [346, 0]
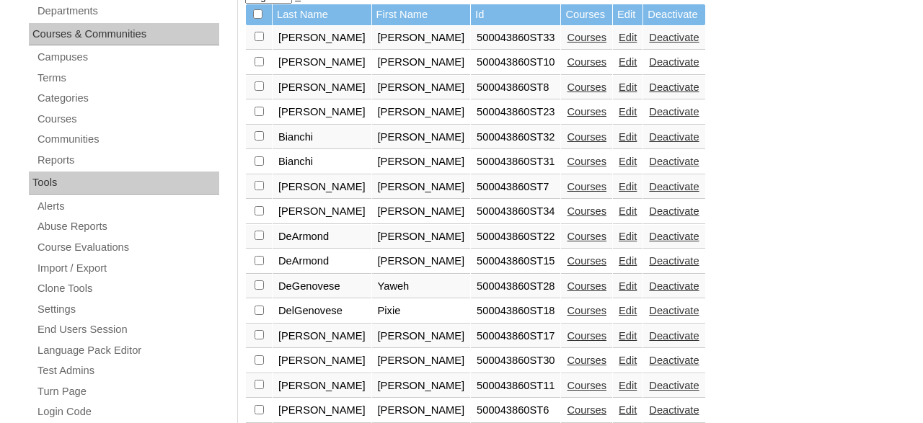
click at [567, 317] on link "Courses" at bounding box center [587, 311] width 40 height 12
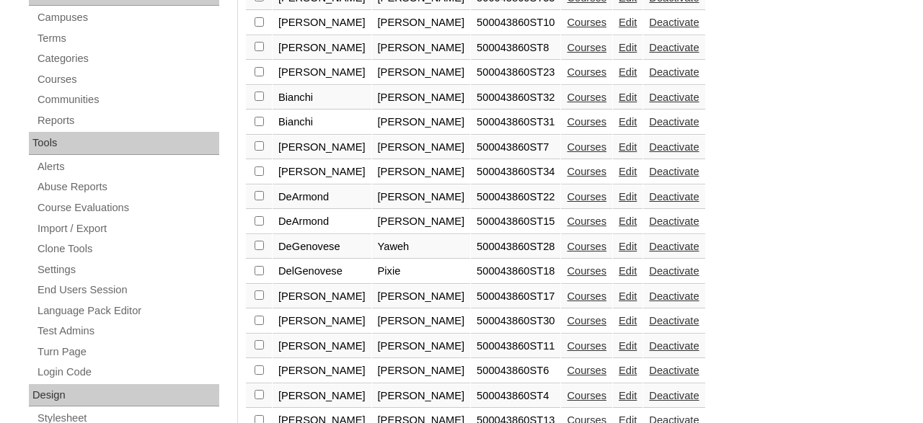
scroll to position [421, 0]
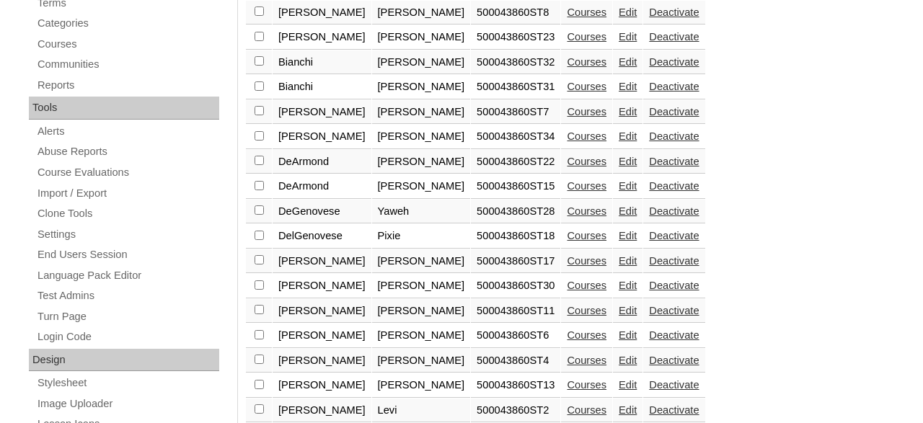
click at [567, 267] on link "Courses" at bounding box center [587, 261] width 40 height 12
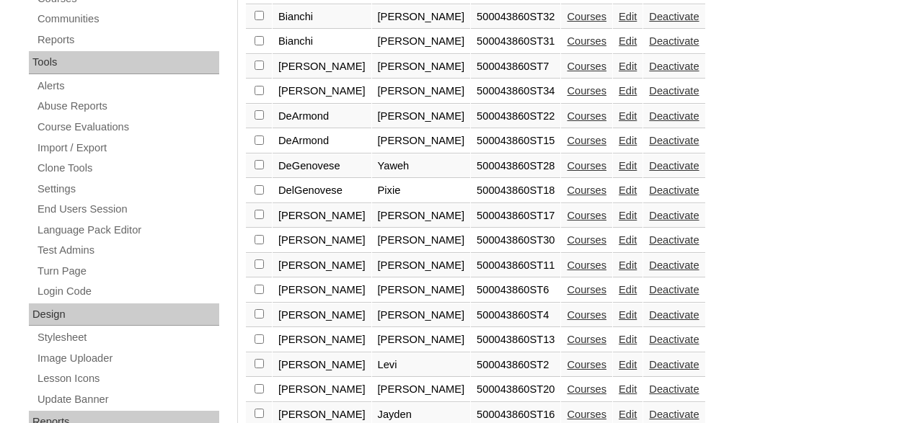
scroll to position [496, 0]
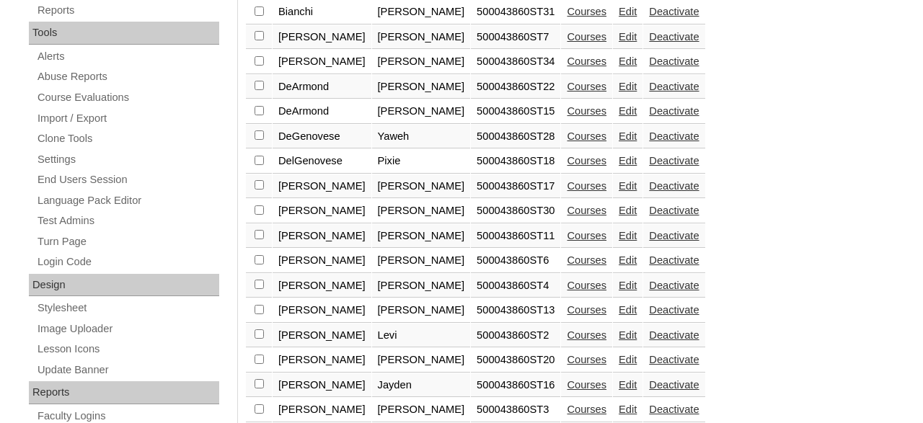
click at [567, 216] on link "Courses" at bounding box center [587, 211] width 40 height 12
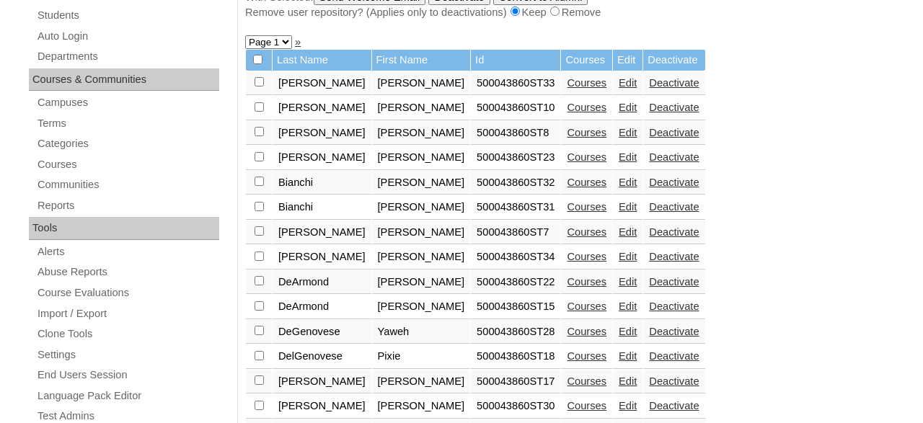
scroll to position [496, 0]
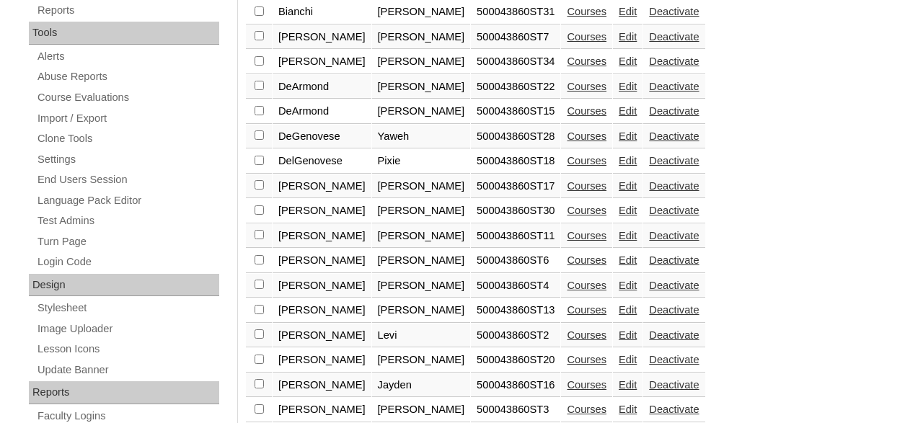
click at [567, 239] on link "Courses" at bounding box center [587, 236] width 40 height 12
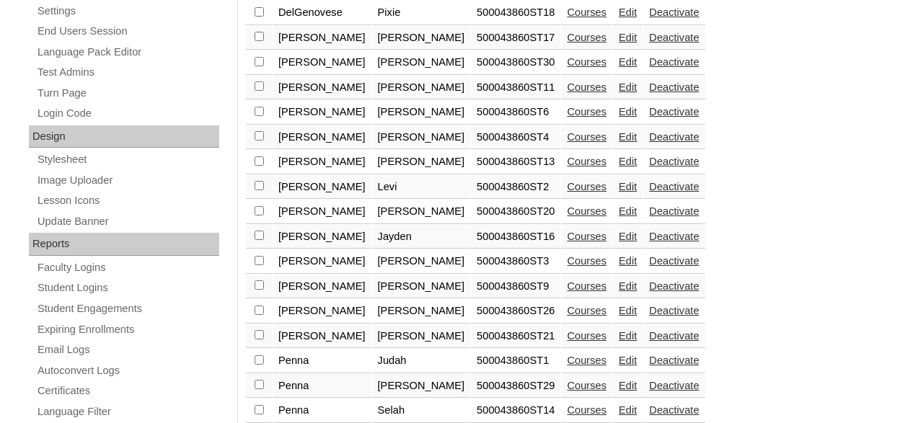
scroll to position [646, 0]
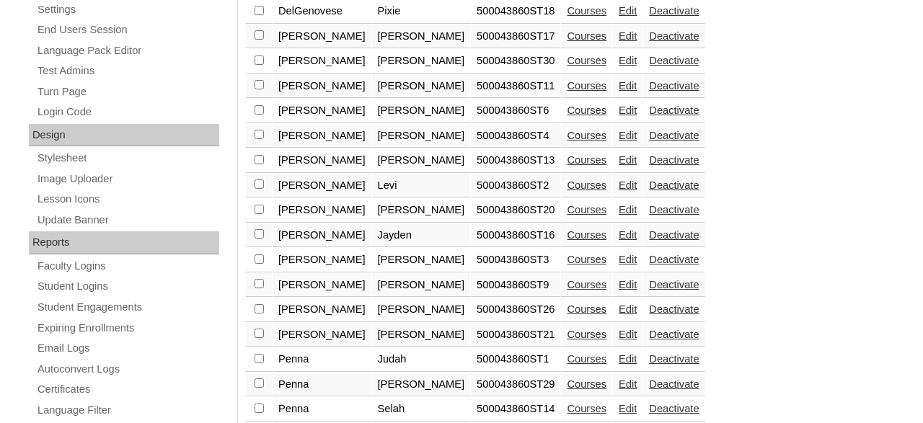
click at [567, 116] on link "Courses" at bounding box center [587, 111] width 40 height 12
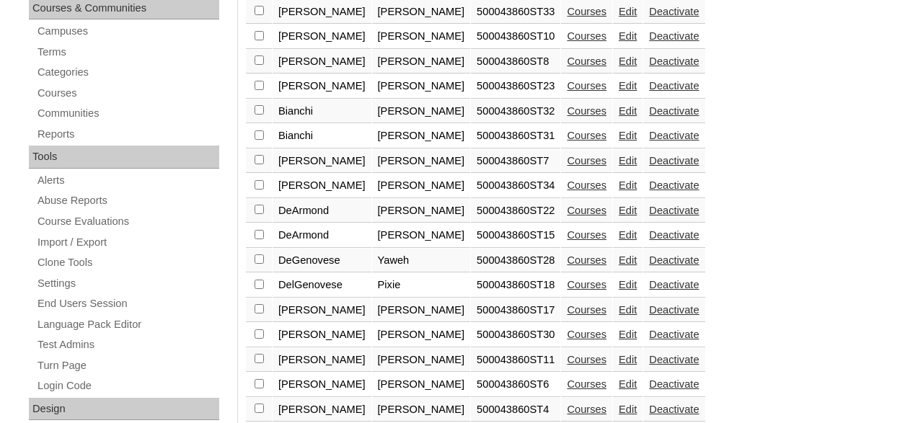
scroll to position [496, 0]
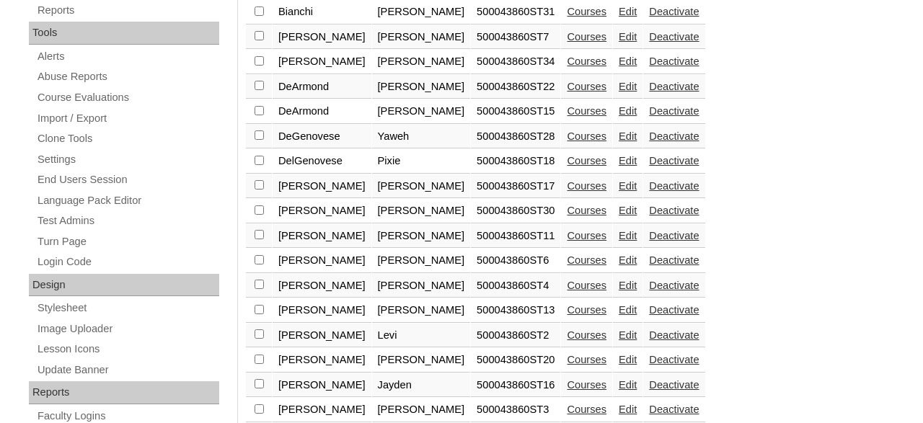
click at [567, 242] on link "Courses" at bounding box center [587, 236] width 40 height 12
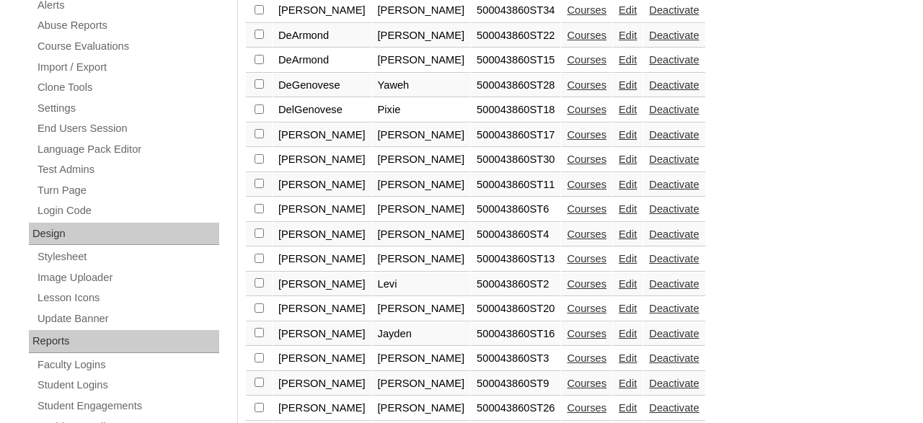
scroll to position [571, 0]
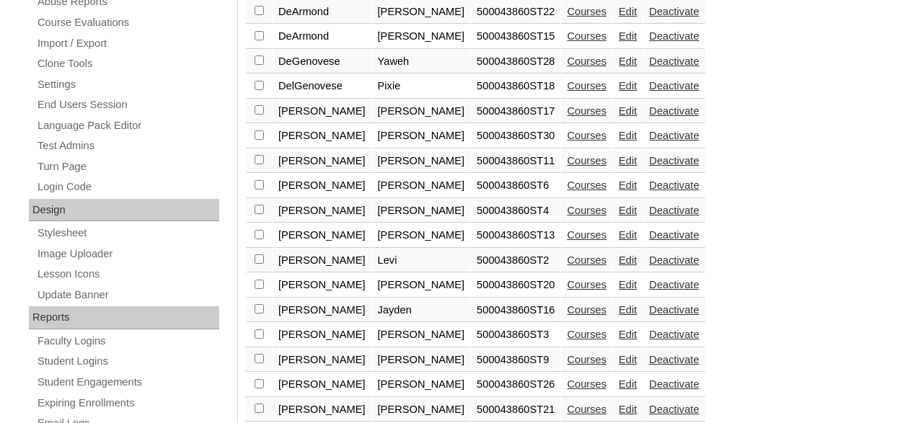
click at [567, 216] on link "Courses" at bounding box center [587, 211] width 40 height 12
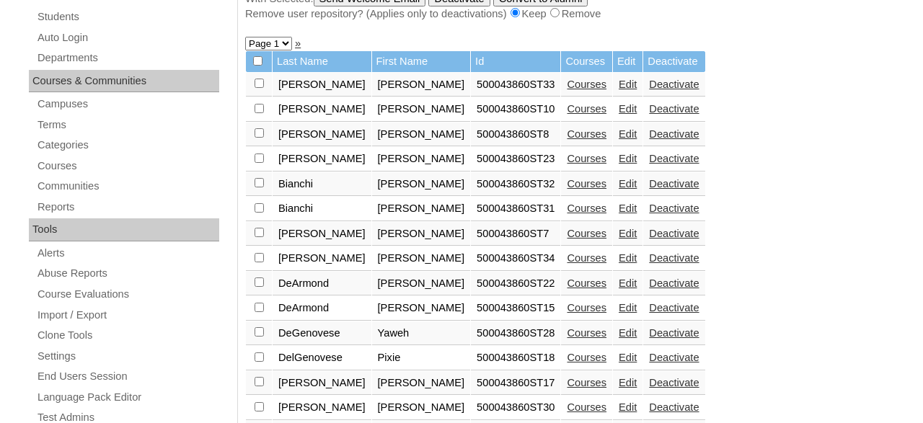
scroll to position [496, 0]
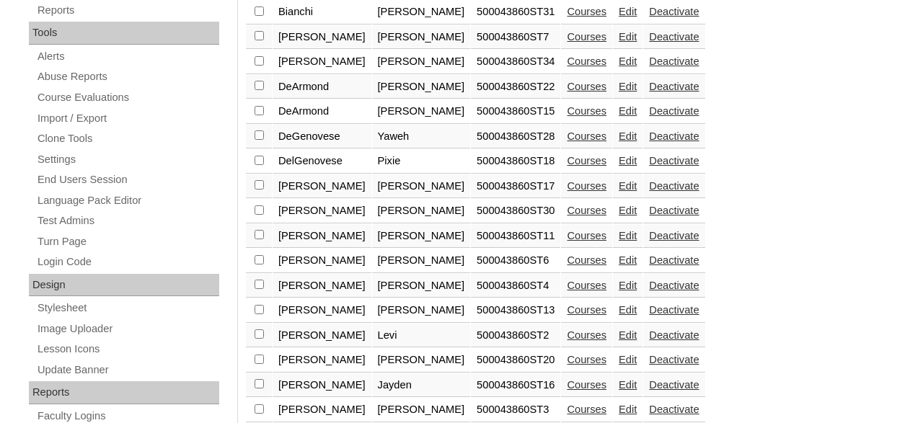
click at [567, 242] on link "Courses" at bounding box center [587, 236] width 40 height 12
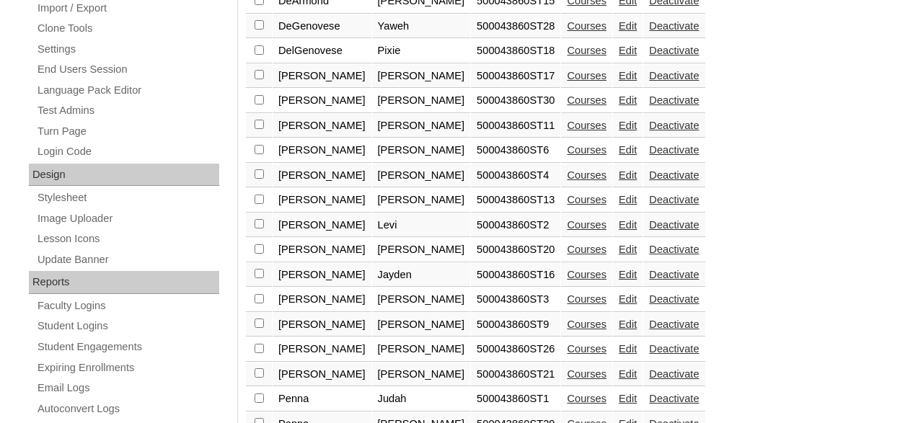
scroll to position [721, 0]
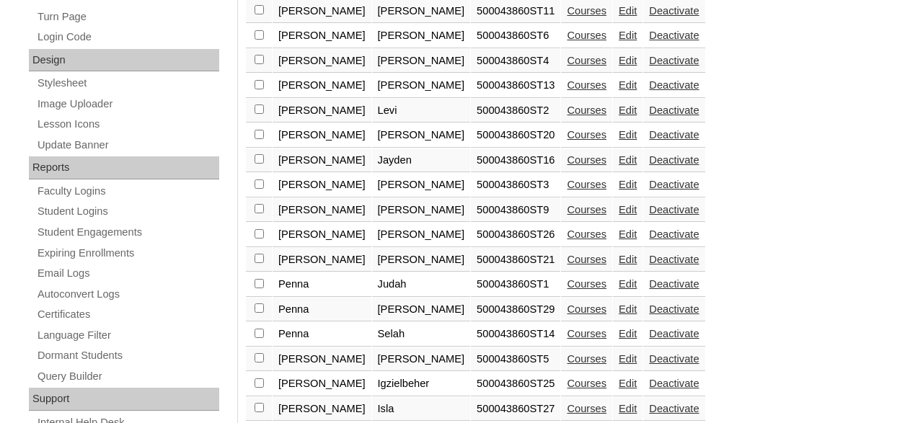
click at [567, 91] on link "Courses" at bounding box center [587, 85] width 40 height 12
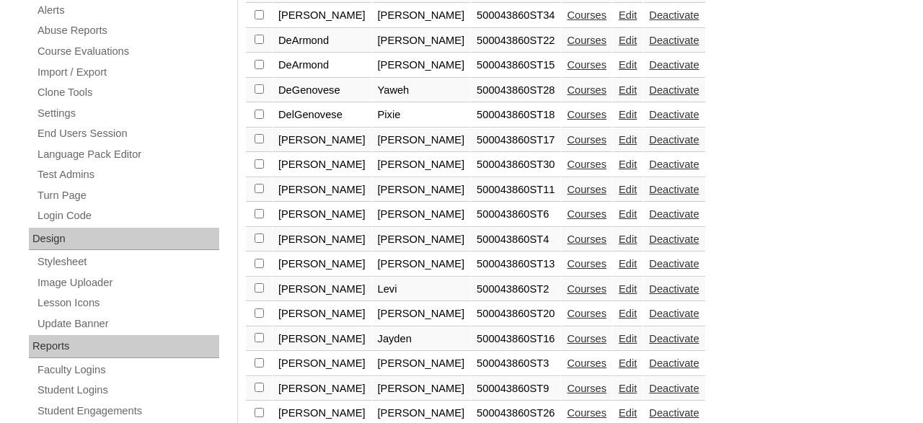
scroll to position [571, 0]
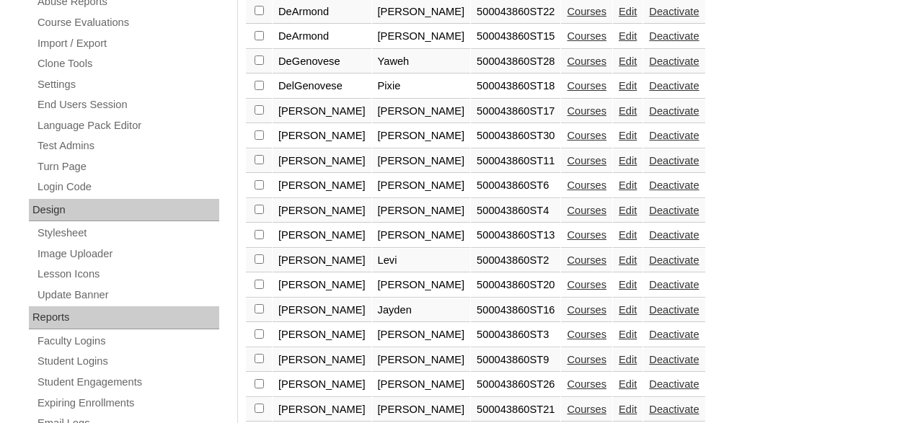
click at [567, 265] on link "Courses" at bounding box center [587, 261] width 40 height 12
click at [567, 291] on link "Courses" at bounding box center [587, 285] width 40 height 12
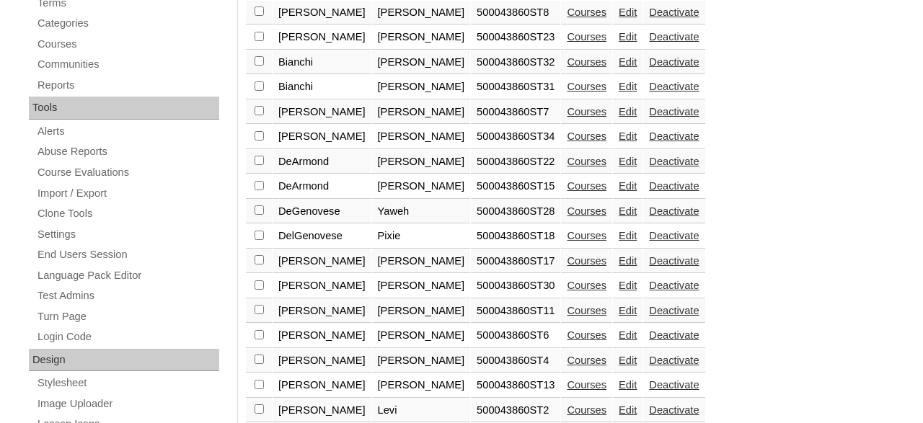
scroll to position [646, 0]
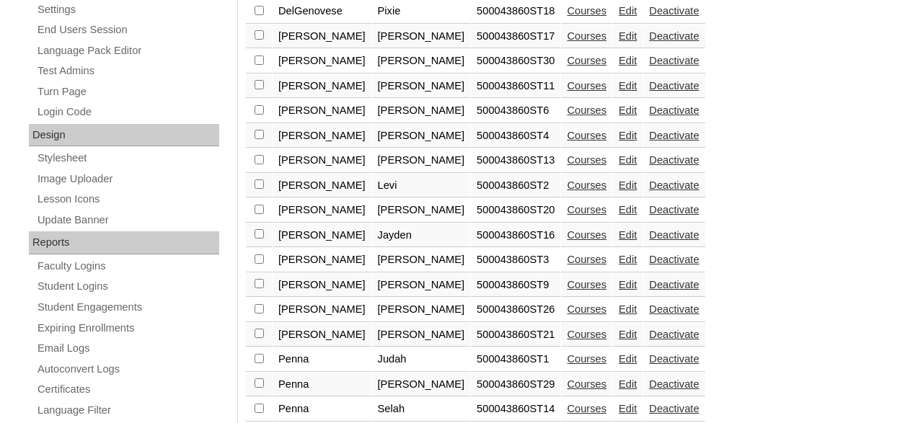
click at [567, 241] on link "Courses" at bounding box center [587, 235] width 40 height 12
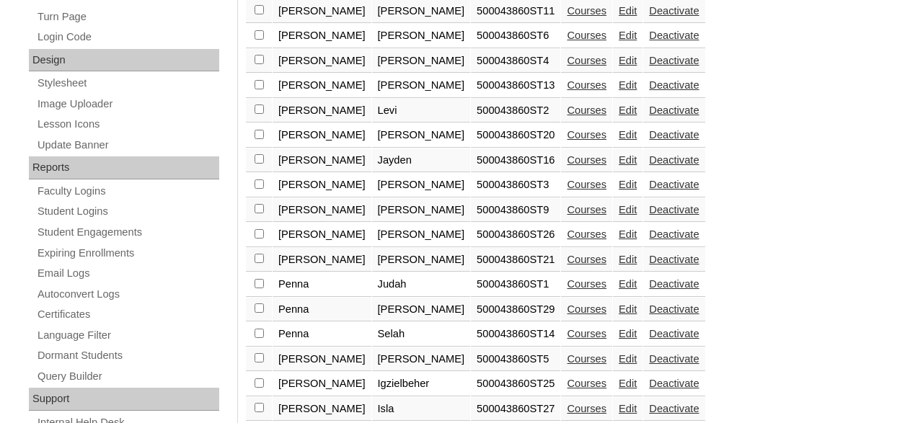
scroll to position [796, 0]
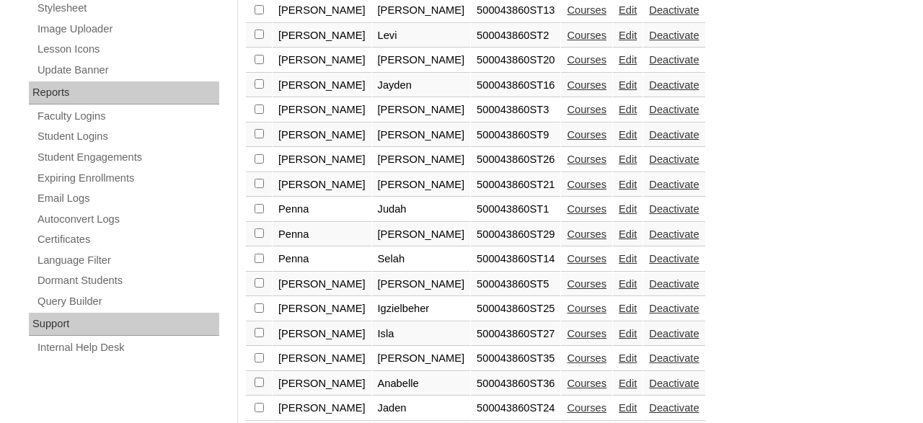
click at [567, 115] on link "Courses" at bounding box center [587, 110] width 40 height 12
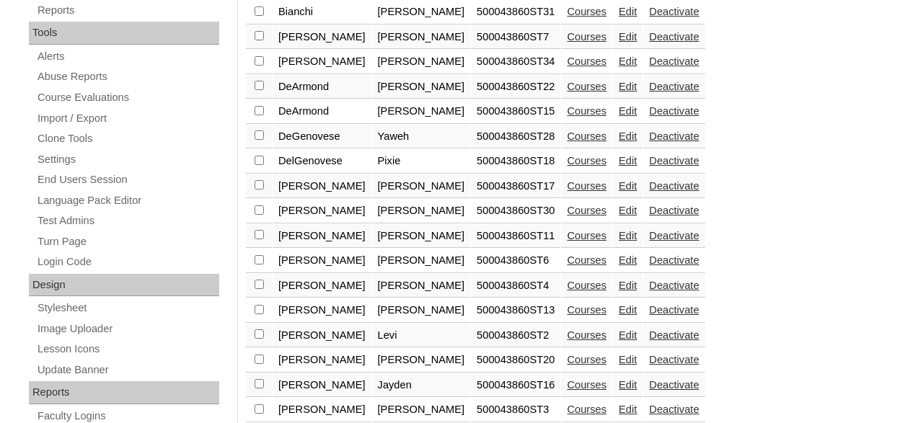
scroll to position [796, 0]
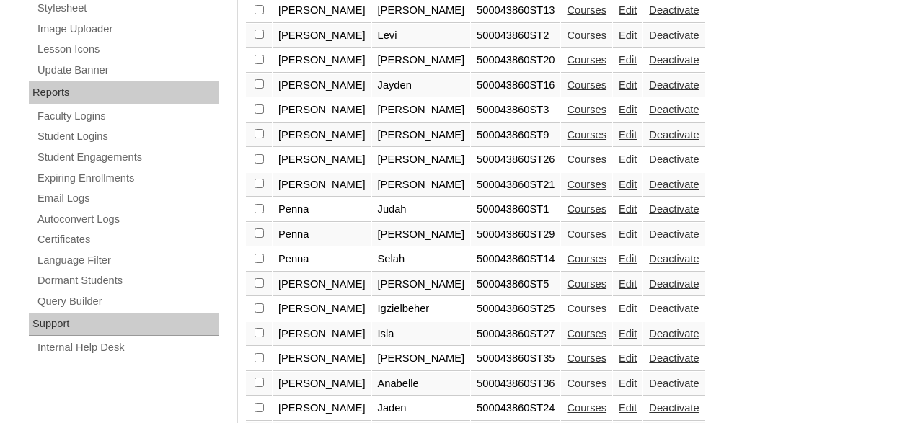
click at [567, 141] on link "Courses" at bounding box center [587, 135] width 40 height 12
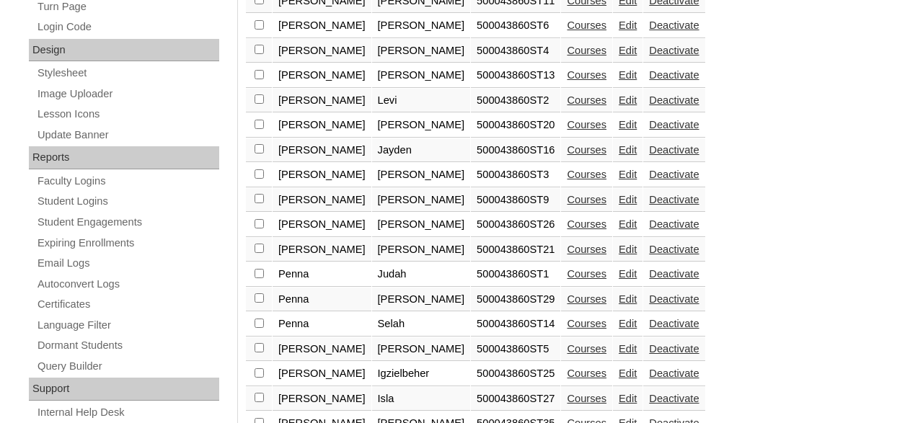
scroll to position [796, 0]
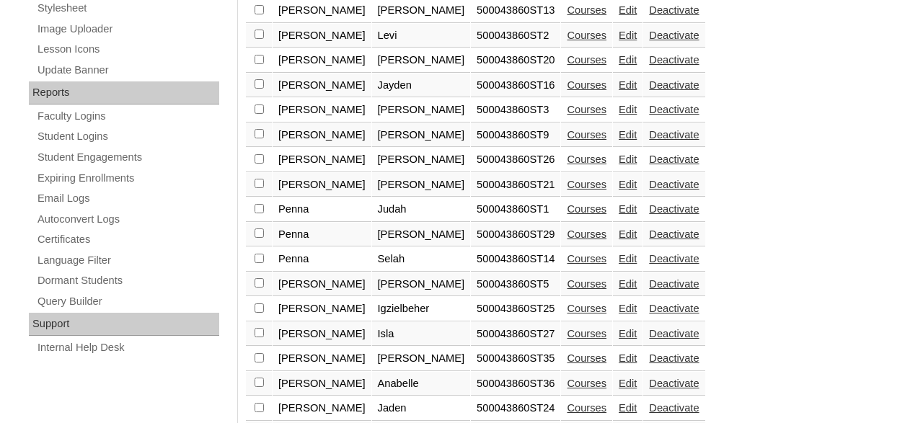
click at [567, 165] on link "Courses" at bounding box center [587, 160] width 40 height 12
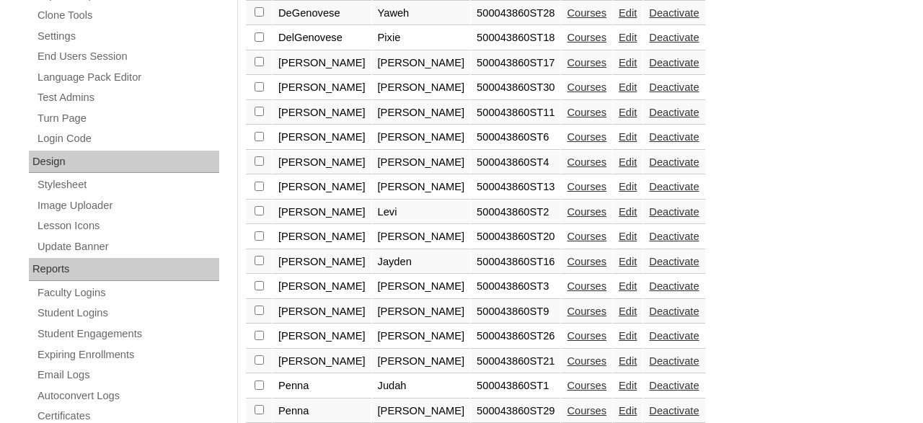
scroll to position [646, 0]
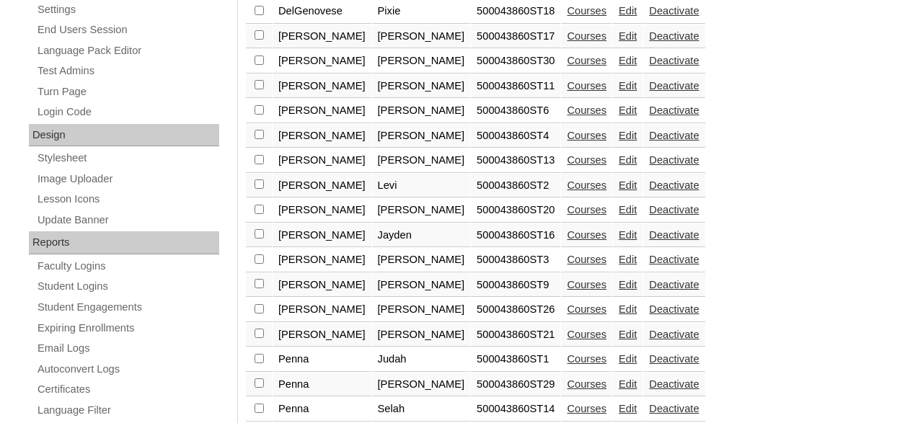
click at [567, 315] on link "Courses" at bounding box center [587, 310] width 40 height 12
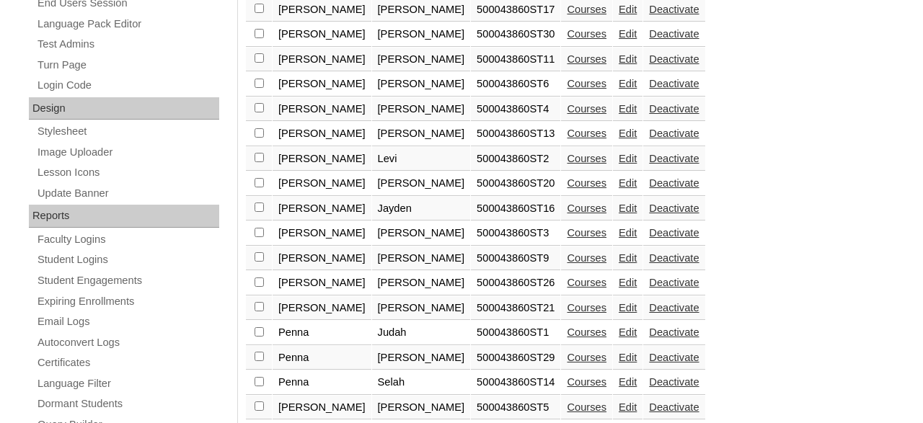
scroll to position [721, 0]
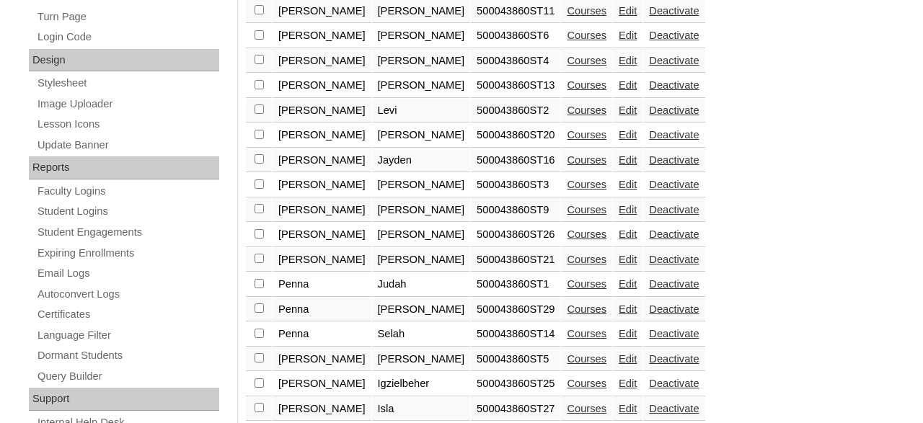
click at [567, 265] on link "Courses" at bounding box center [587, 260] width 40 height 12
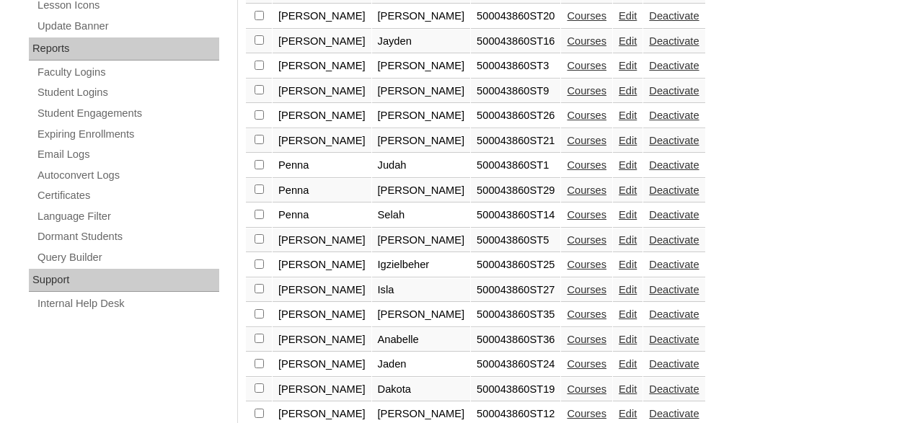
scroll to position [896, 0]
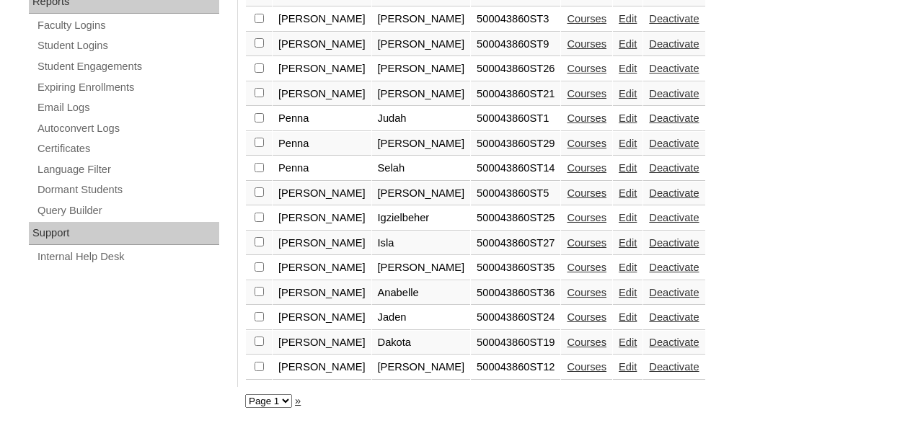
click at [567, 118] on link "Courses" at bounding box center [587, 119] width 40 height 12
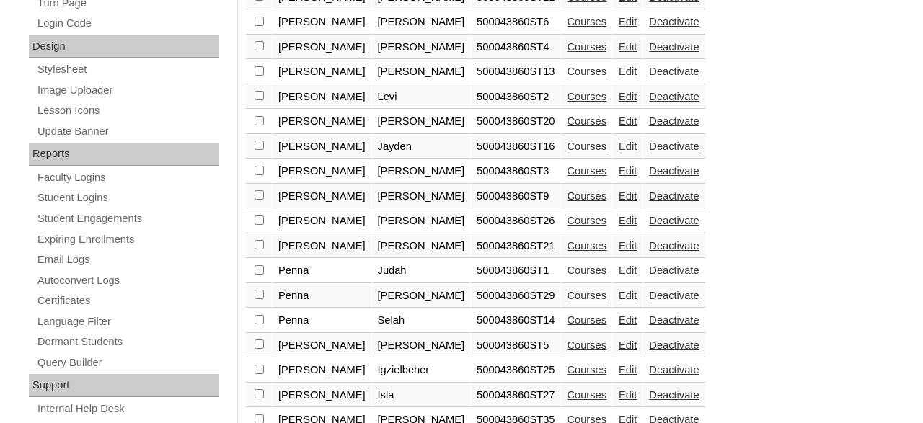
scroll to position [871, 0]
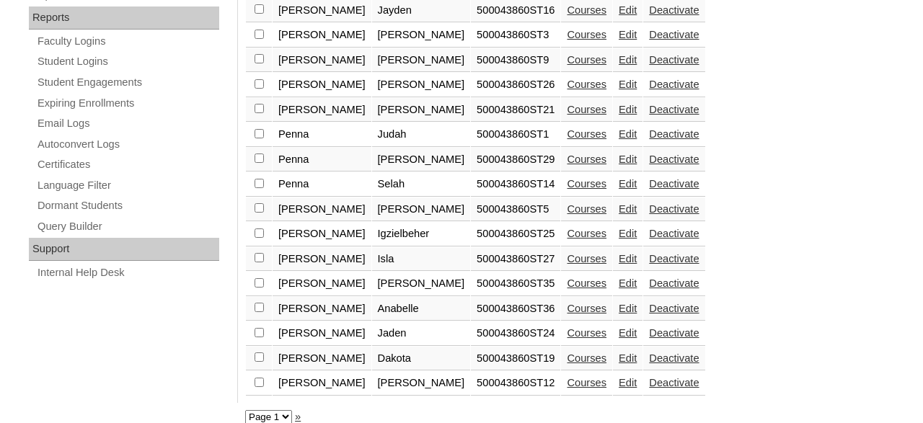
click at [567, 165] on link "Courses" at bounding box center [587, 160] width 40 height 12
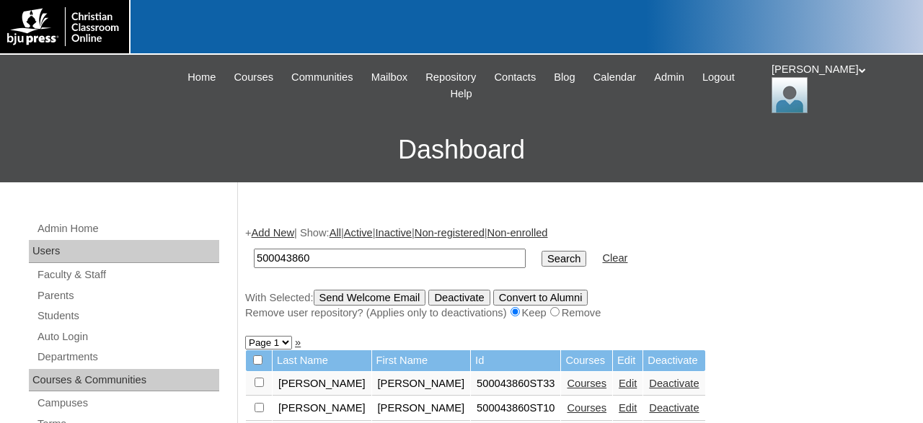
scroll to position [721, 0]
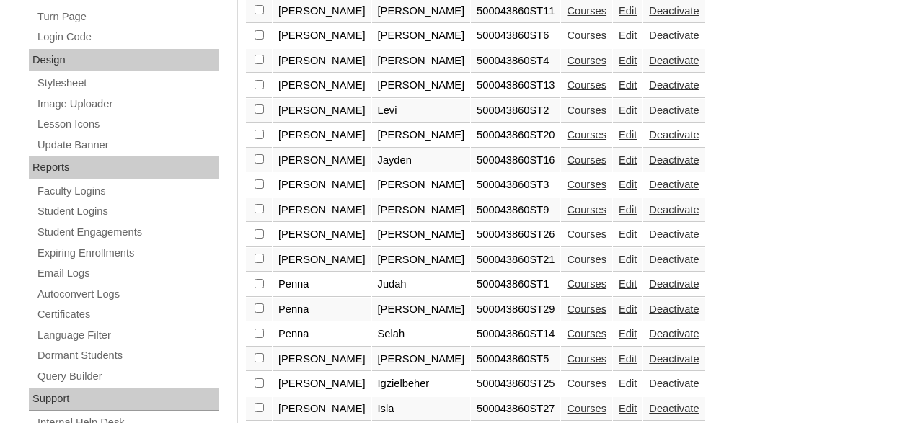
click at [567, 315] on link "Courses" at bounding box center [587, 310] width 40 height 12
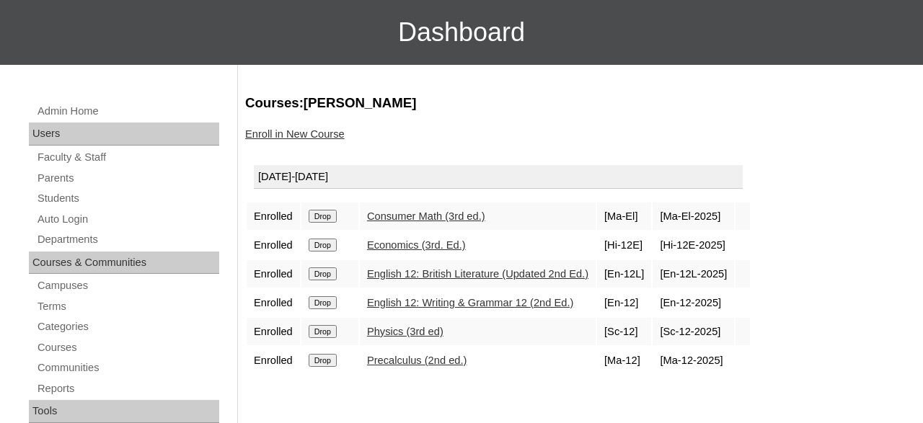
scroll to position [150, 0]
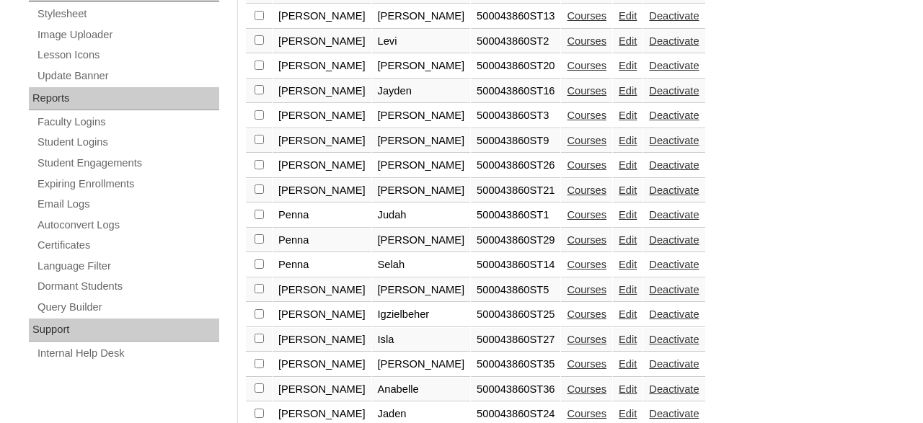
scroll to position [796, 0]
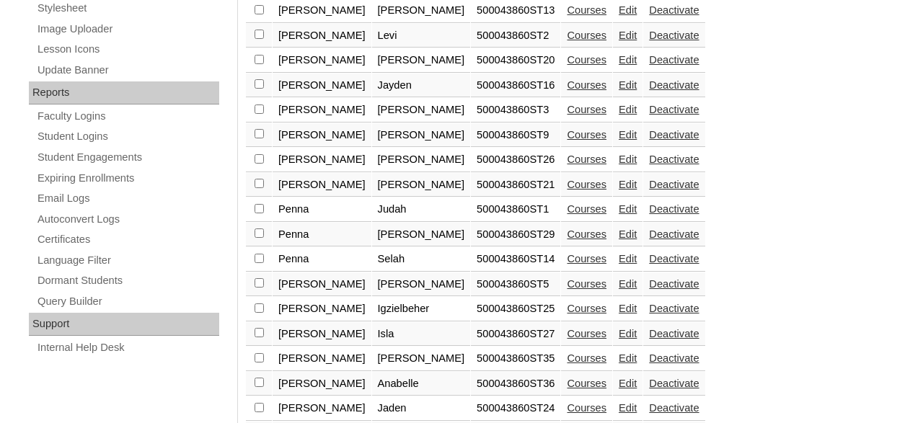
click at [567, 265] on link "Courses" at bounding box center [587, 259] width 40 height 12
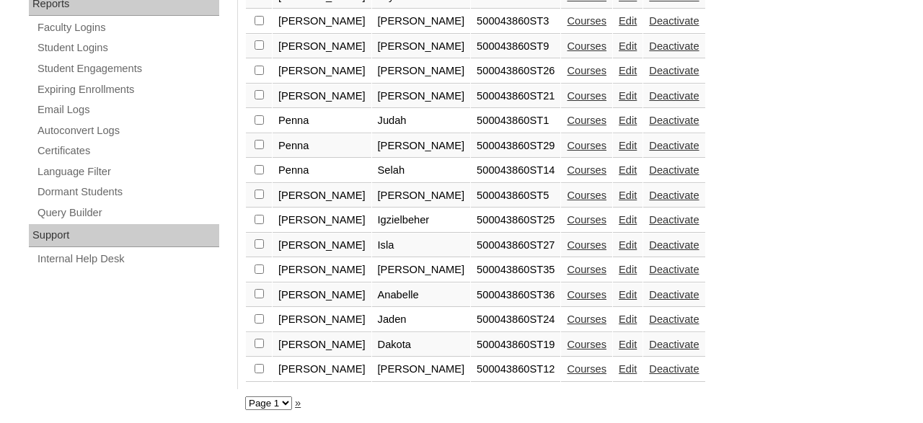
scroll to position [896, 0]
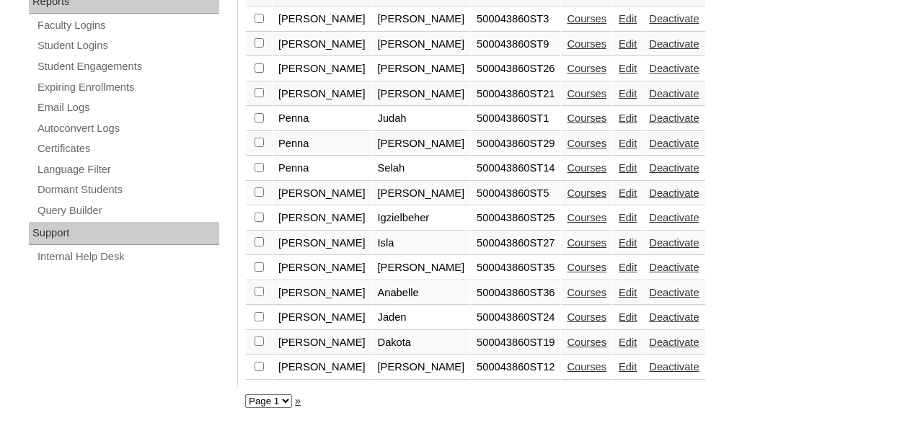
click at [567, 318] on link "Courses" at bounding box center [587, 318] width 40 height 12
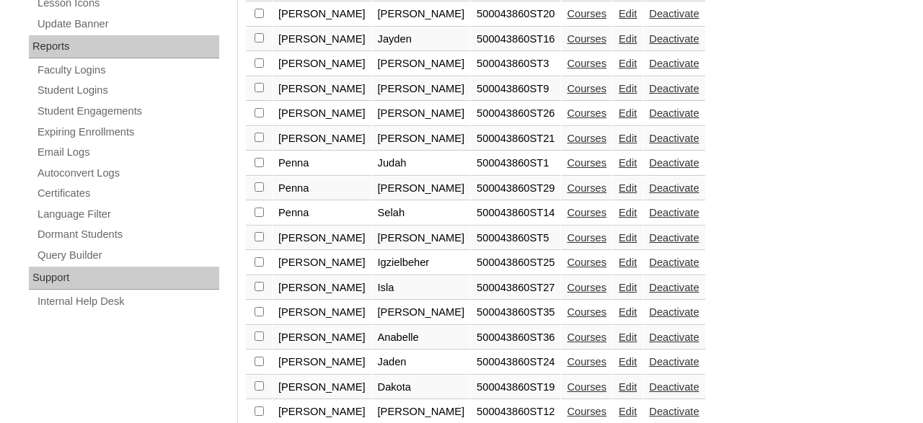
scroll to position [896, 0]
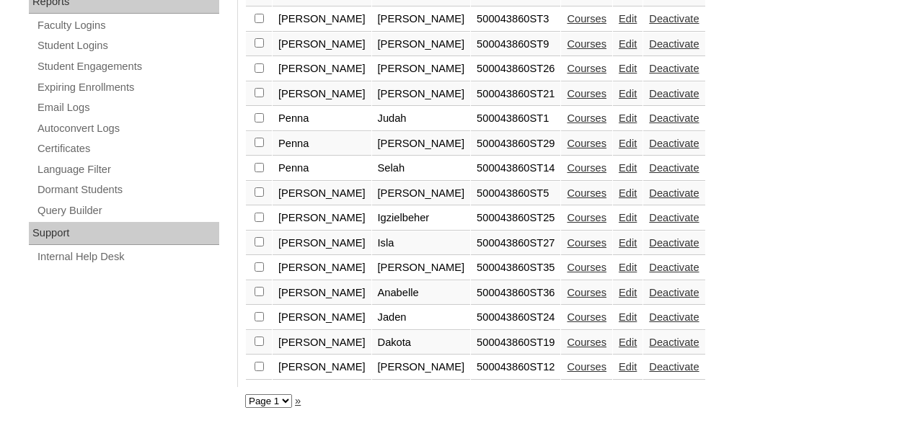
click at [567, 293] on link "Courses" at bounding box center [587, 293] width 40 height 12
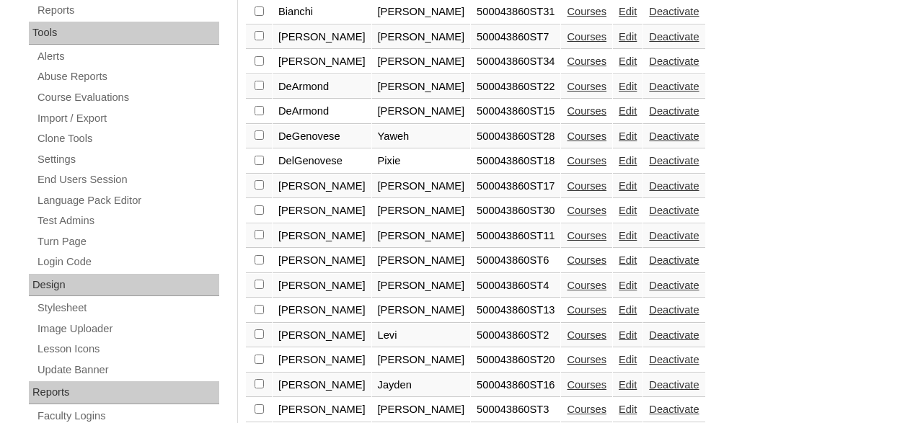
scroll to position [721, 0]
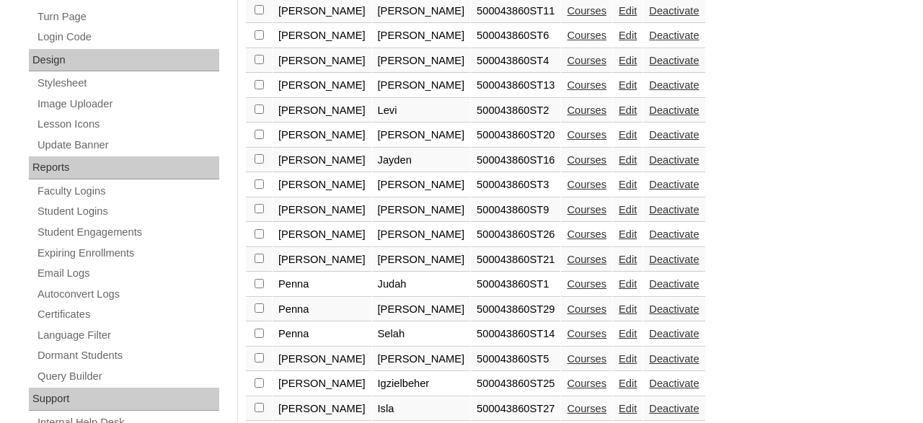
click at [567, 340] on link "Courses" at bounding box center [587, 334] width 40 height 12
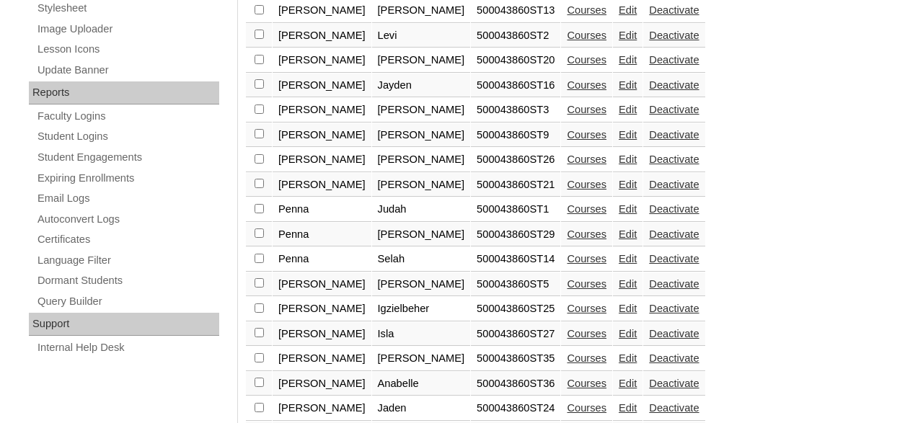
scroll to position [896, 0]
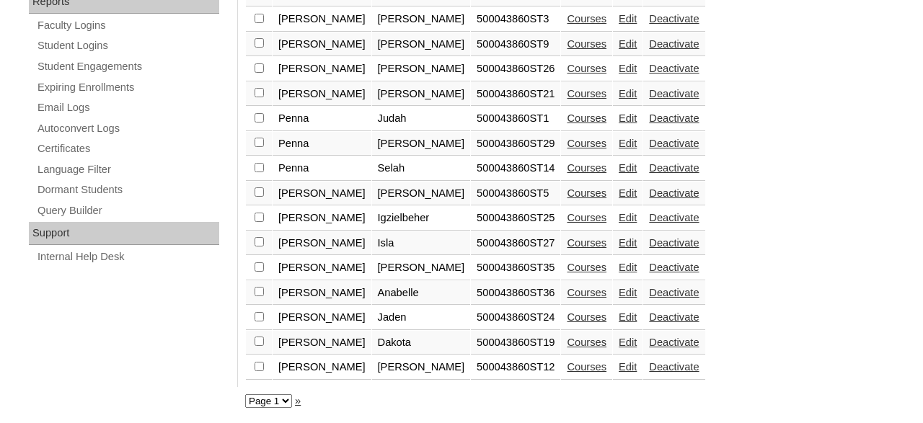
click at [567, 190] on link "Courses" at bounding box center [587, 194] width 40 height 12
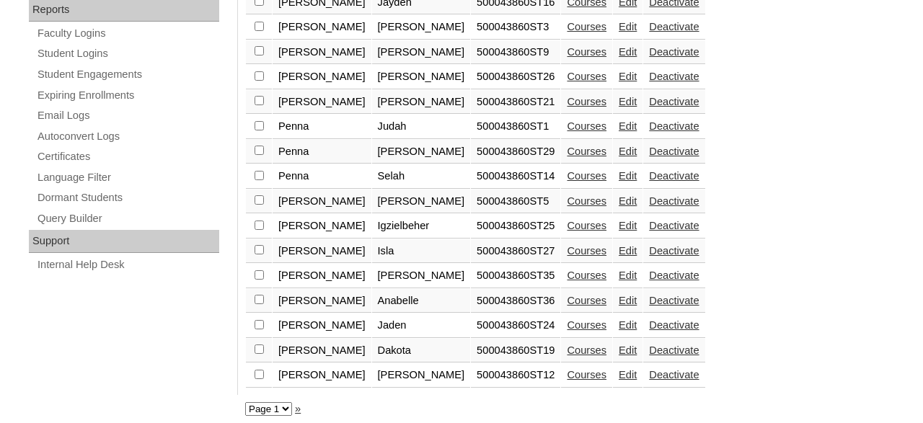
scroll to position [896, 0]
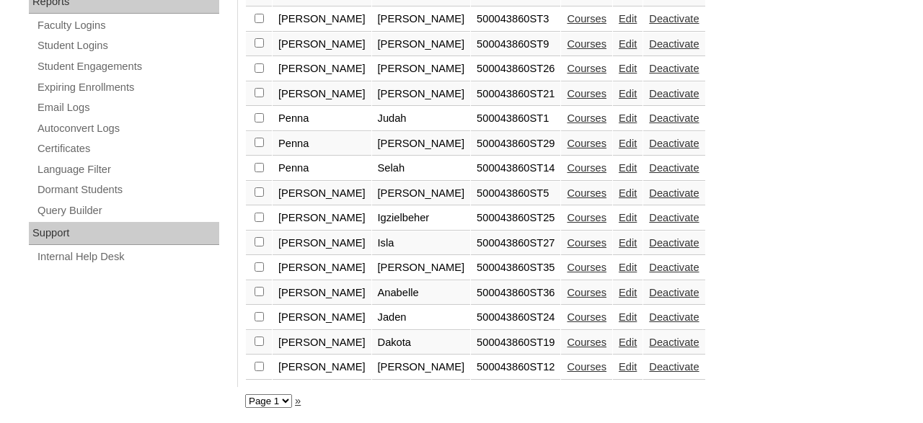
click at [567, 216] on link "Courses" at bounding box center [587, 218] width 40 height 12
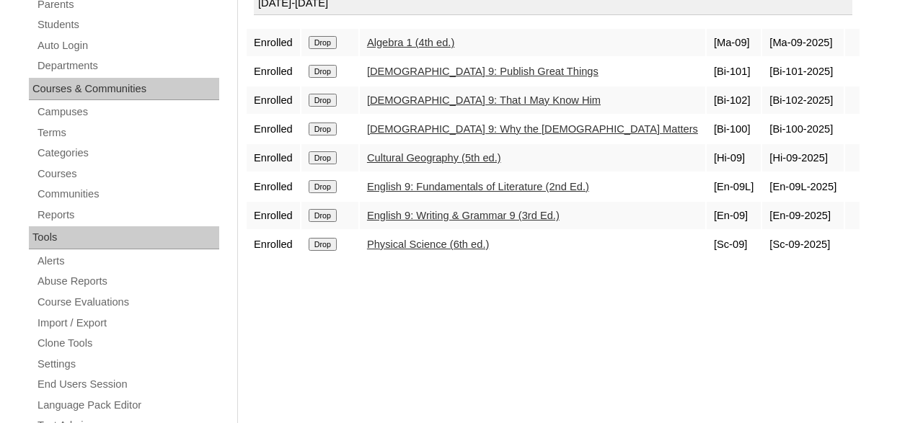
scroll to position [300, 0]
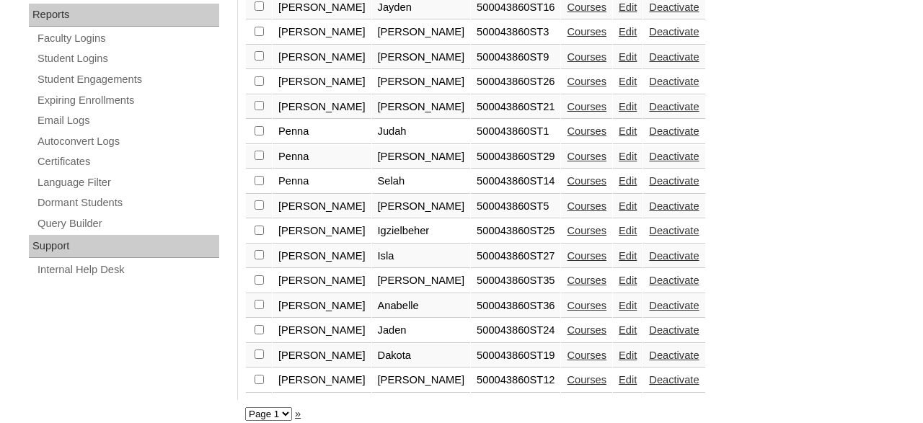
scroll to position [896, 0]
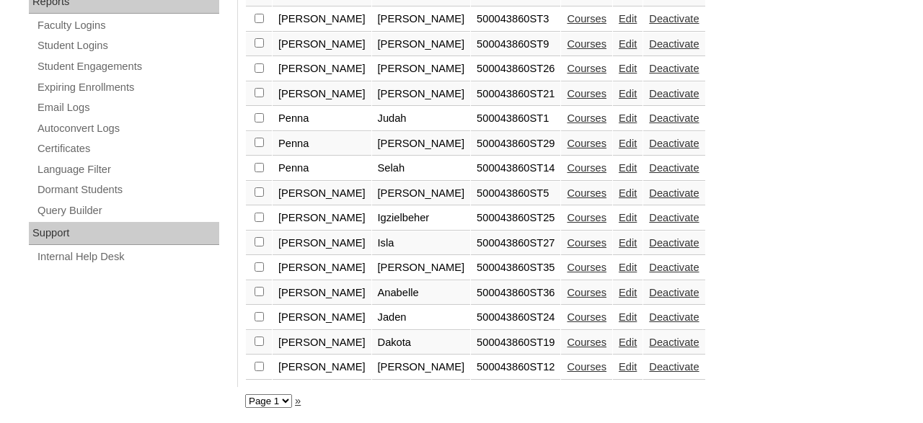
click at [567, 244] on link "Courses" at bounding box center [587, 243] width 40 height 12
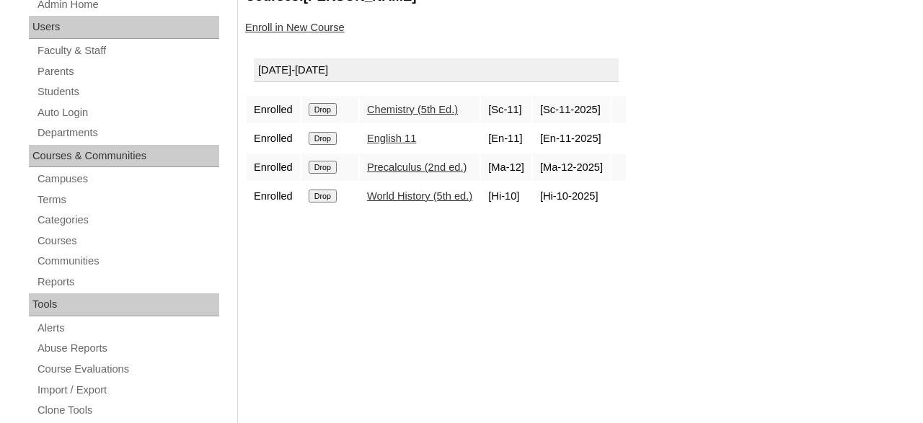
scroll to position [225, 0]
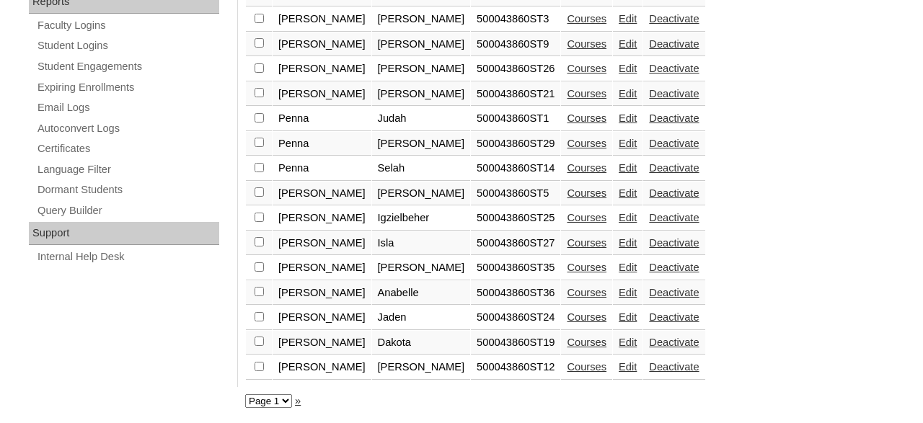
scroll to position [896, 0]
click at [567, 267] on link "Courses" at bounding box center [587, 268] width 40 height 12
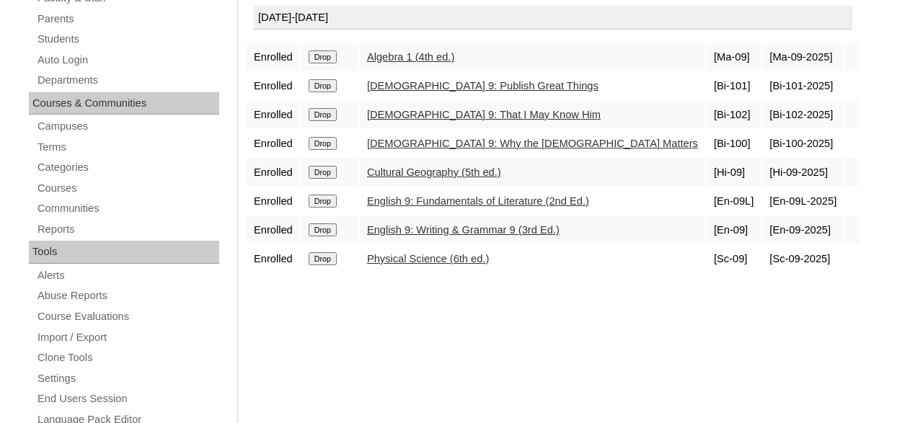
scroll to position [300, 0]
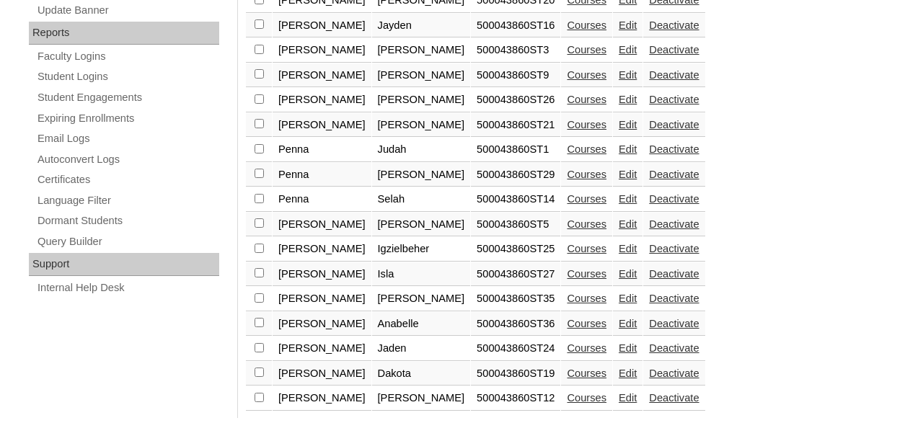
scroll to position [896, 0]
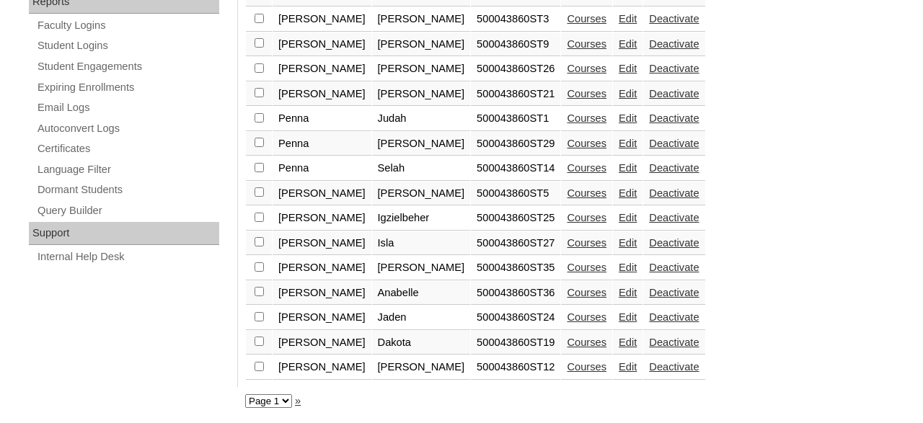
click at [567, 265] on link "Courses" at bounding box center [587, 268] width 40 height 12
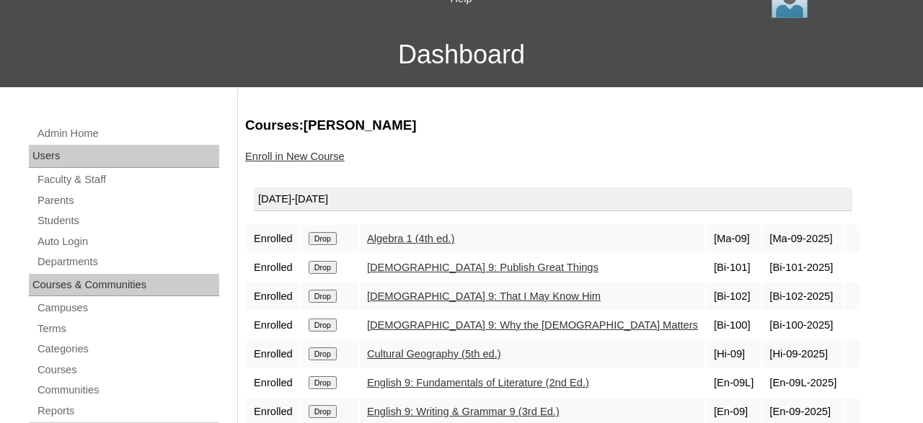
scroll to position [150, 0]
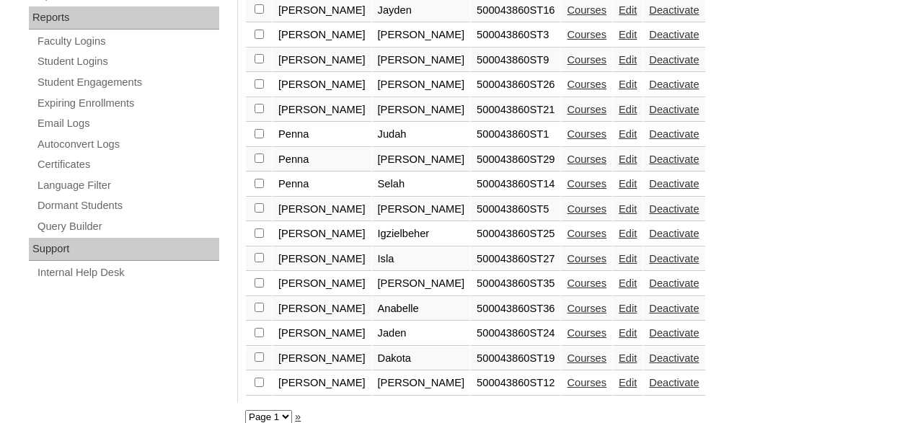
scroll to position [896, 0]
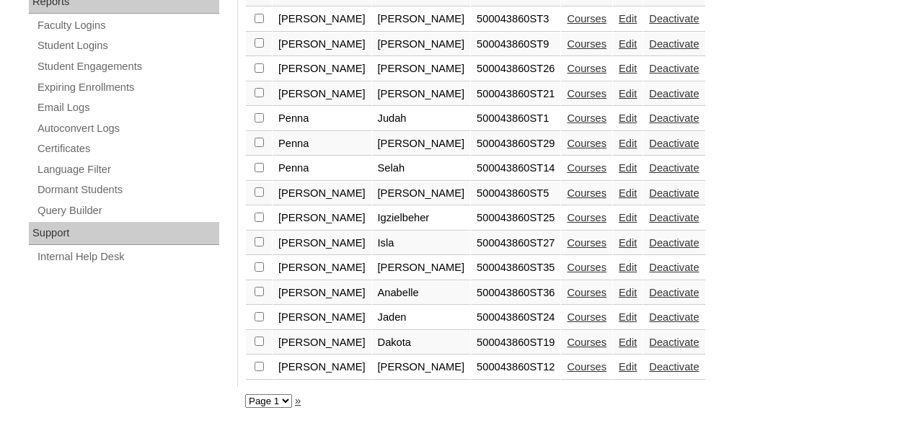
click at [567, 291] on link "Courses" at bounding box center [587, 293] width 40 height 12
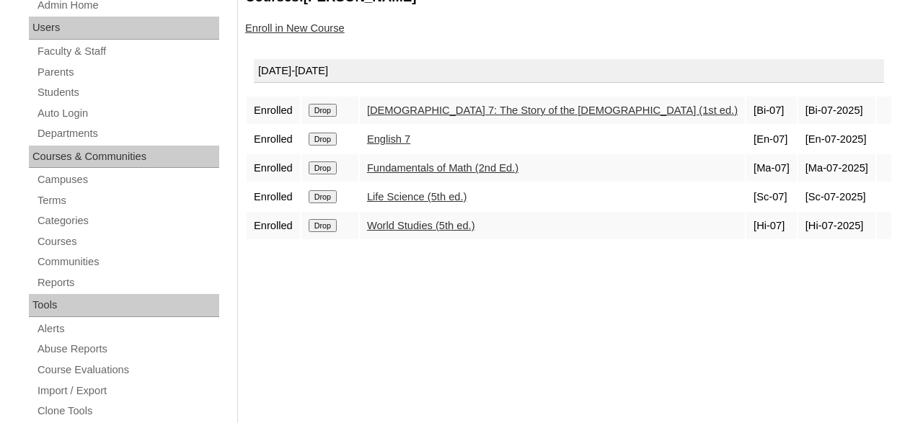
scroll to position [225, 0]
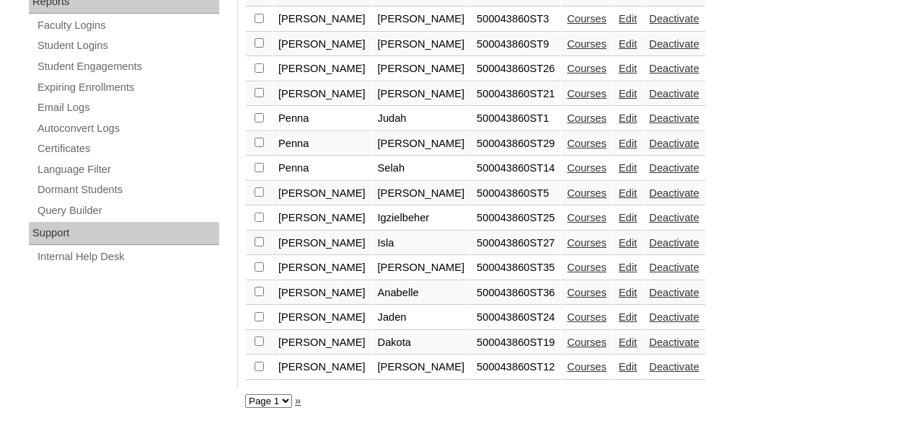
scroll to position [896, 0]
click at [567, 315] on link "Courses" at bounding box center [587, 318] width 40 height 12
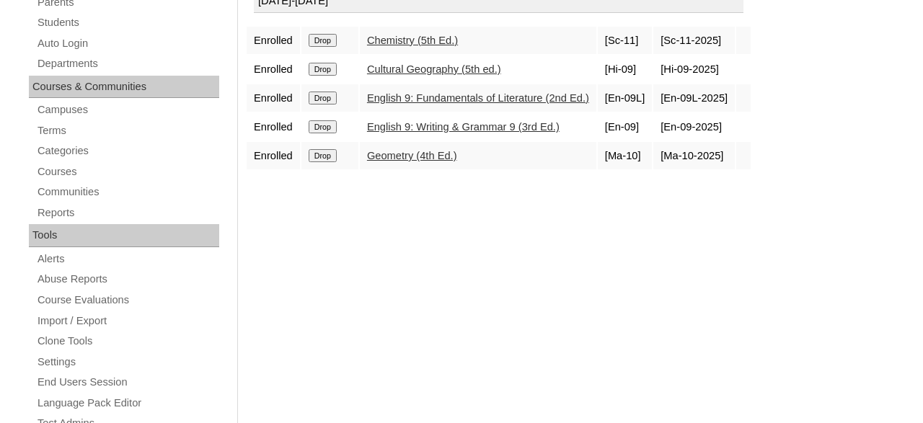
scroll to position [300, 0]
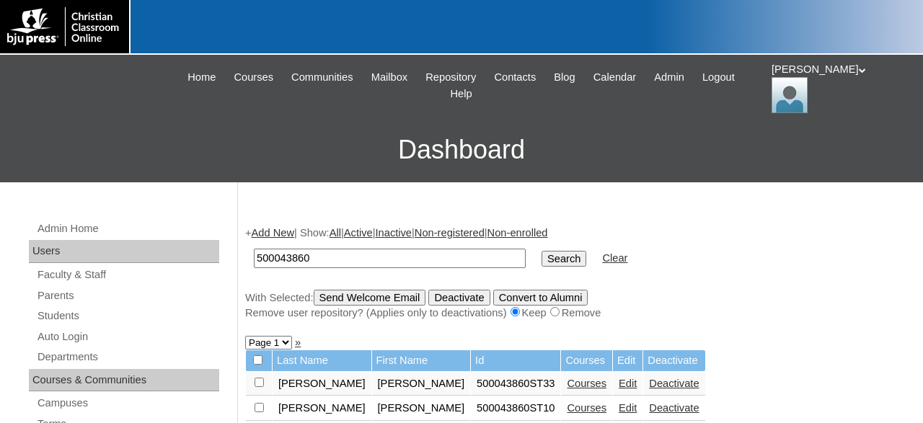
scroll to position [46, 0]
